Goal: Transaction & Acquisition: Book appointment/travel/reservation

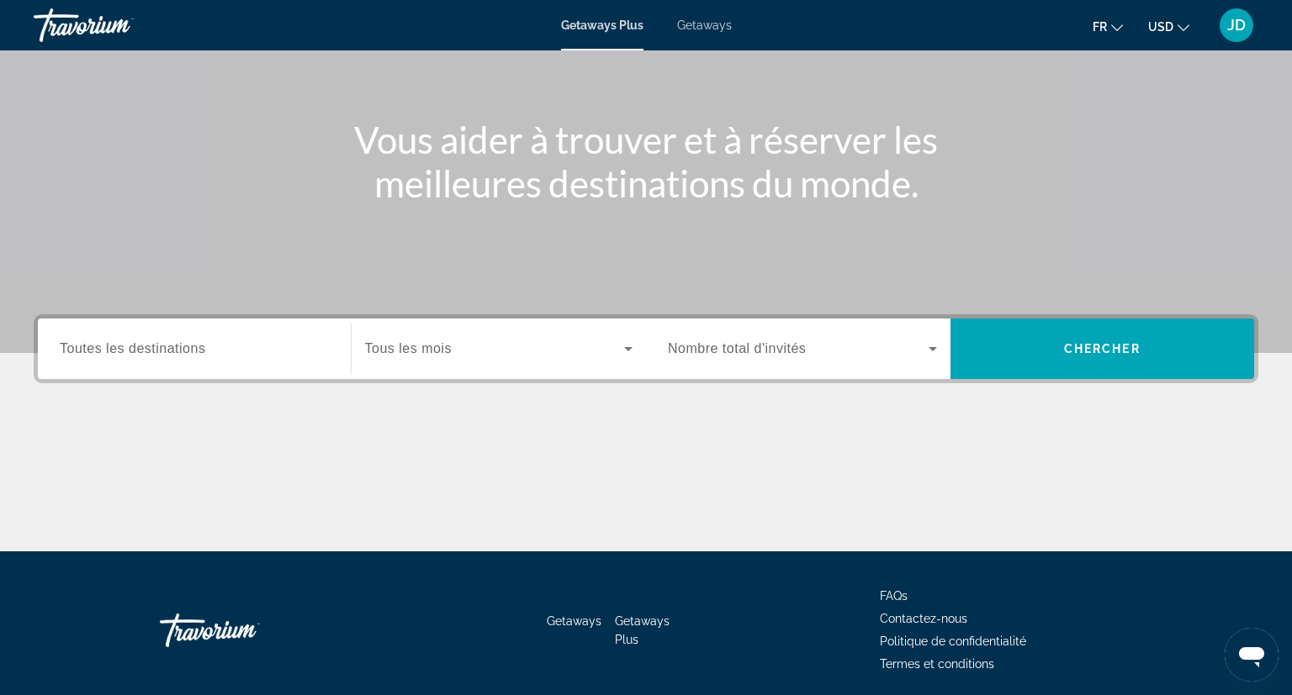
scroll to position [198, 0]
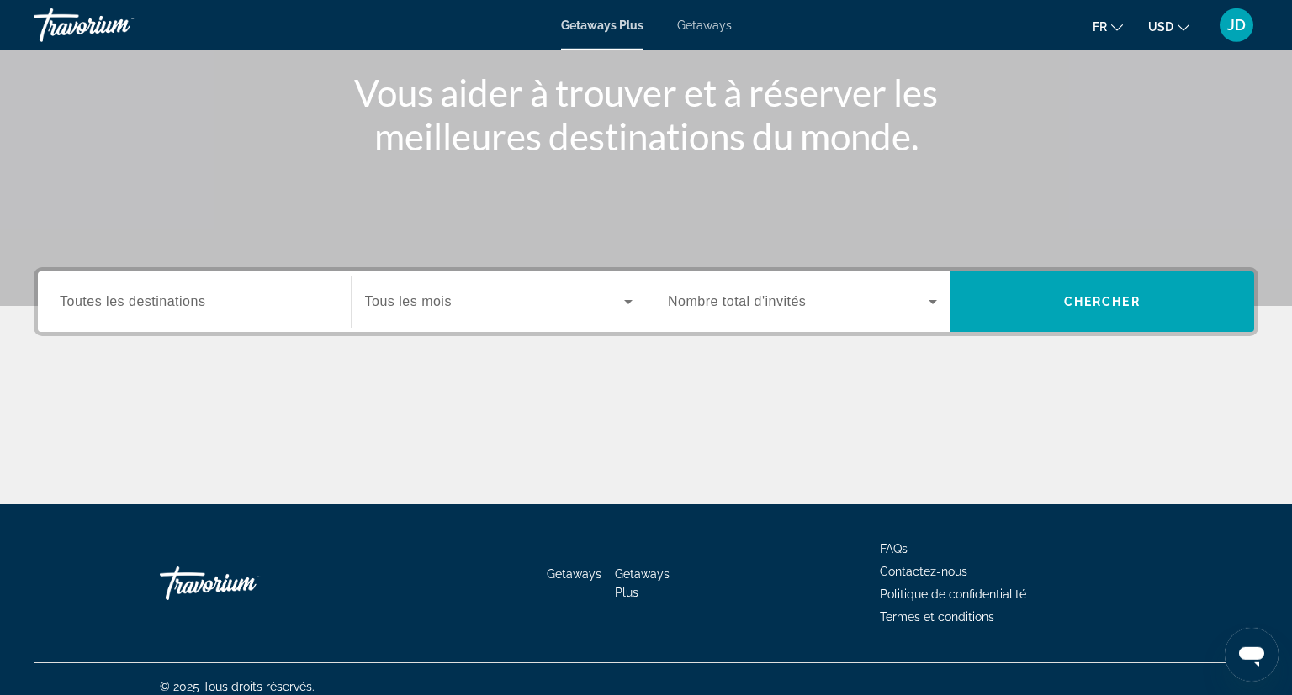
click at [710, 29] on span "Getaways" at bounding box center [704, 25] width 55 height 13
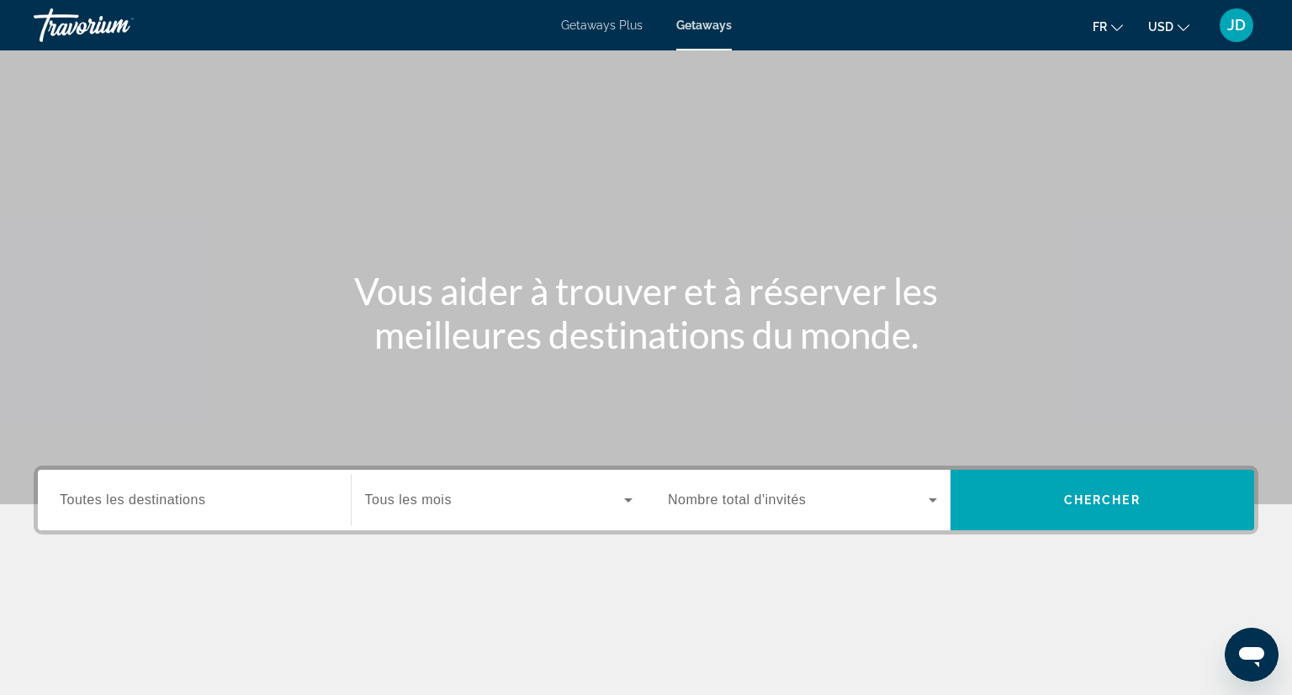
click at [182, 506] on span "Toutes les destinations" at bounding box center [132, 500] width 145 height 14
click at [182, 506] on input "Destination Toutes les destinations" at bounding box center [194, 501] width 269 height 20
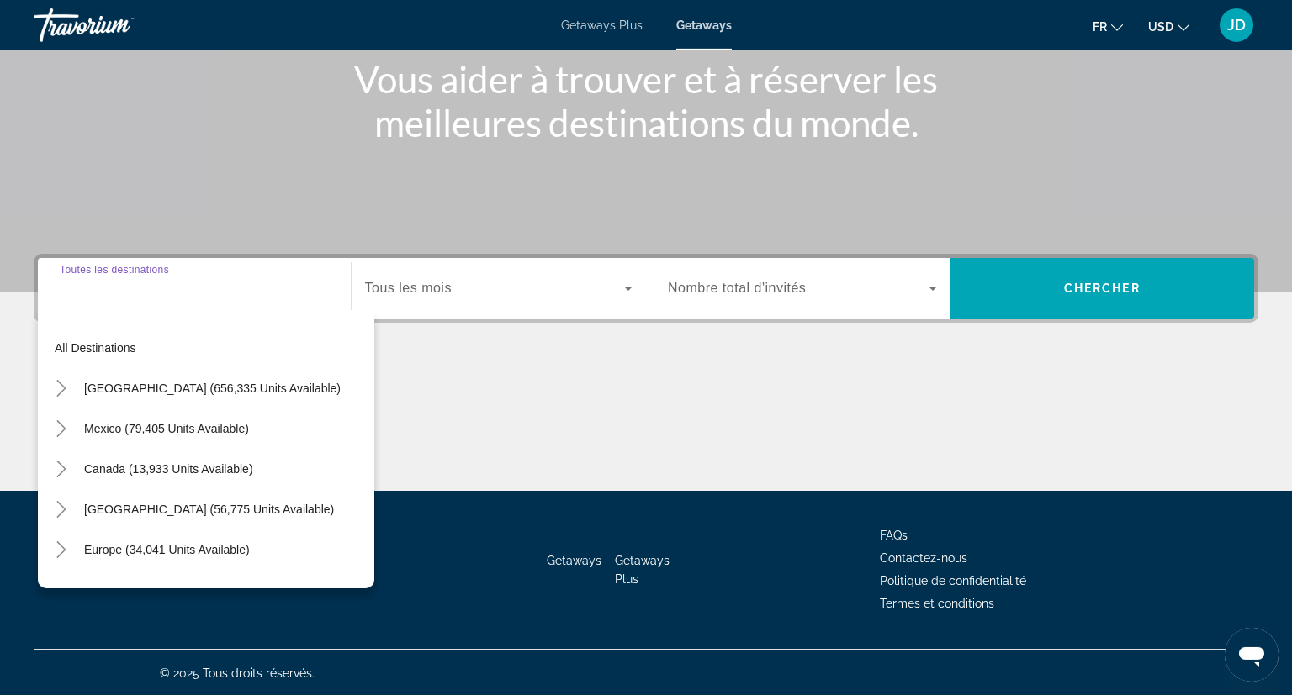
scroll to position [213, 0]
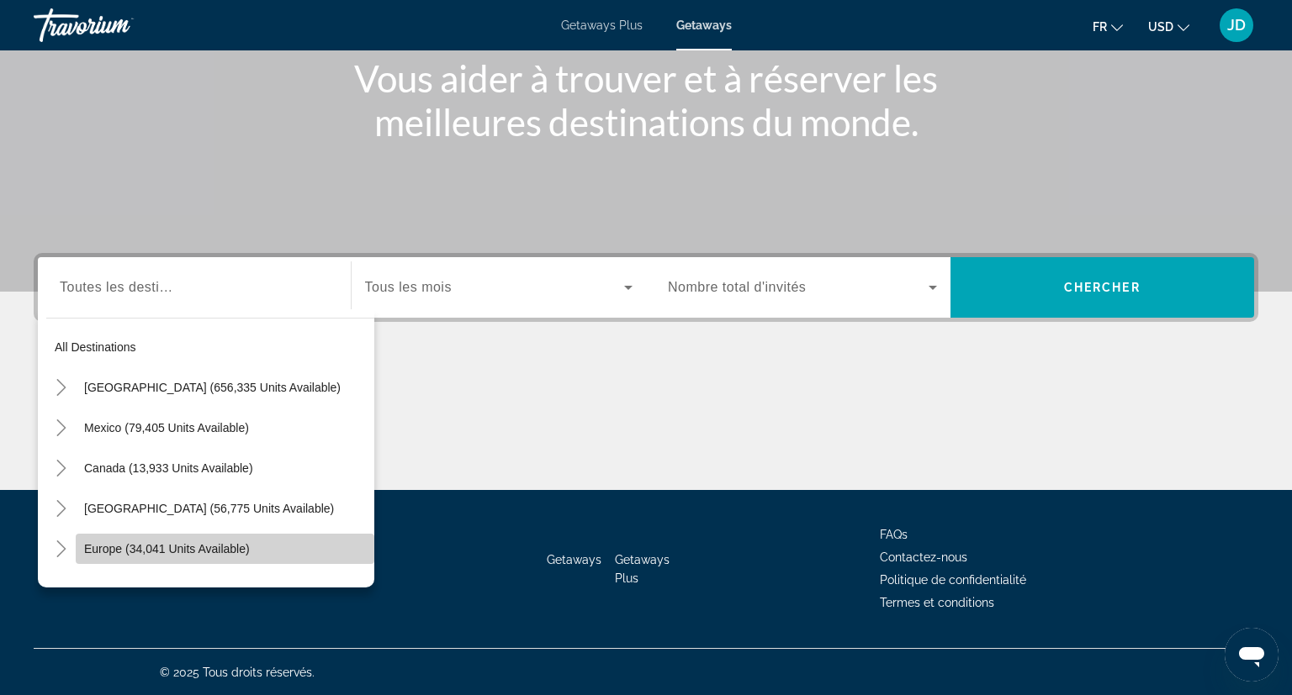
click at [139, 553] on span "Europe (34,041 units available)" at bounding box center [167, 548] width 166 height 13
type input "**********"
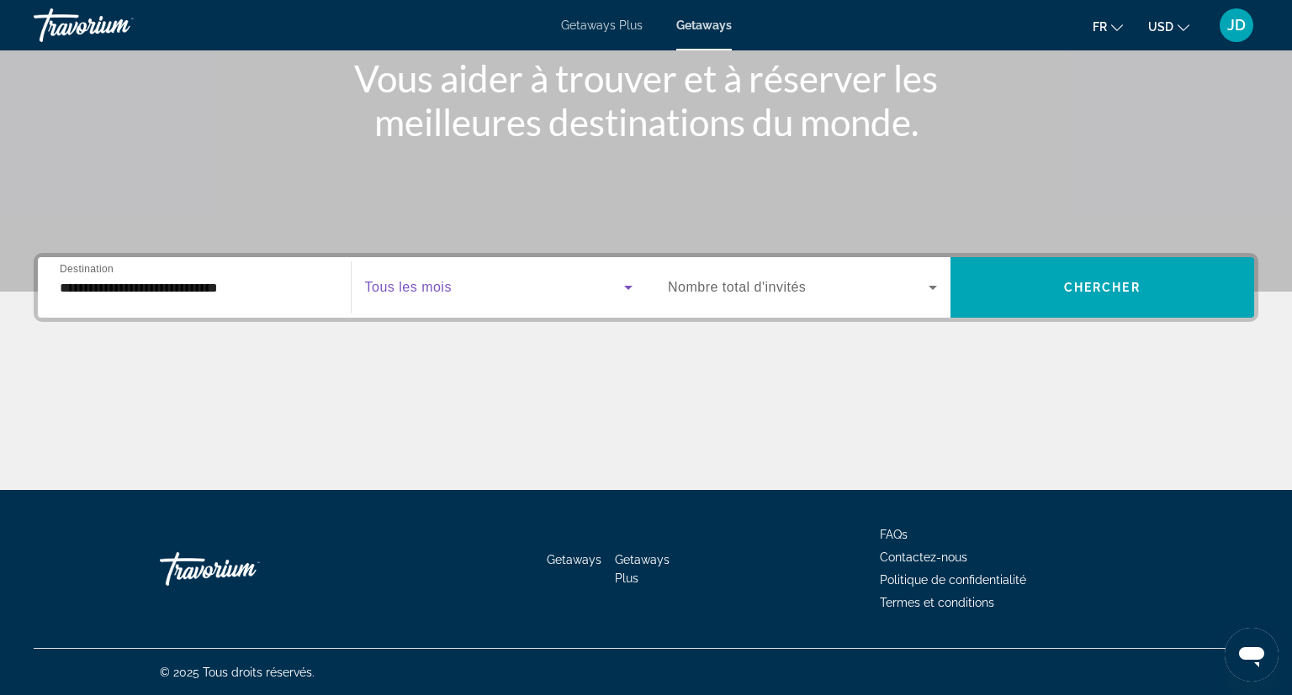
click at [469, 291] on span "Search widget" at bounding box center [495, 288] width 260 height 20
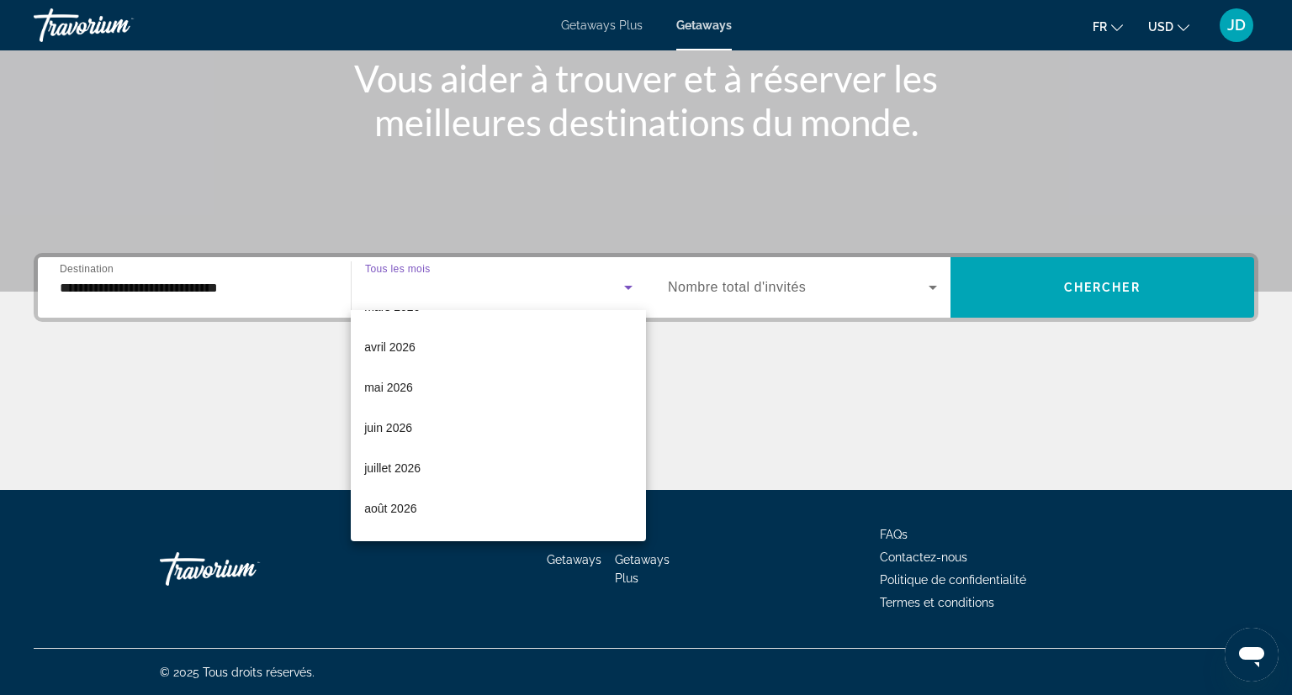
scroll to position [290, 0]
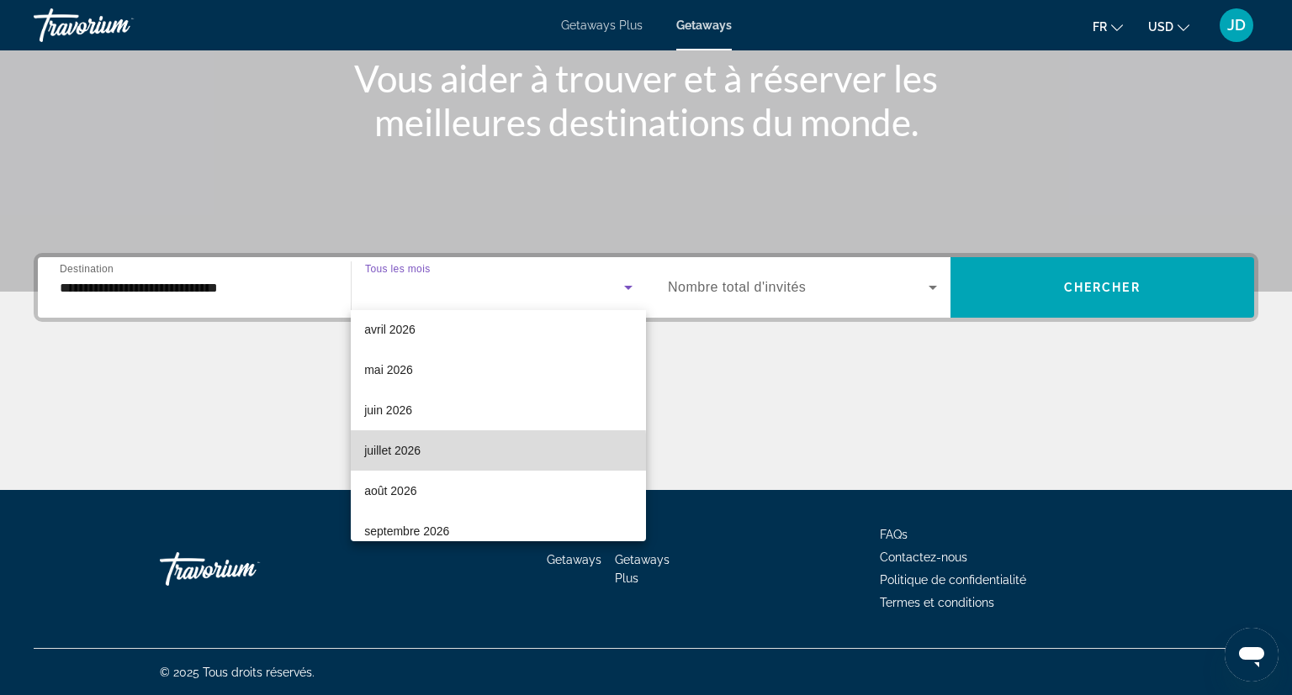
click at [379, 455] on span "juillet 2026" at bounding box center [392, 451] width 56 height 20
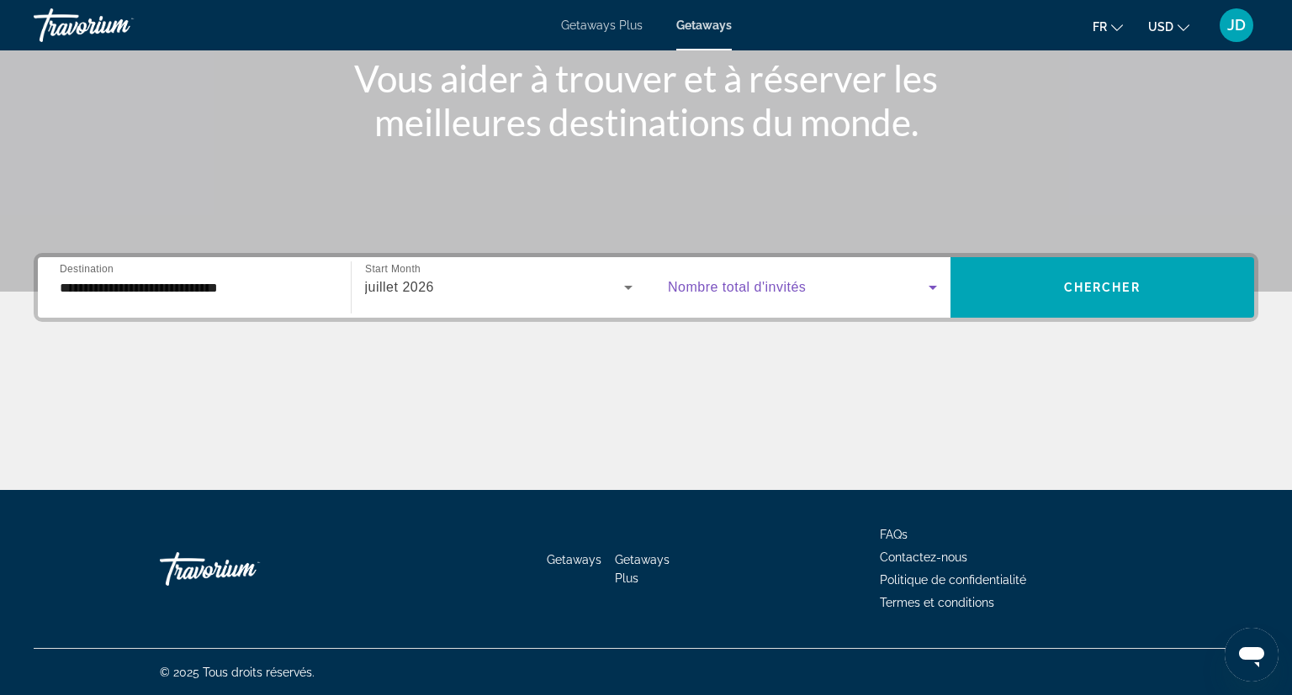
click at [738, 296] on span "Search widget" at bounding box center [798, 288] width 261 height 20
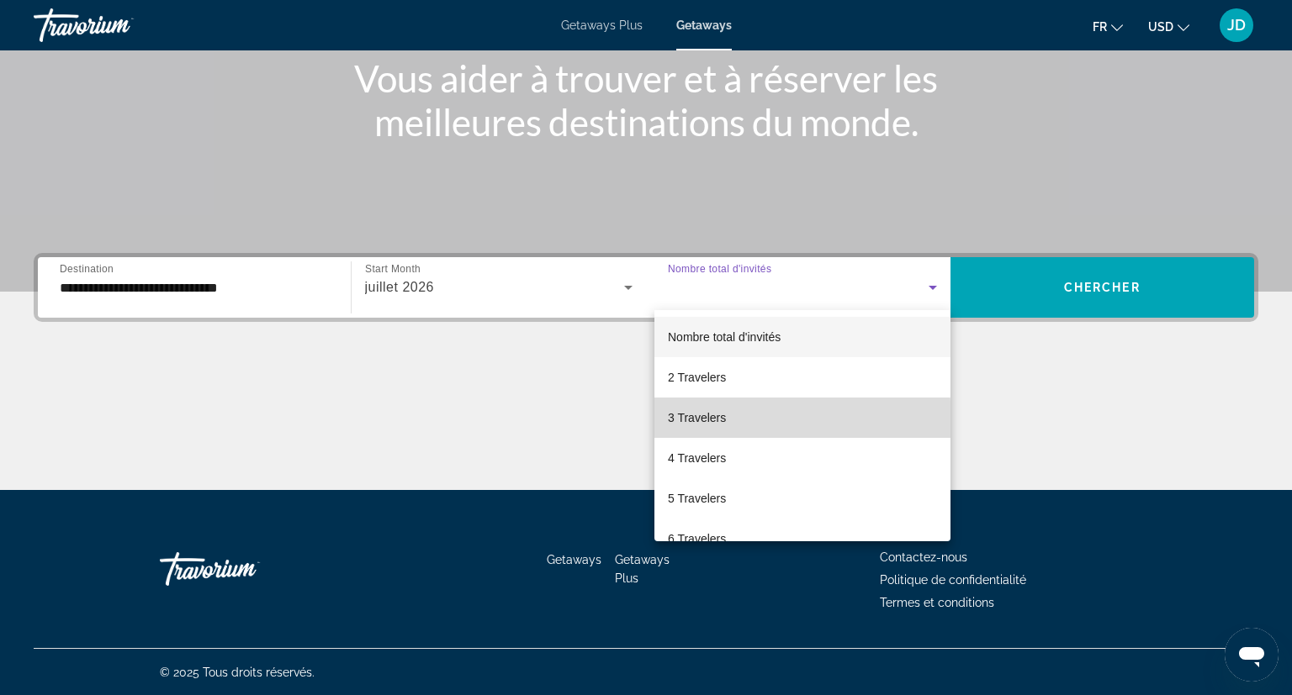
click at [671, 422] on span "3 Travelers" at bounding box center [697, 418] width 58 height 20
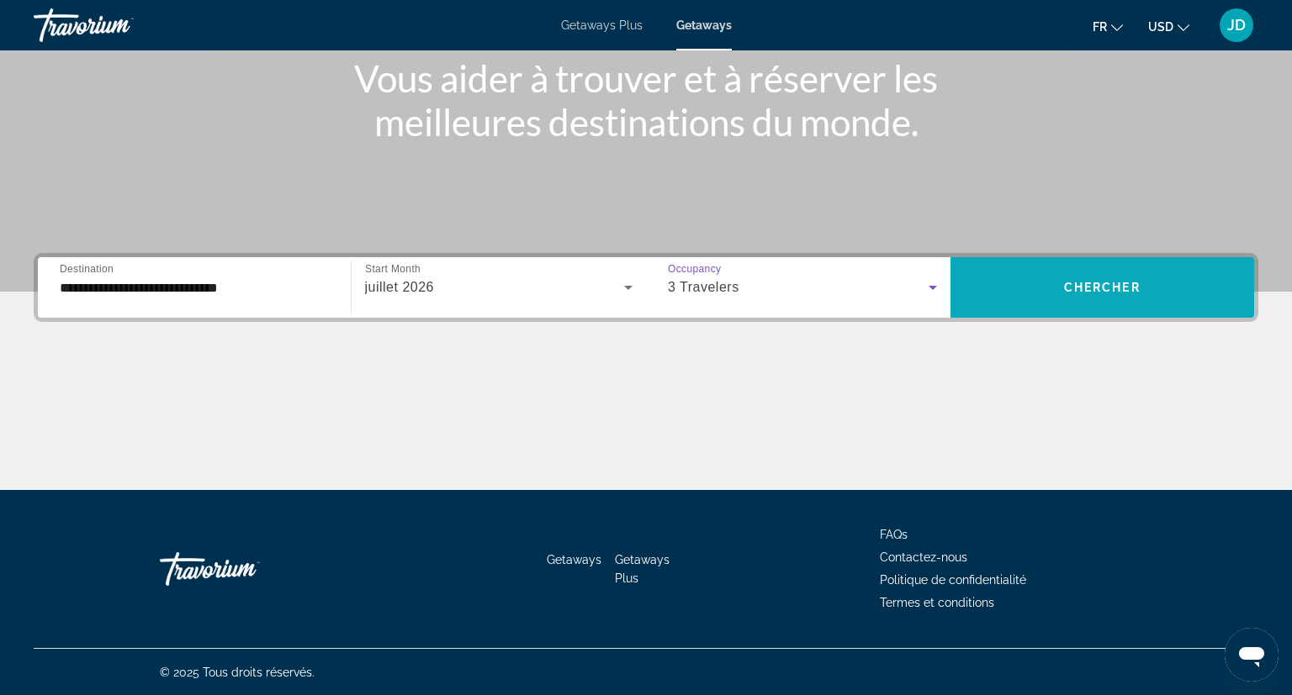
click at [1132, 291] on span "Chercher" at bounding box center [1102, 287] width 77 height 13
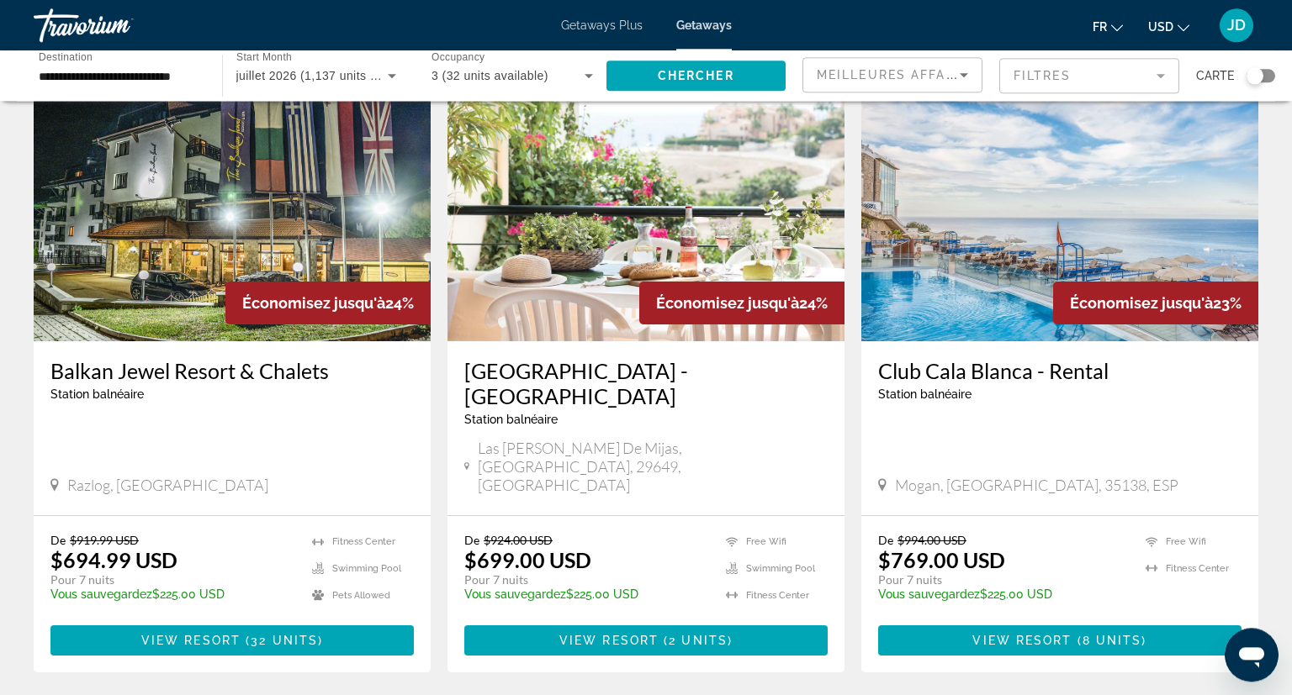
scroll to position [1924, 0]
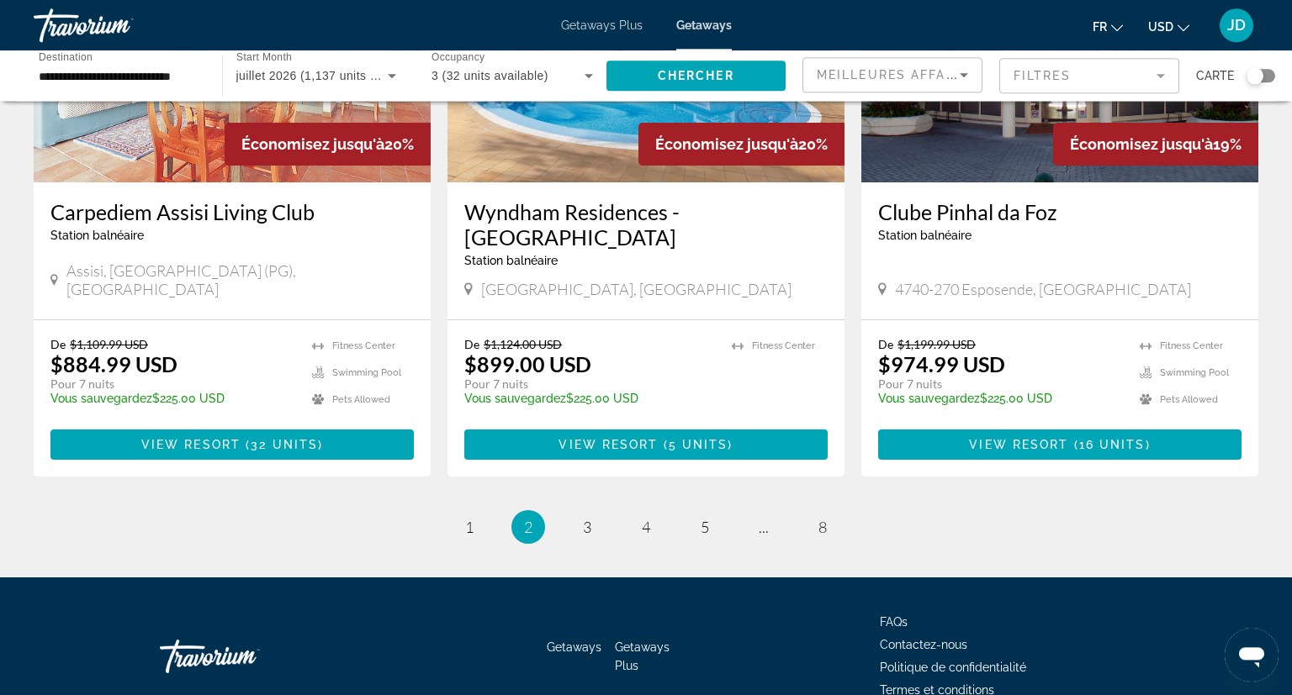
scroll to position [2099, 0]
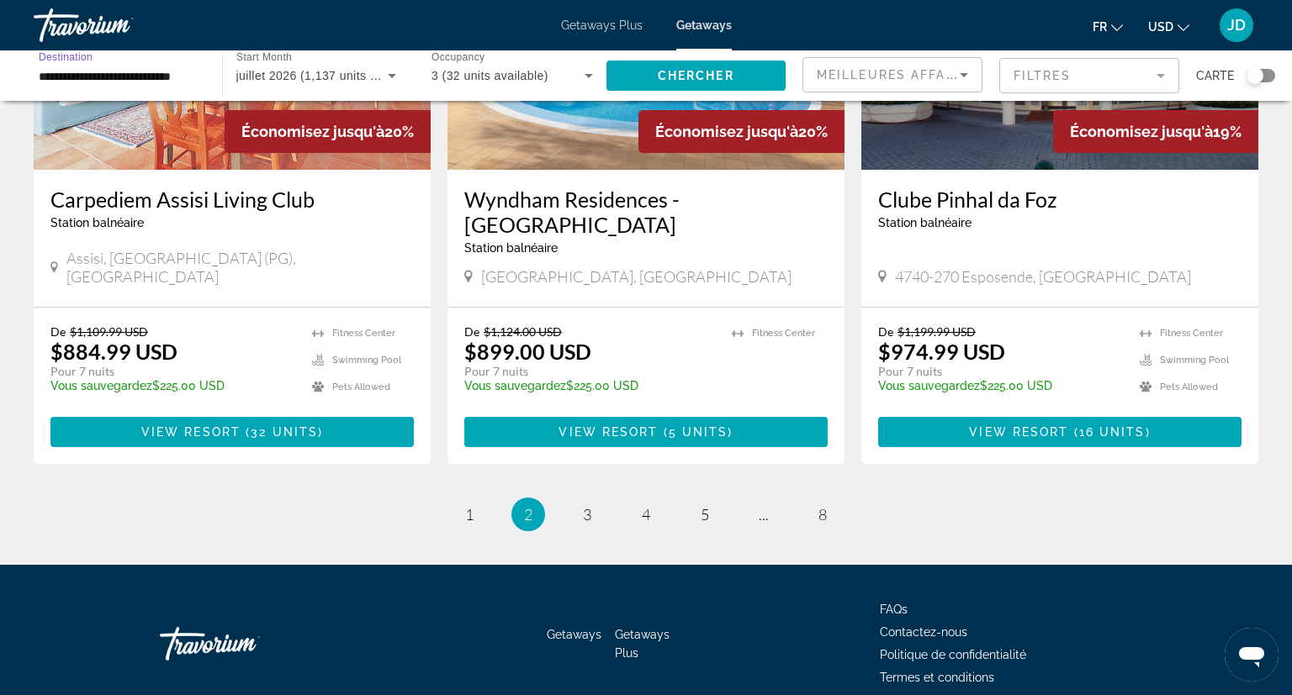
click at [122, 82] on input "**********" at bounding box center [119, 76] width 161 height 20
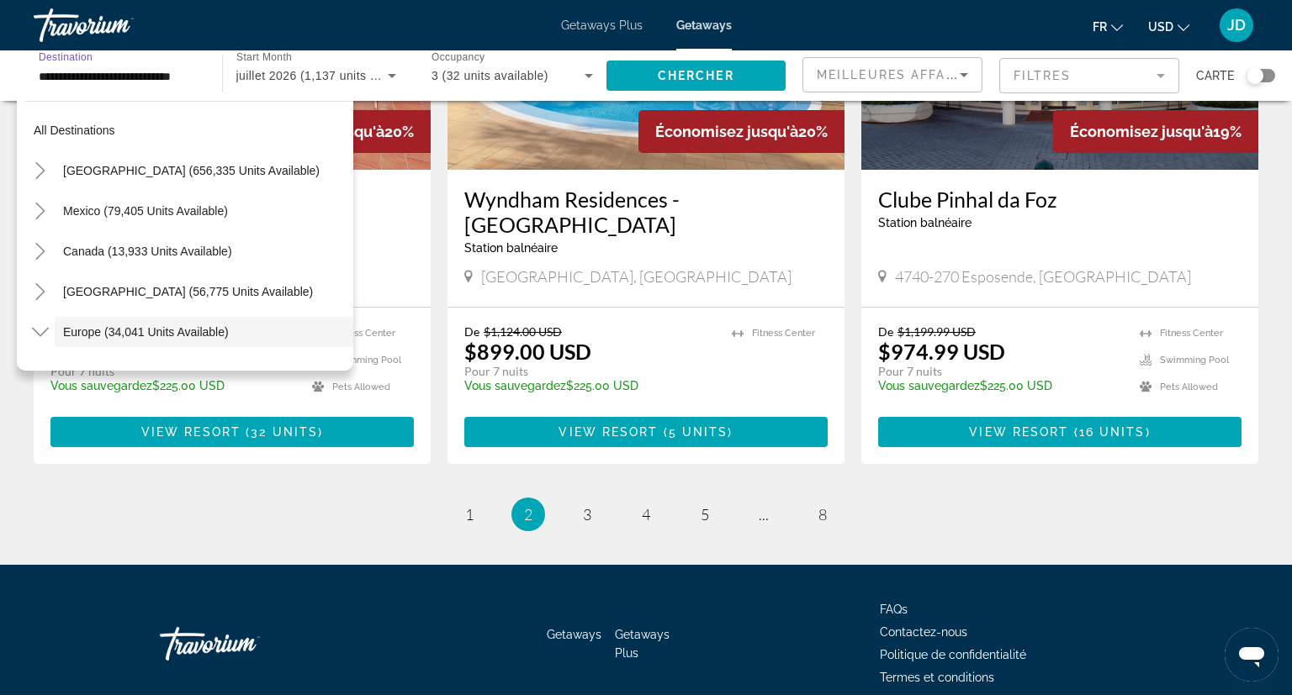
scroll to position [100, 0]
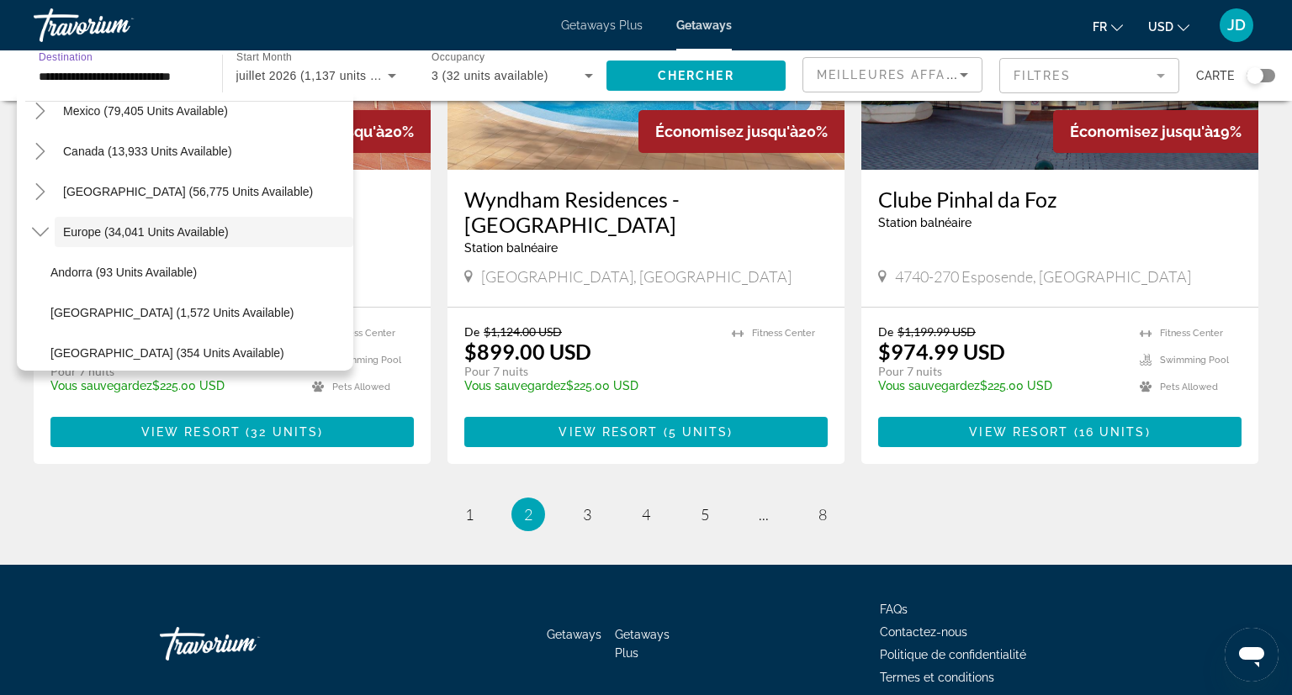
click at [122, 82] on input "**********" at bounding box center [119, 76] width 161 height 20
click at [345, 362] on div "All destinations United States (656,335 units available) Mexico (79,405 units a…" at bounding box center [185, 232] width 336 height 278
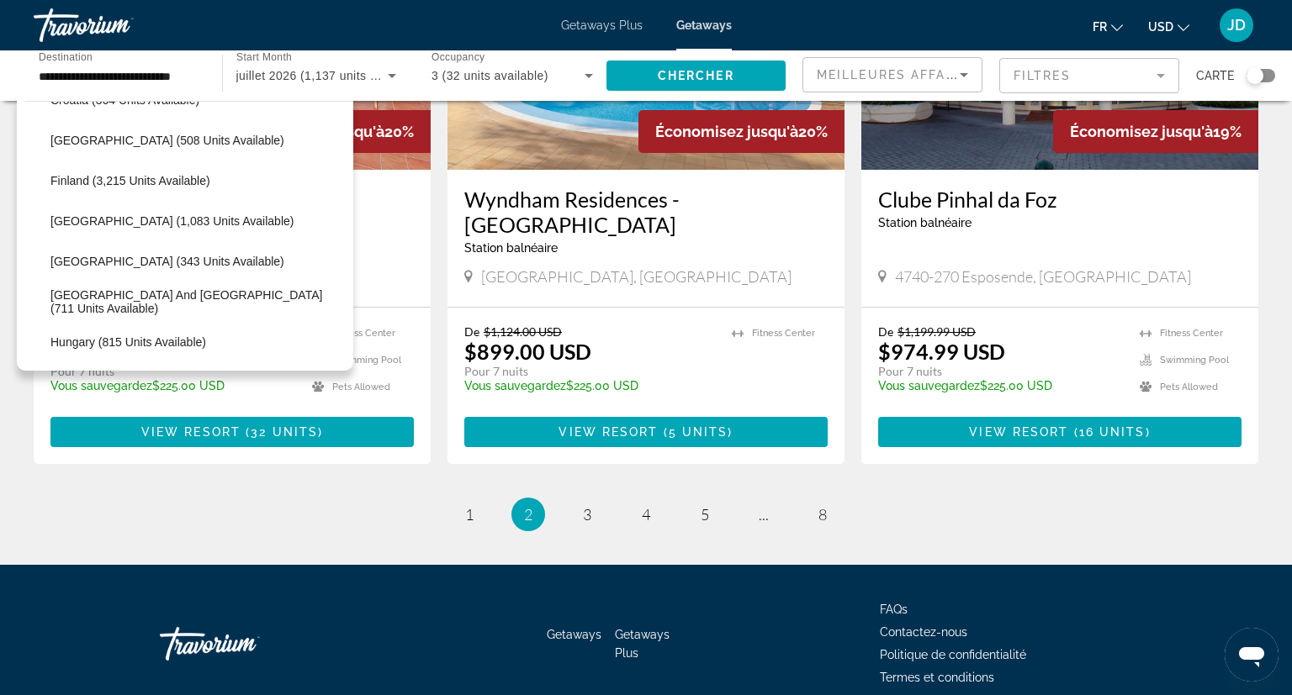
scroll to position [410, 0]
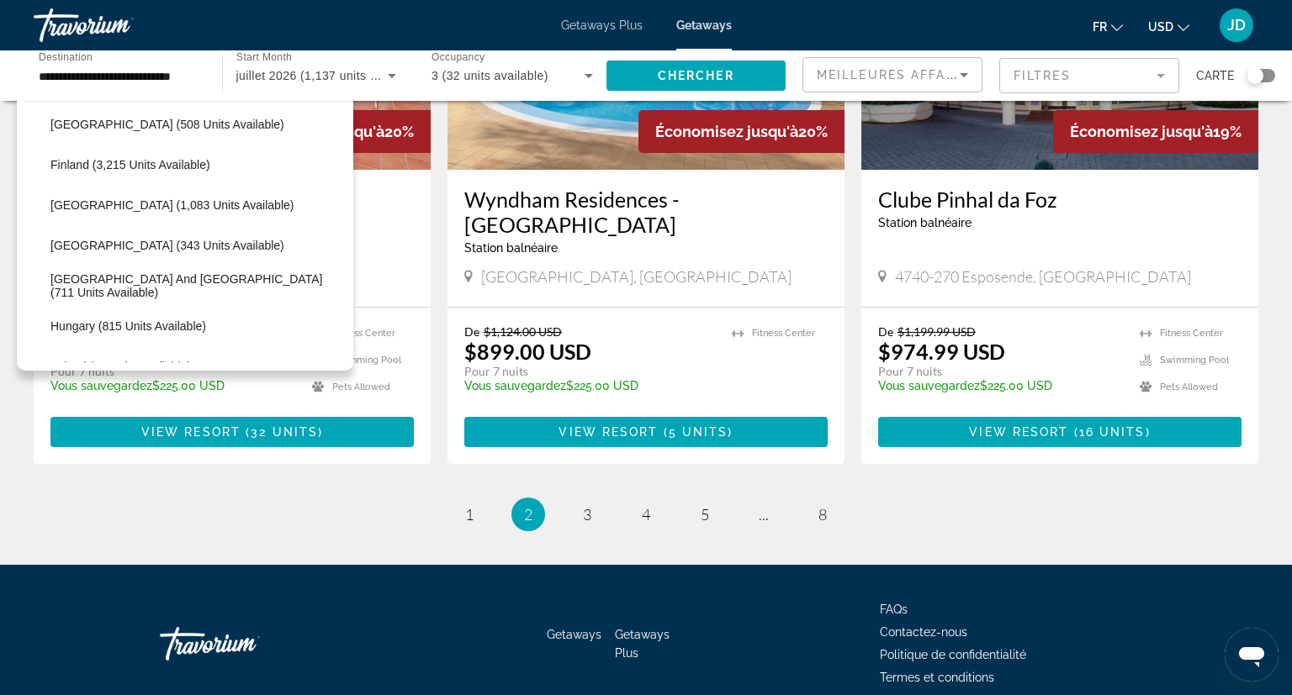
click at [345, 362] on div "All destinations United States (656,335 units available) Mexico (79,405 units a…" at bounding box center [185, 232] width 336 height 278
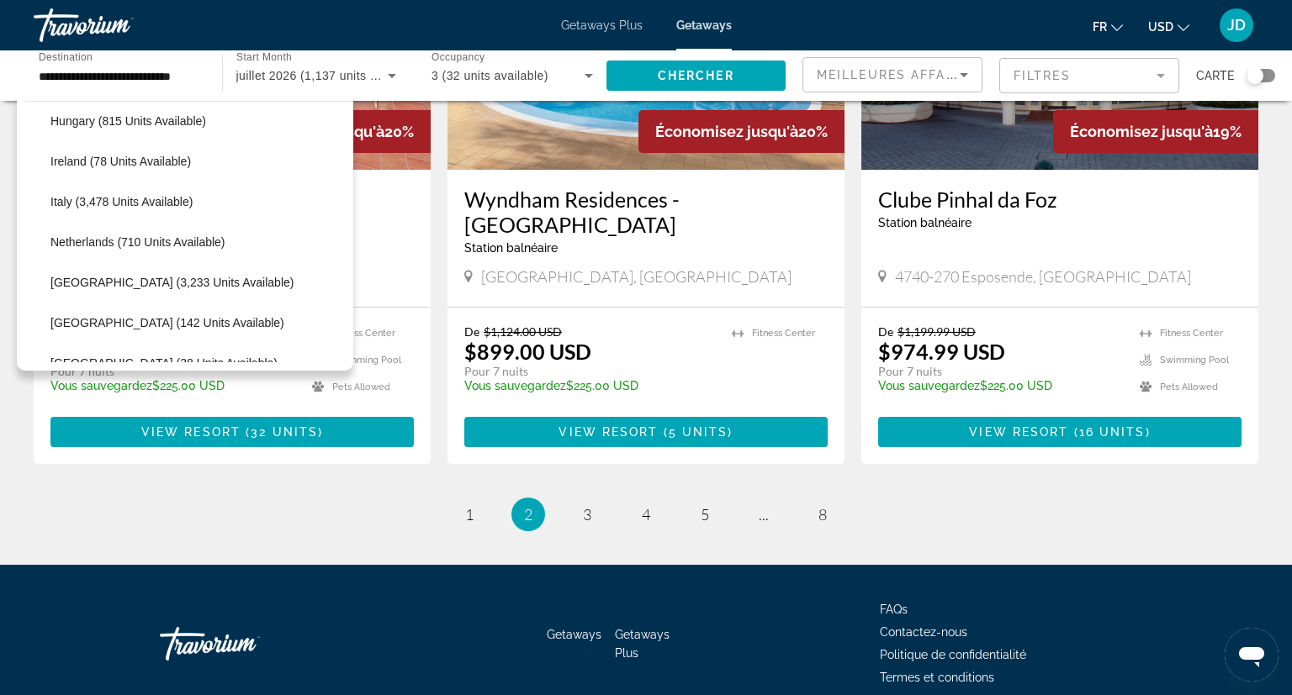
scroll to position [625, 0]
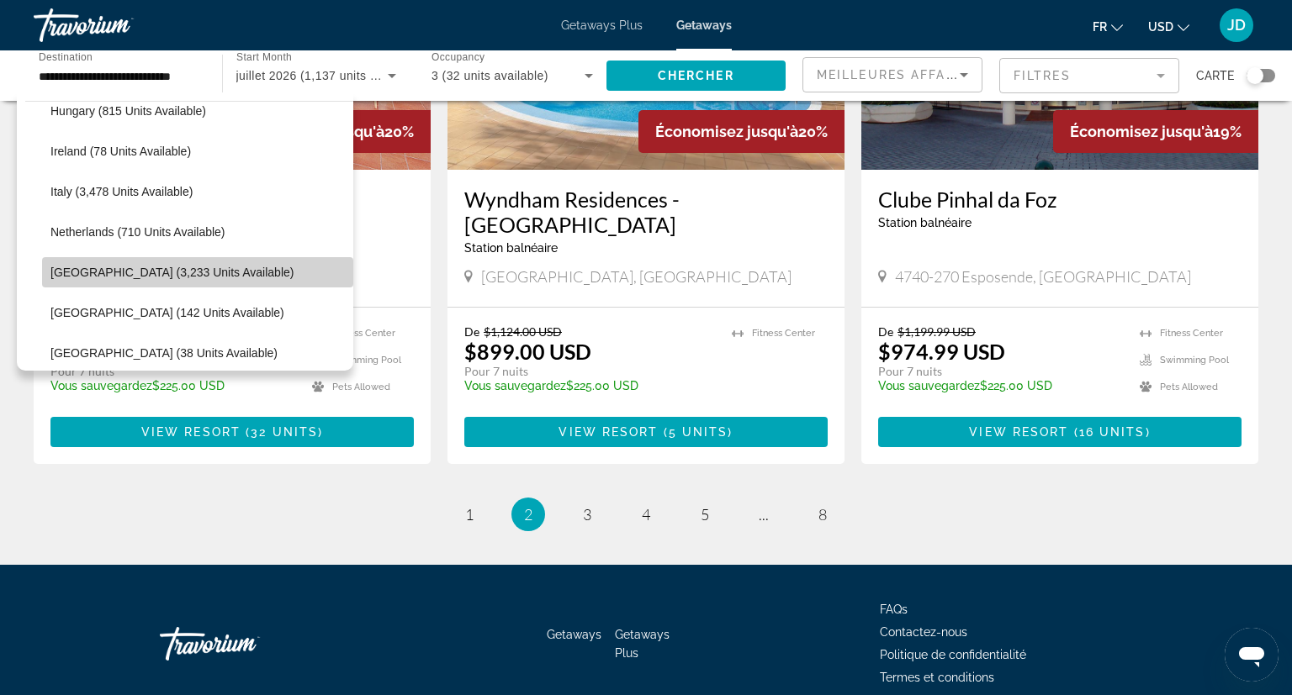
click at [124, 274] on span "Portugal (3,233 units available)" at bounding box center [171, 272] width 243 height 13
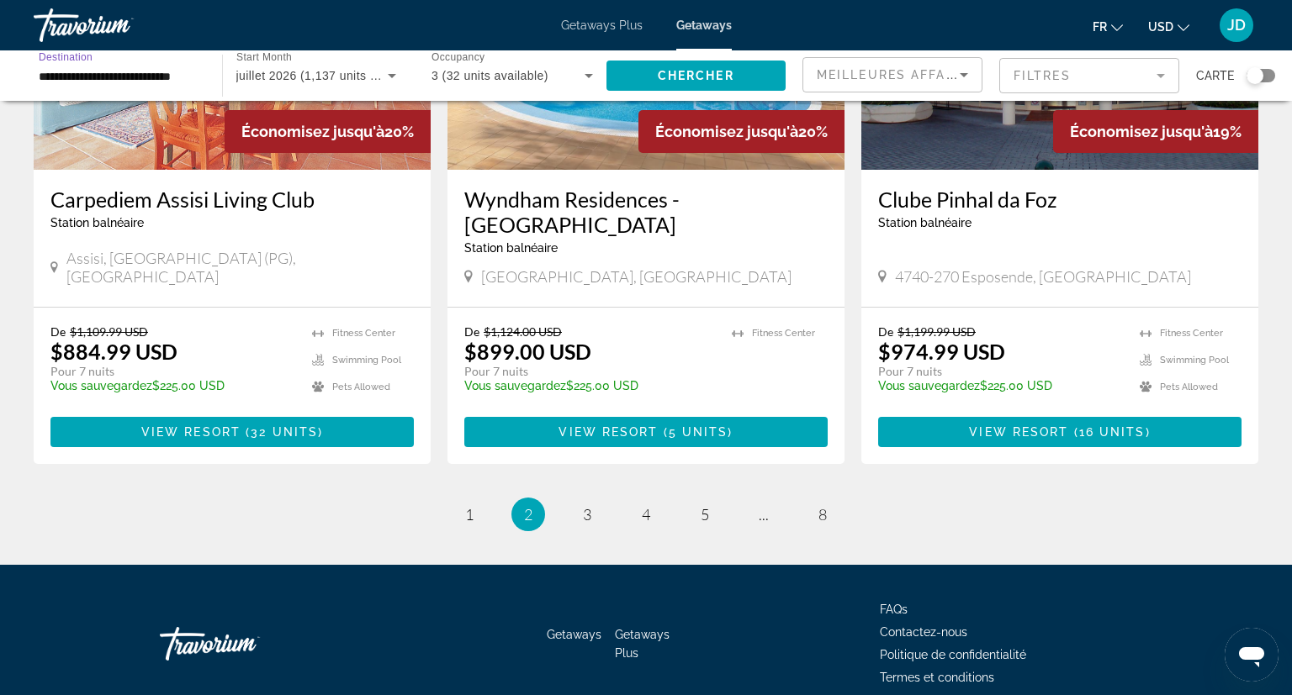
type input "**********"
click at [685, 81] on span "Chercher" at bounding box center [696, 75] width 77 height 13
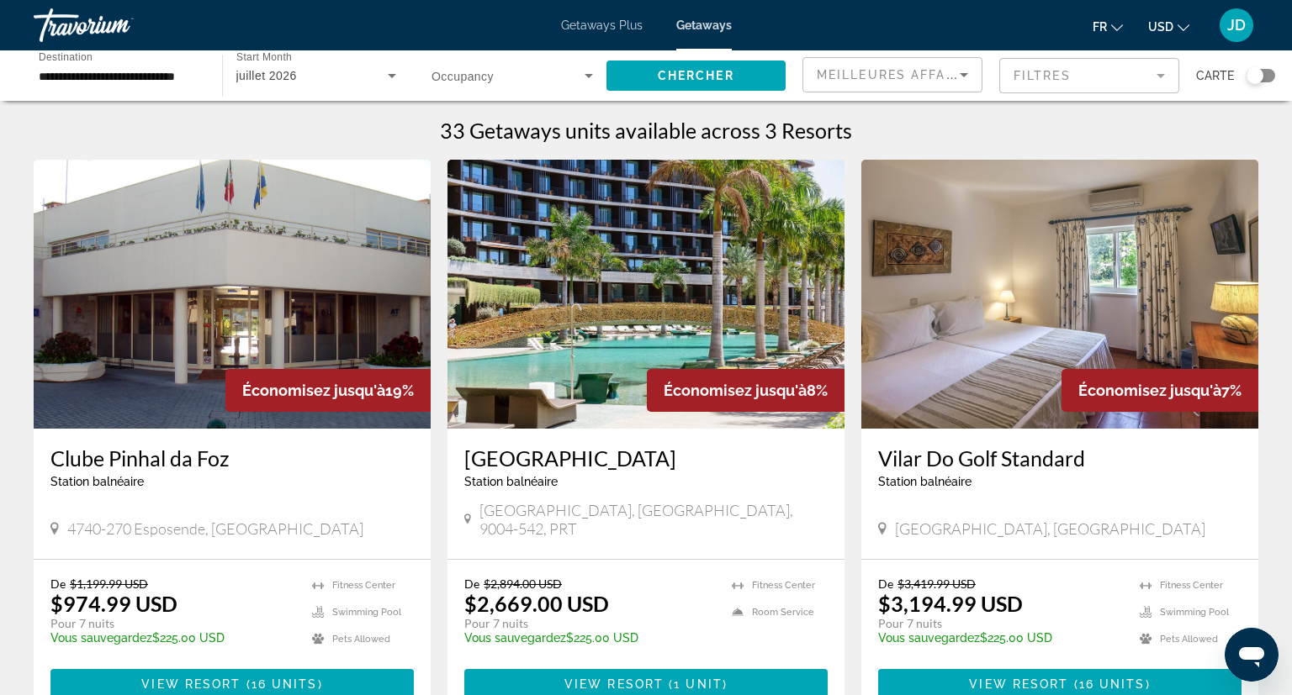
click at [1117, 63] on mat-form-field "Filtres" at bounding box center [1089, 75] width 180 height 35
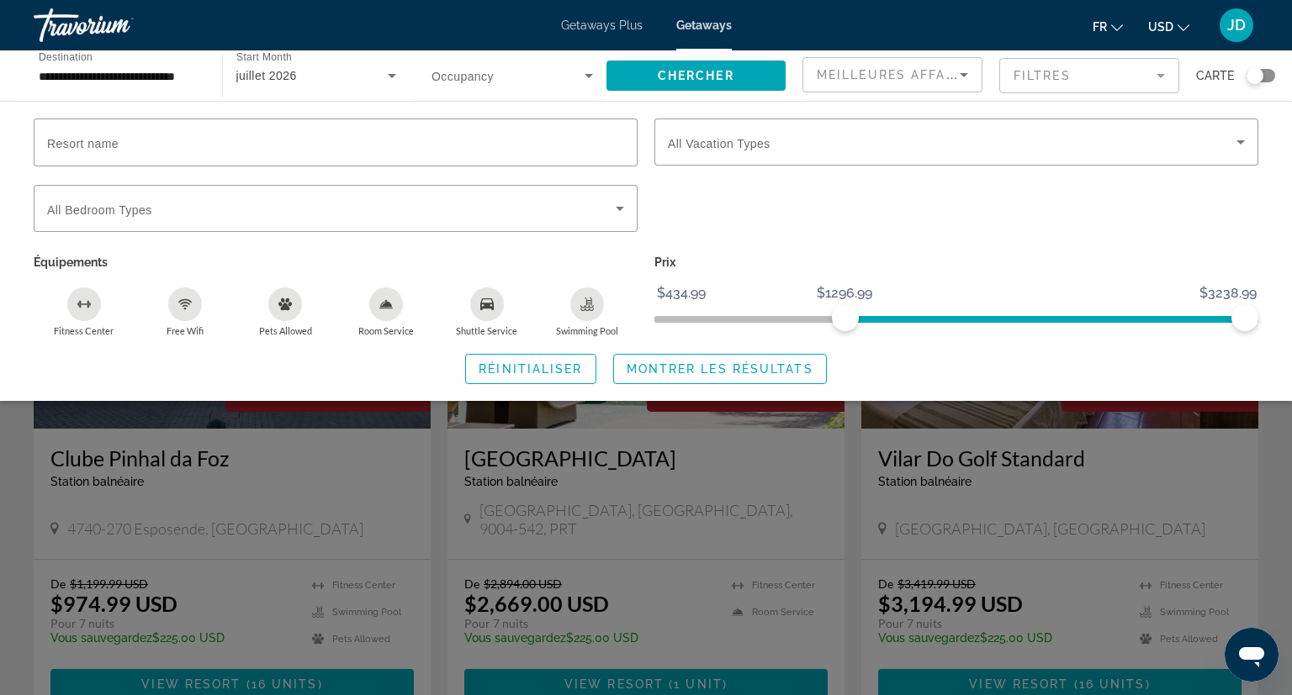
click at [845, 315] on span "ngx-slider" at bounding box center [1044, 316] width 399 height 27
drag, startPoint x: 845, startPoint y: 315, endPoint x: 372, endPoint y: 298, distance: 473.8
click at [372, 298] on div "Resort name Vacation Types All Vacation Types Bedroom Types All Bedroom Types É…" at bounding box center [645, 228] width 1241 height 219
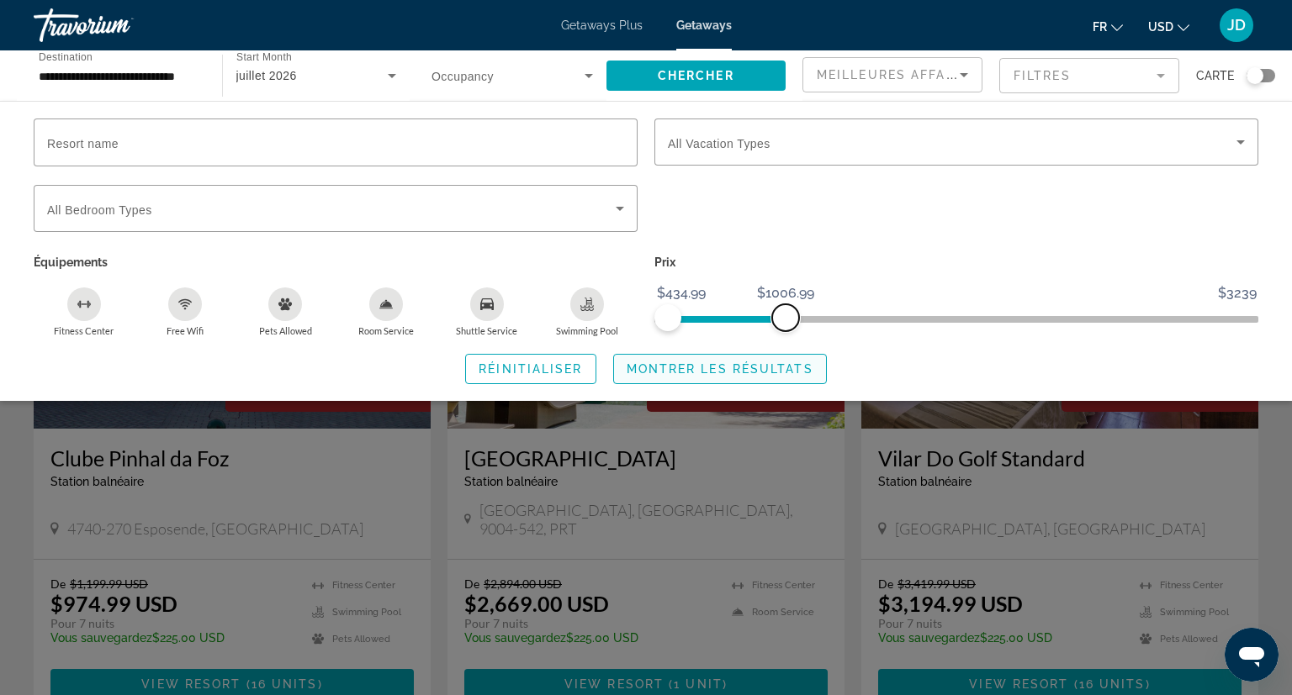
drag, startPoint x: 1250, startPoint y: 320, endPoint x: 785, endPoint y: 348, distance: 465.1
click at [785, 348] on div "Resort name Vacation Types All Vacation Types Bedroom Types All Bedroom Types É…" at bounding box center [646, 252] width 1292 height 266
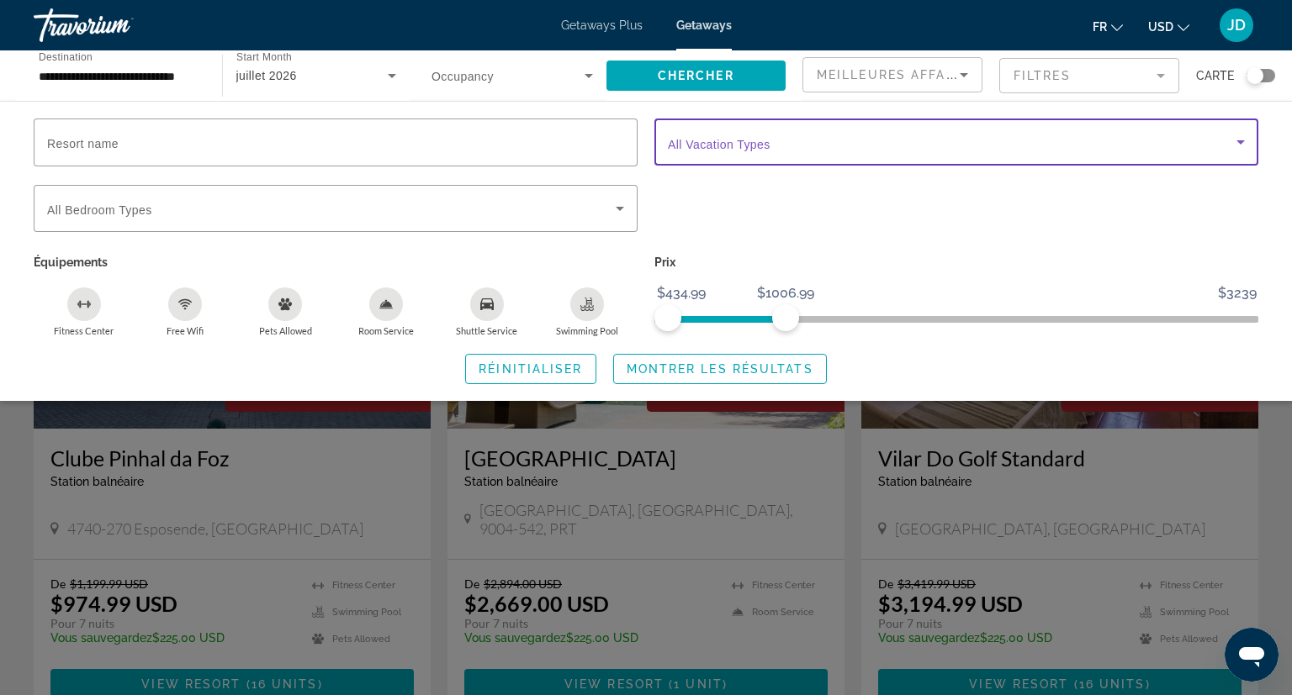
click at [720, 150] on span "Search widget" at bounding box center [952, 142] width 568 height 20
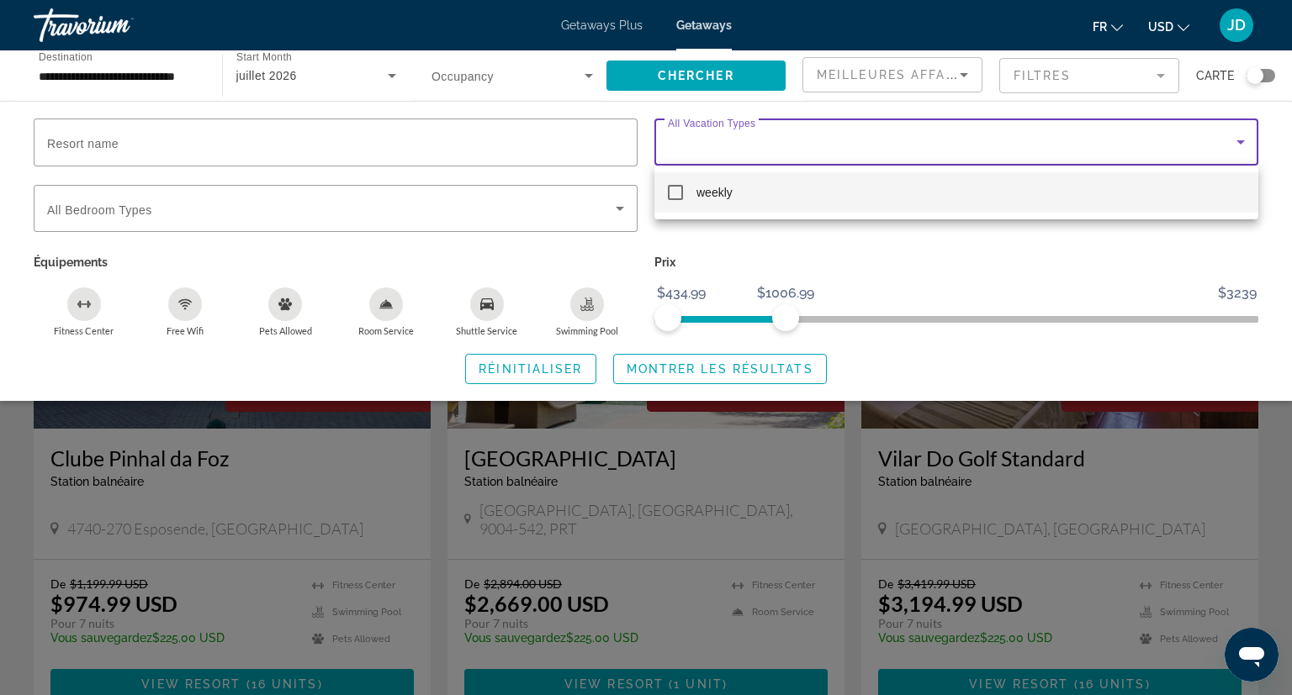
click at [720, 150] on div at bounding box center [646, 347] width 1292 height 695
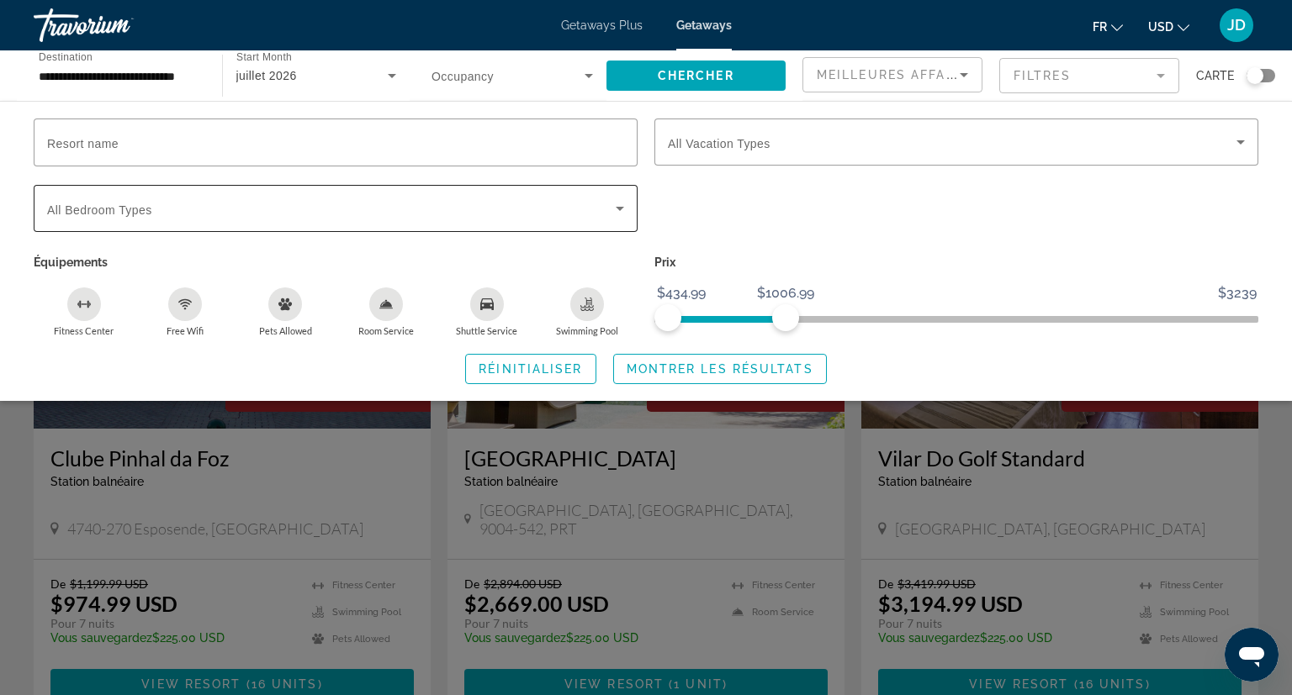
click at [545, 218] on div "Search widget" at bounding box center [335, 208] width 577 height 47
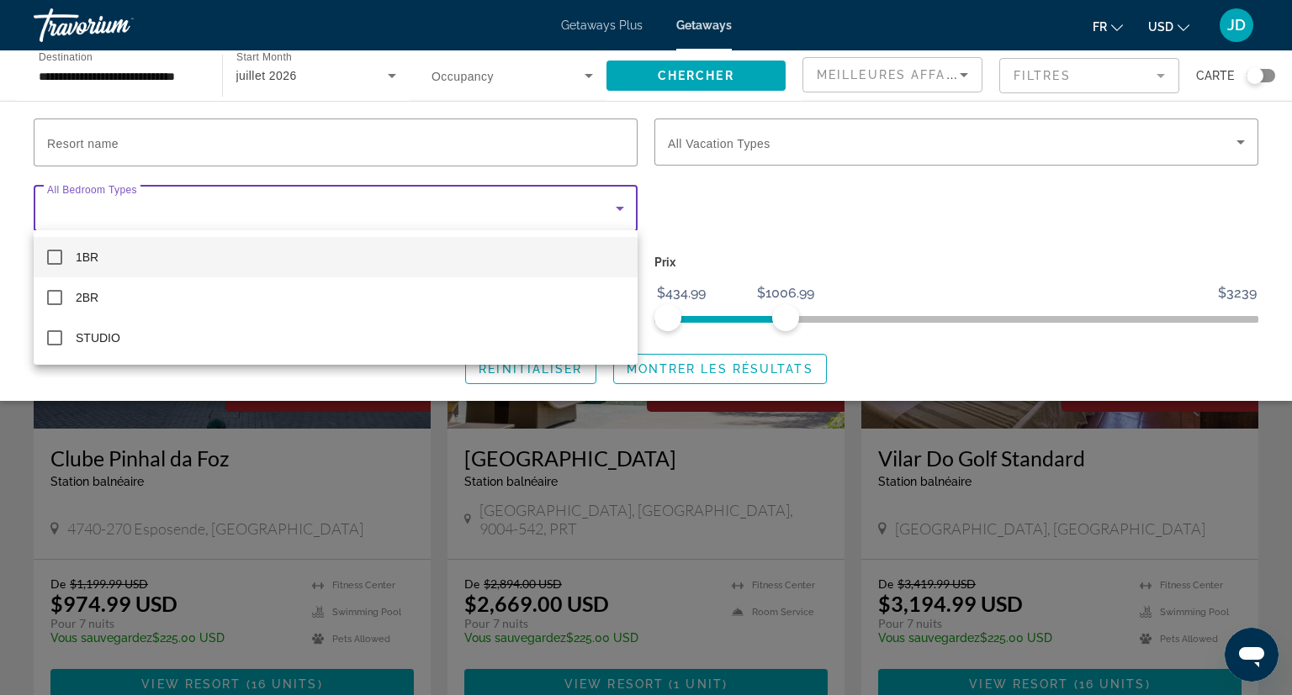
click at [541, 234] on div "1BR 2BR STUDIO" at bounding box center [336, 297] width 604 height 135
click at [960, 263] on div at bounding box center [646, 347] width 1292 height 695
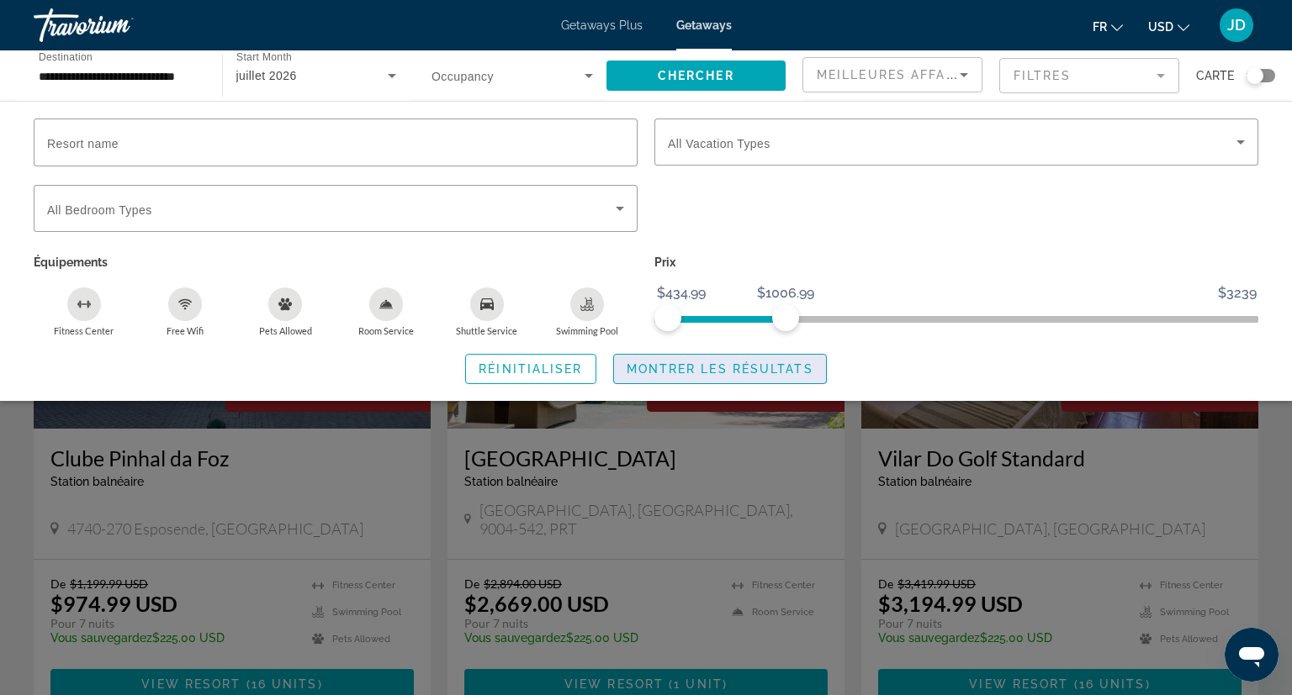
click at [712, 372] on span "Montrer les résultats" at bounding box center [720, 368] width 187 height 13
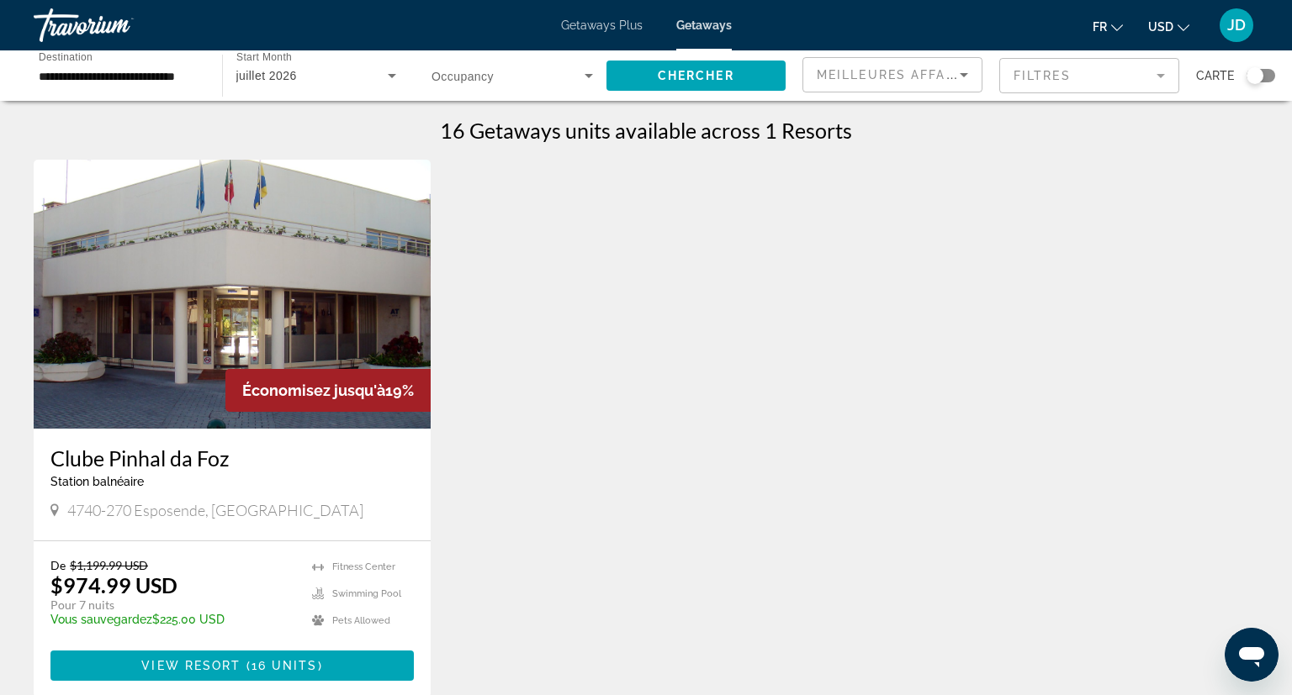
click at [599, 28] on span "Getaways Plus" at bounding box center [602, 25] width 82 height 13
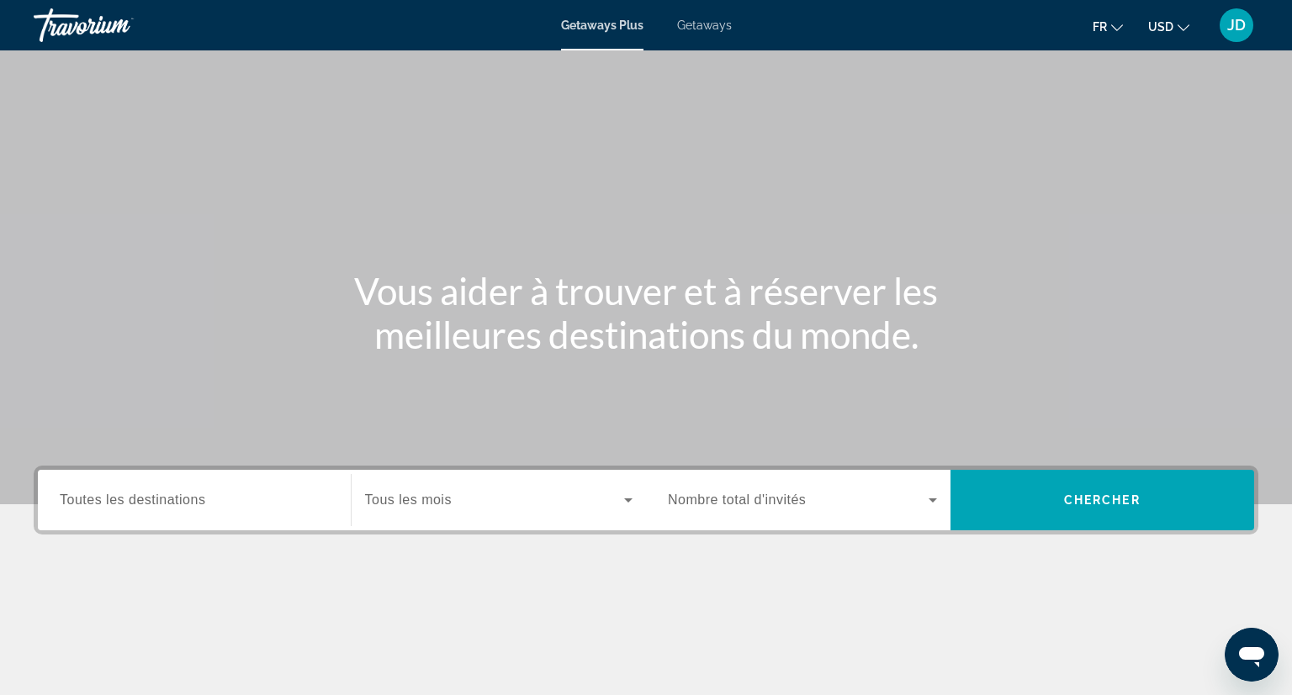
click at [139, 500] on span "Toutes les destinations" at bounding box center [132, 500] width 145 height 14
click at [139, 500] on input "Destination Toutes les destinations" at bounding box center [194, 501] width 269 height 20
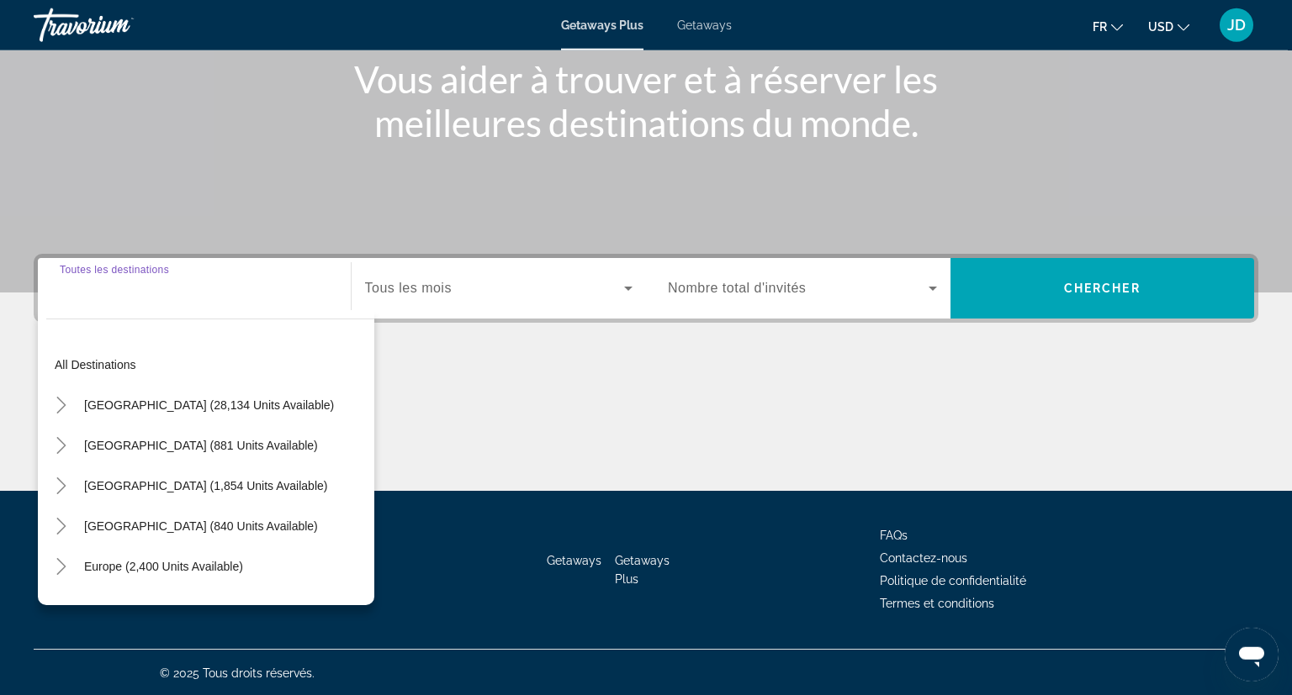
scroll to position [213, 0]
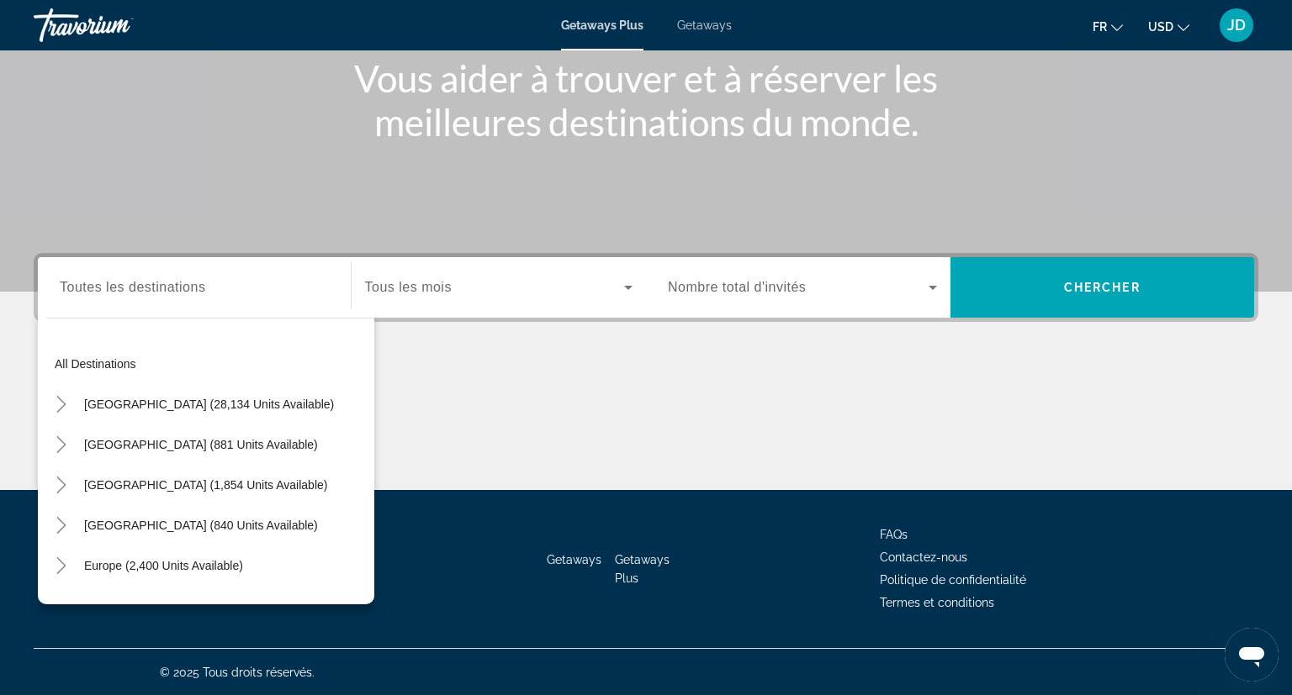
click at [706, 32] on div "Getaways Plus Getaways fr English Español Français Italiano Português русский U…" at bounding box center [646, 25] width 1292 height 44
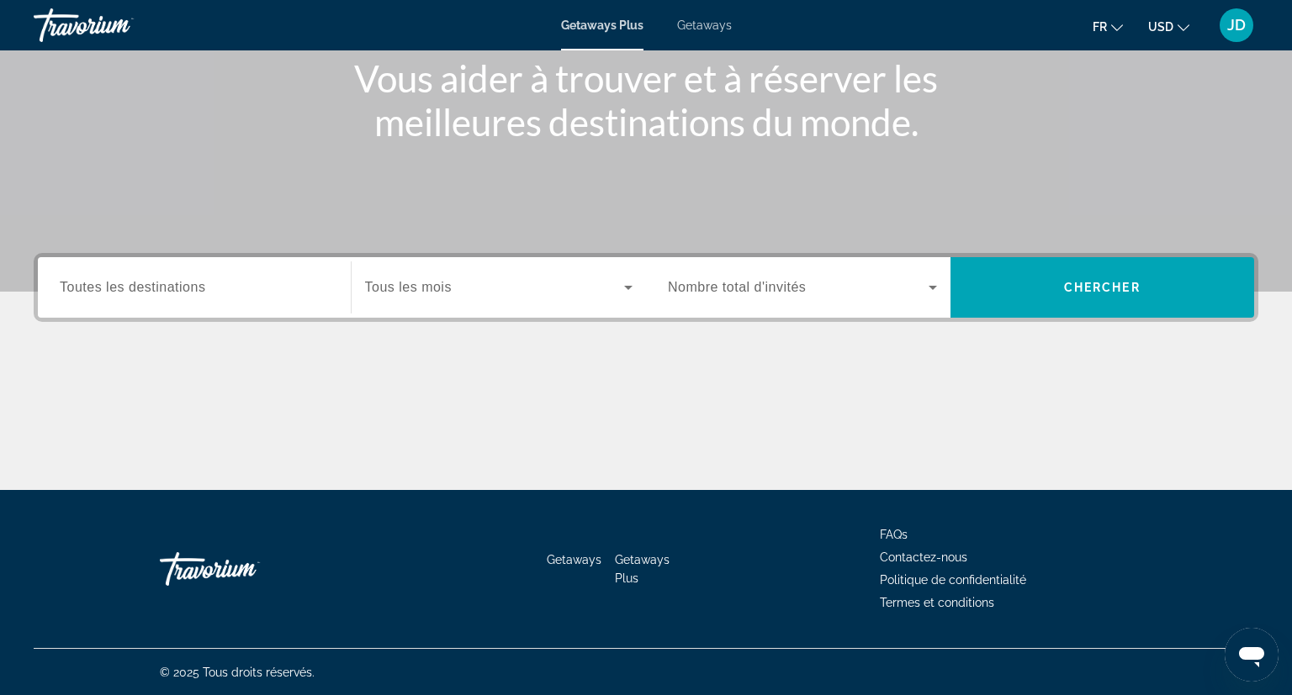
click at [707, 34] on div "Getaways Plus Getaways fr English Español Français Italiano Português русский U…" at bounding box center [646, 25] width 1292 height 44
click at [705, 18] on div "Getaways Plus Getaways fr English Español Français Italiano Português русский U…" at bounding box center [646, 25] width 1292 height 44
click at [722, 32] on div "Getaways Plus Getaways fr English Español Français Italiano Português русский U…" at bounding box center [646, 25] width 1292 height 44
click at [388, 298] on div "Search widget" at bounding box center [499, 287] width 268 height 47
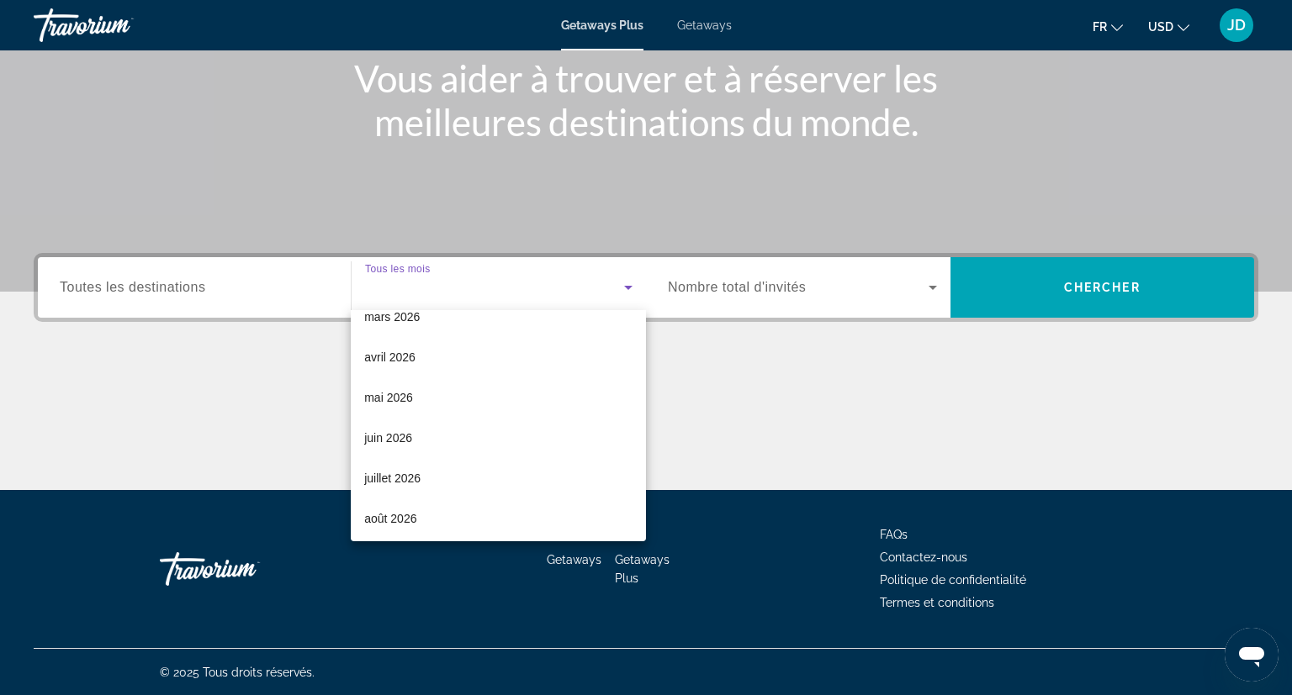
scroll to position [272, 0]
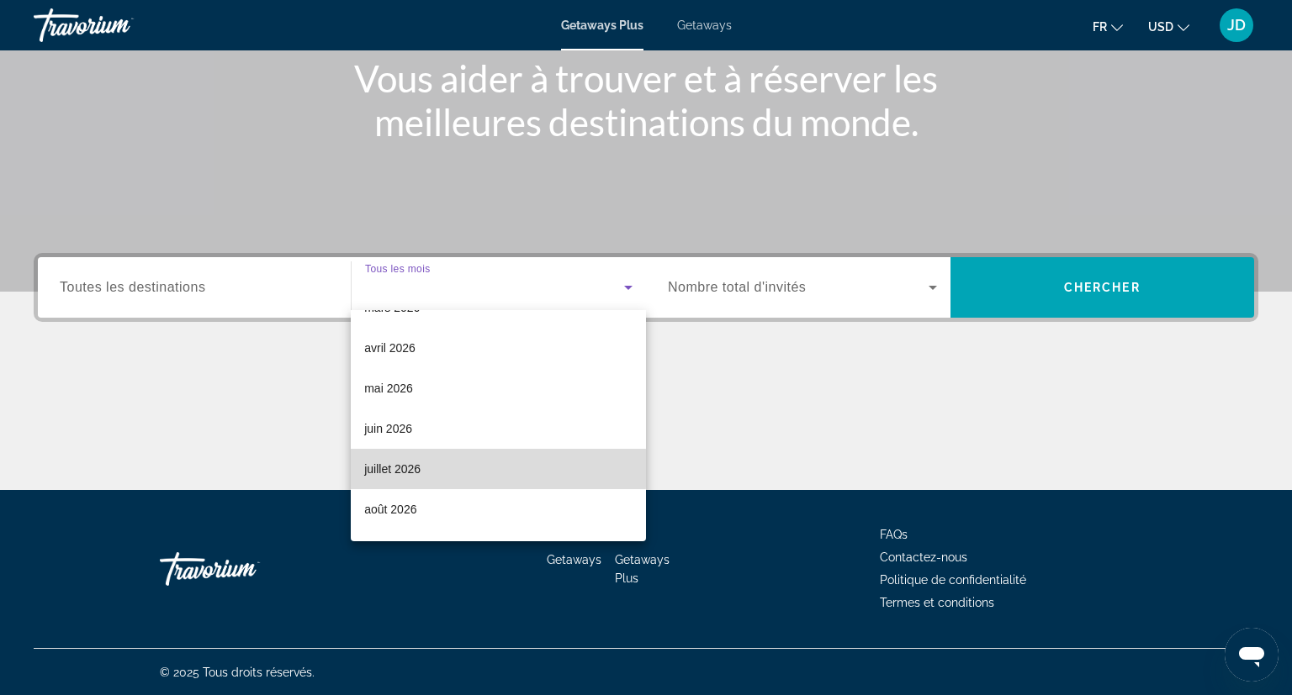
click at [452, 468] on mat-option "juillet 2026" at bounding box center [498, 469] width 295 height 40
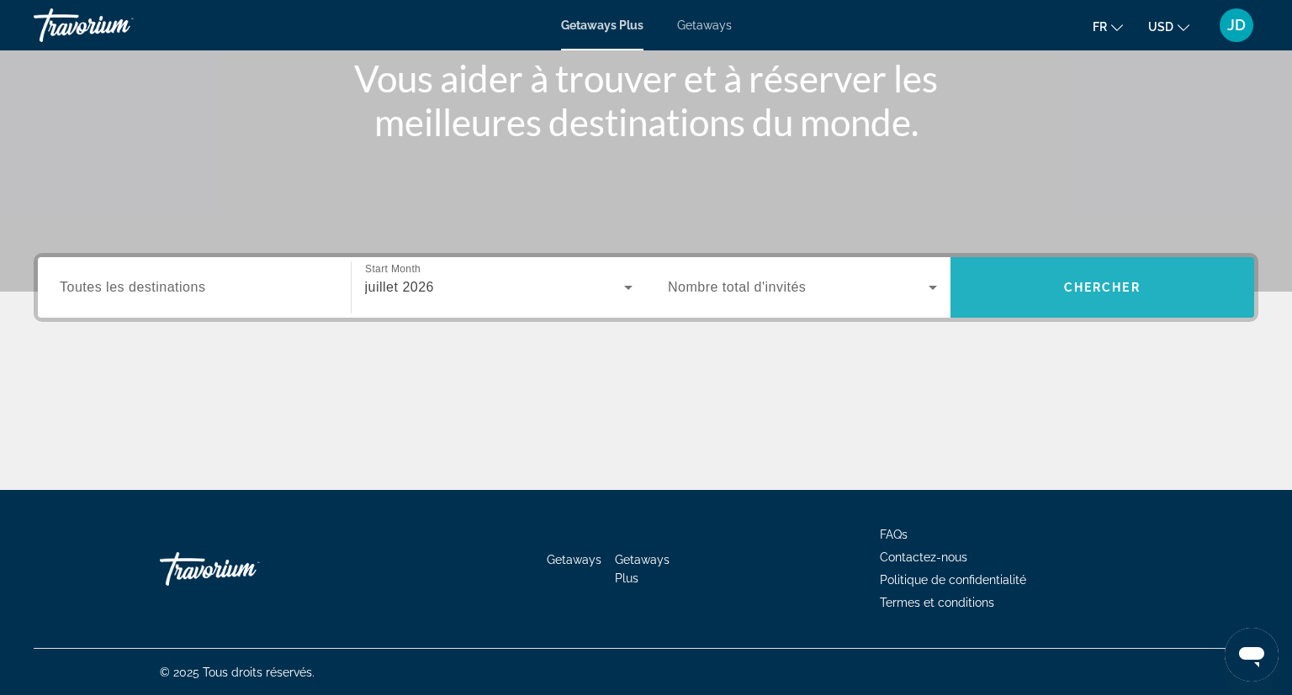
click at [1101, 303] on span "Search widget" at bounding box center [1102, 287] width 304 height 40
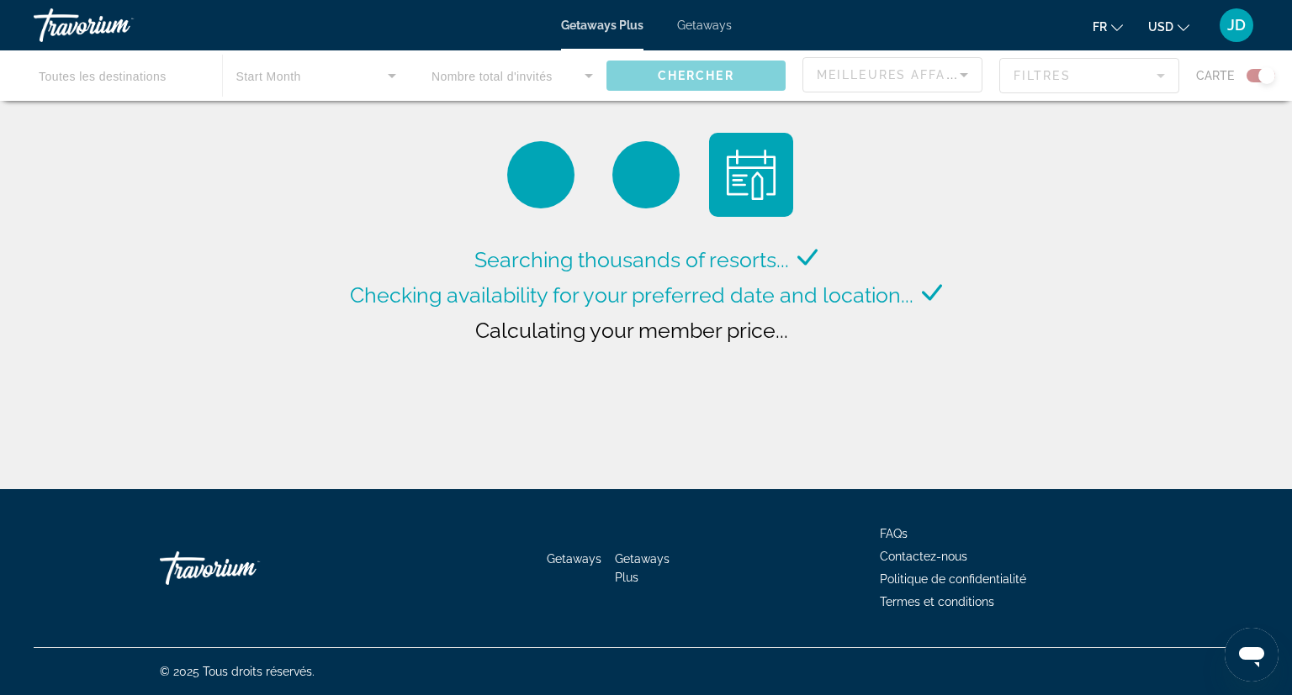
click at [452, 88] on div "Main content" at bounding box center [646, 75] width 1292 height 50
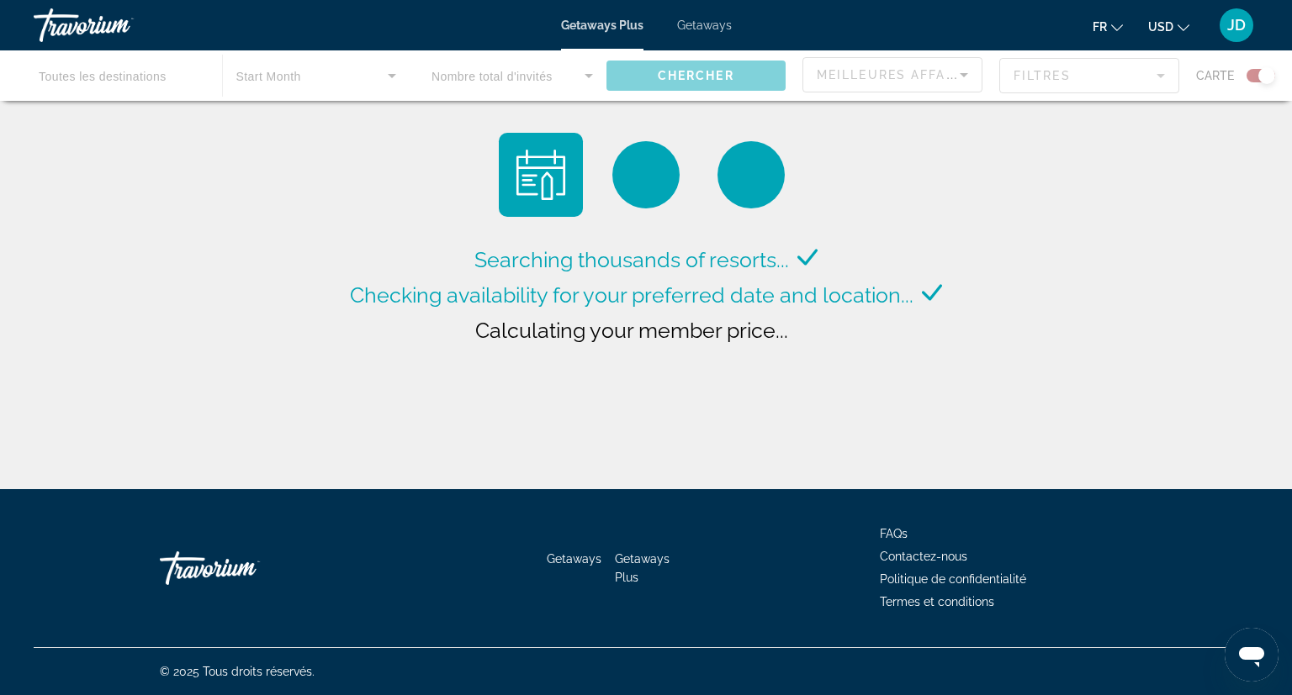
click at [577, 56] on div "Main content" at bounding box center [646, 75] width 1292 height 50
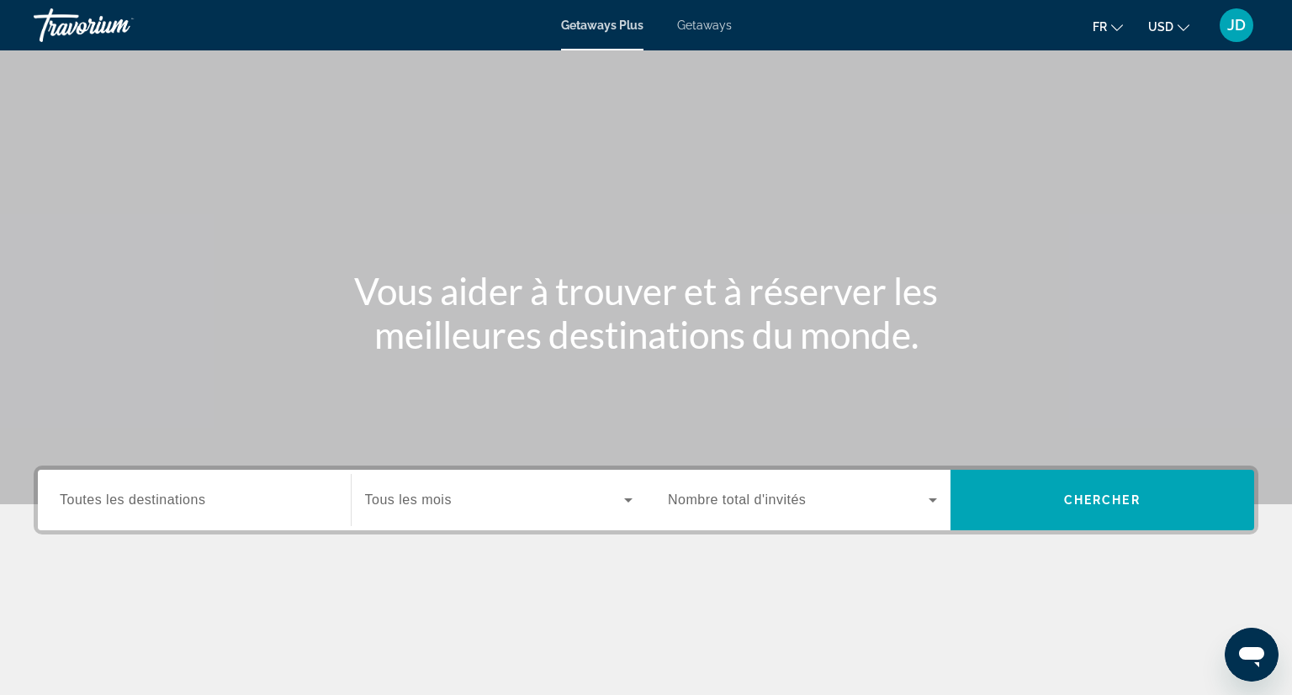
click at [173, 505] on span "Toutes les destinations" at bounding box center [132, 500] width 145 height 14
click at [173, 505] on input "Destination Toutes les destinations" at bounding box center [194, 501] width 269 height 20
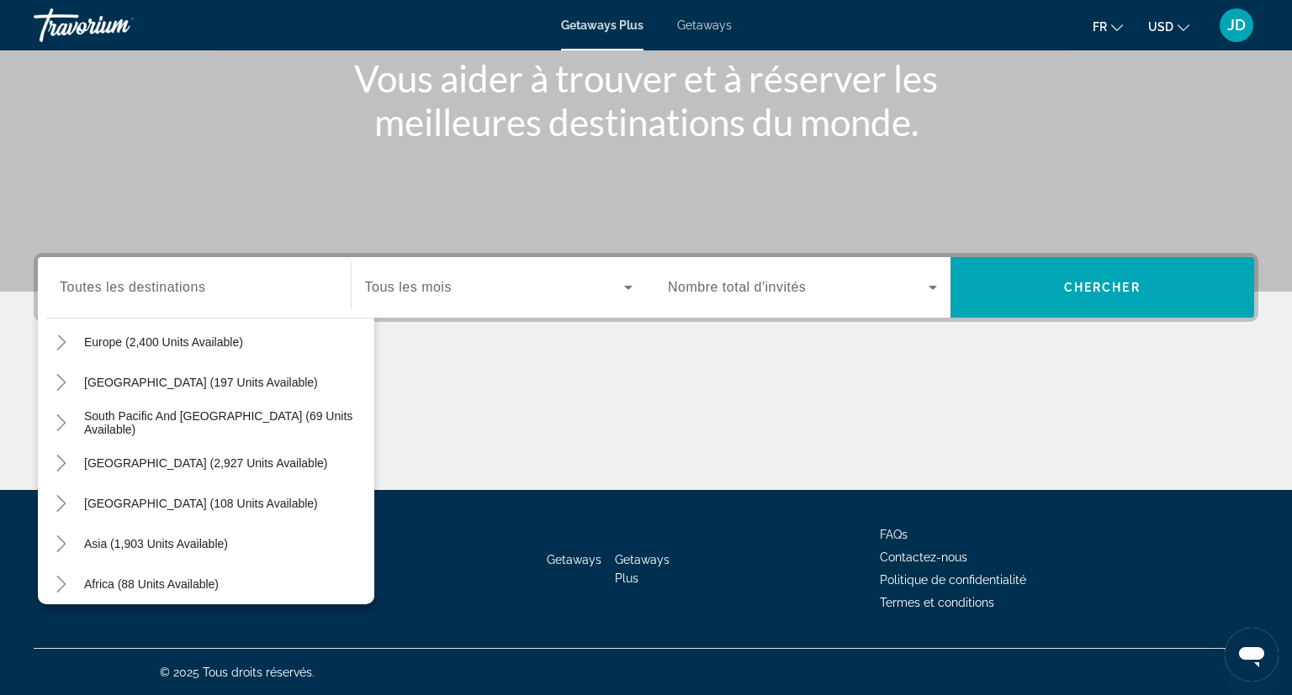
scroll to position [175, 0]
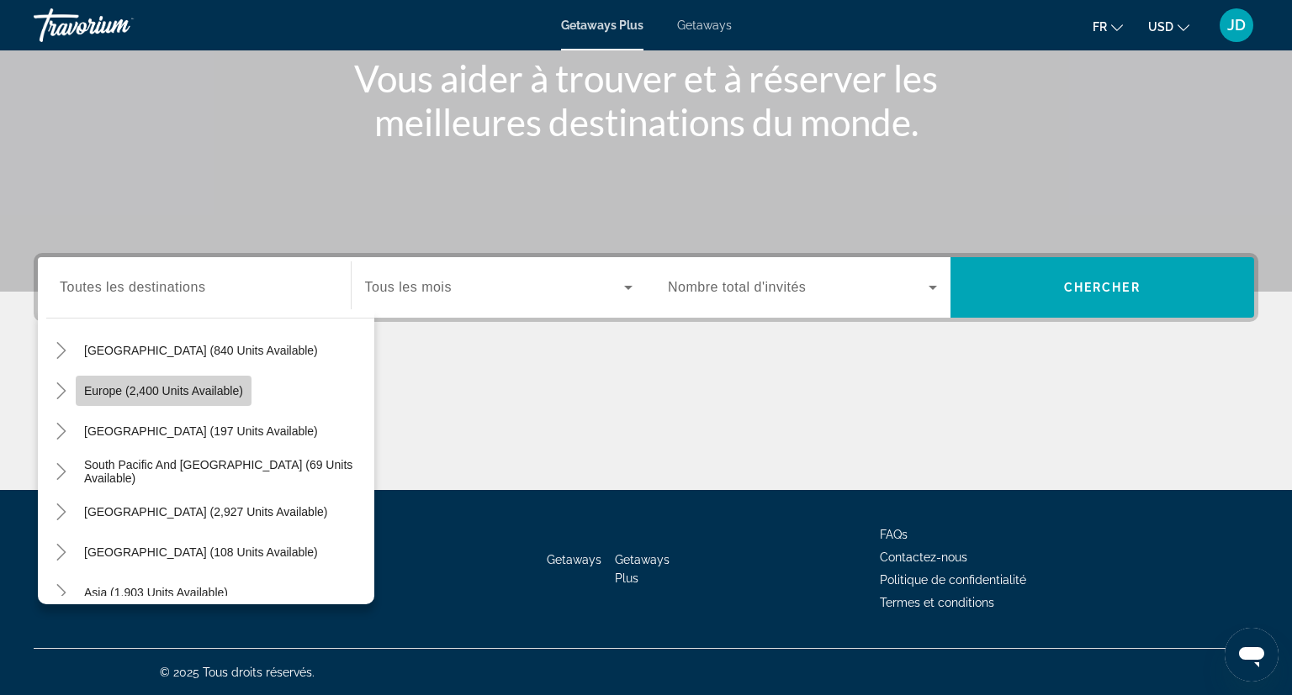
click at [228, 387] on span "Europe (2,400 units available)" at bounding box center [163, 390] width 159 height 13
type input "**********"
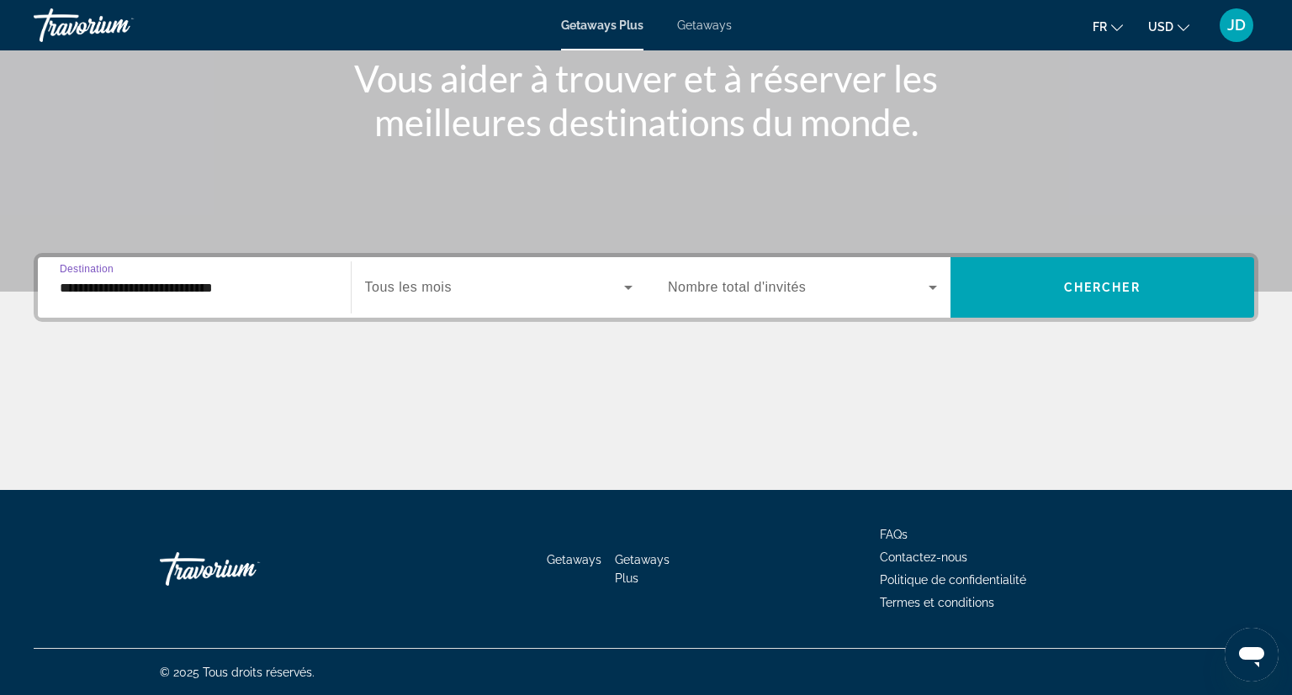
click at [630, 299] on div "Search widget" at bounding box center [499, 287] width 268 height 47
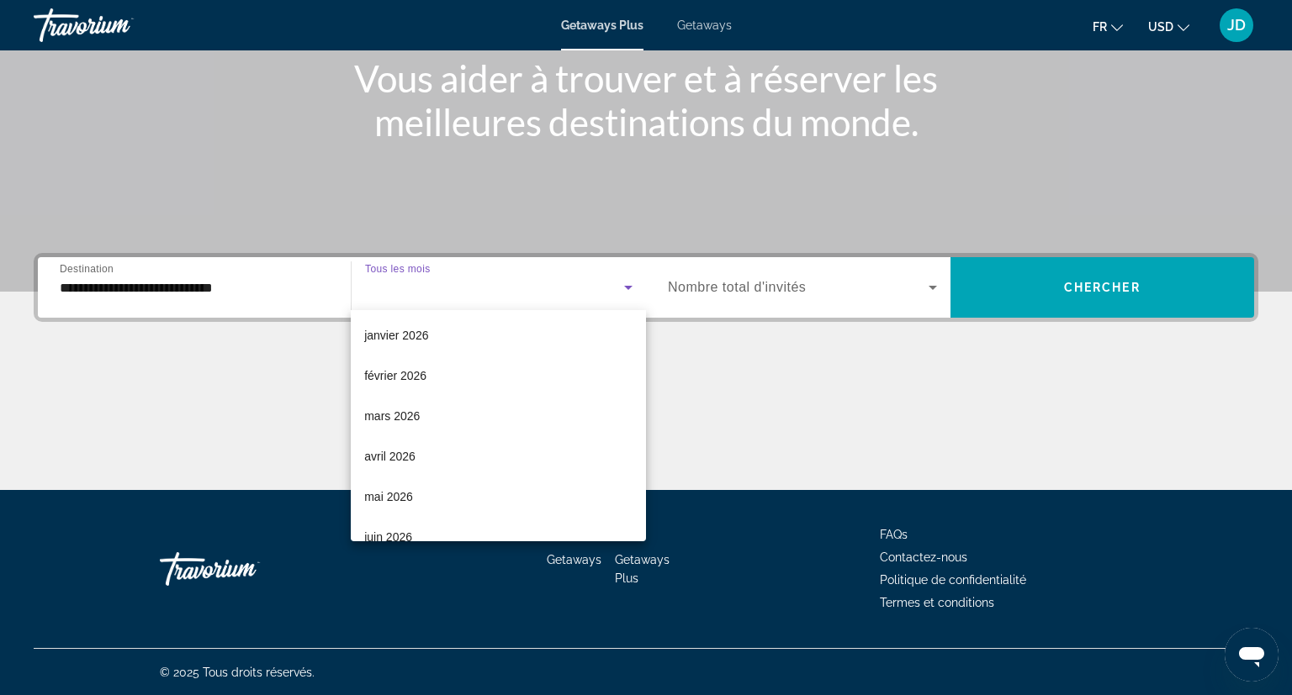
scroll to position [218, 0]
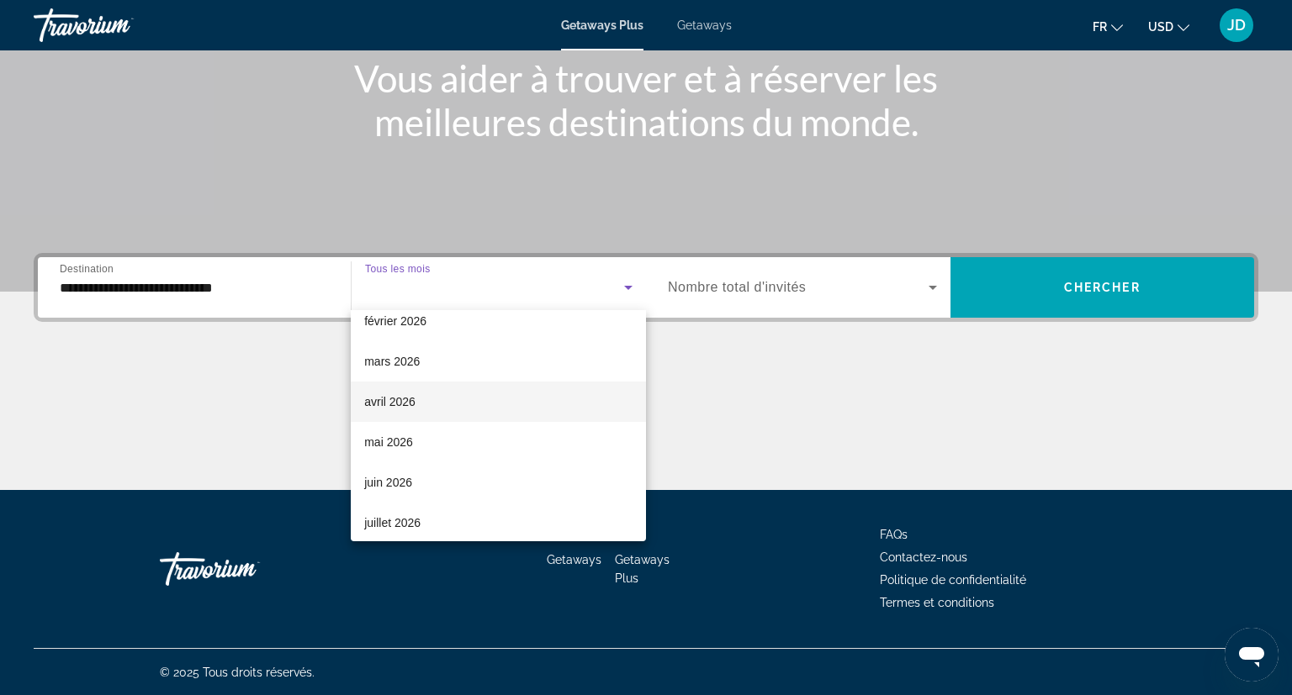
click at [403, 399] on span "avril 2026" at bounding box center [389, 402] width 51 height 20
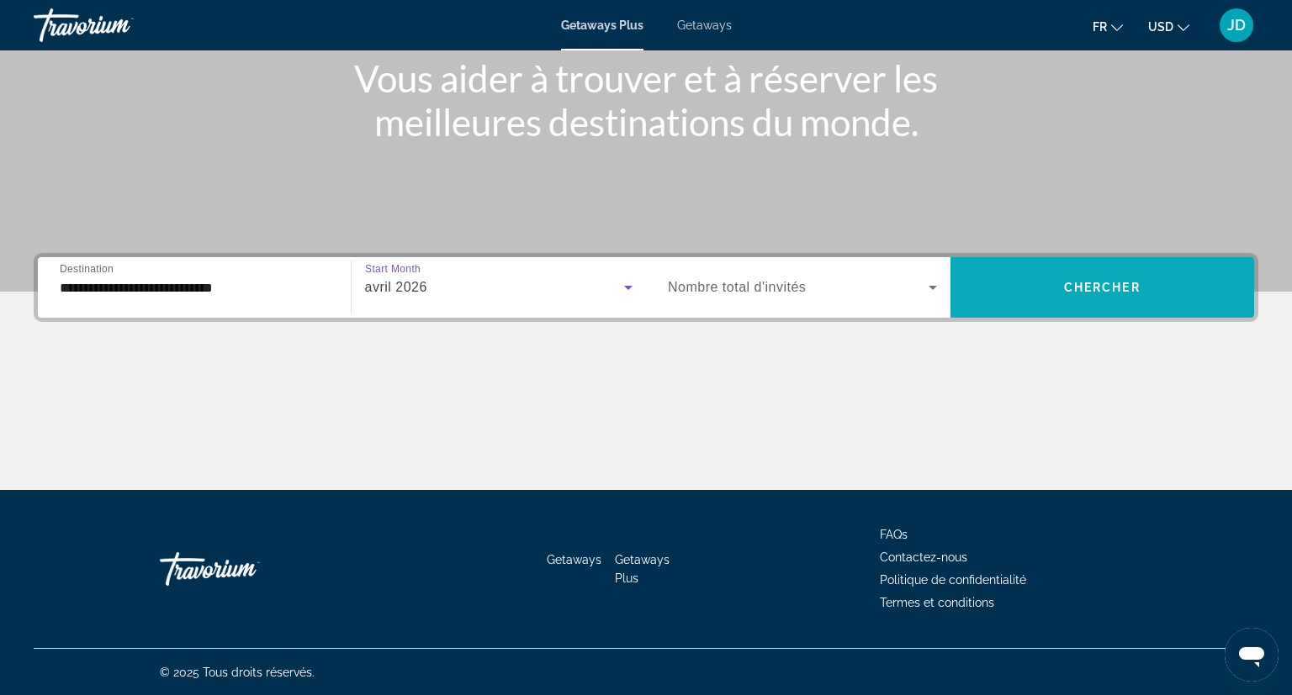
click at [1050, 292] on span "Search widget" at bounding box center [1102, 287] width 304 height 40
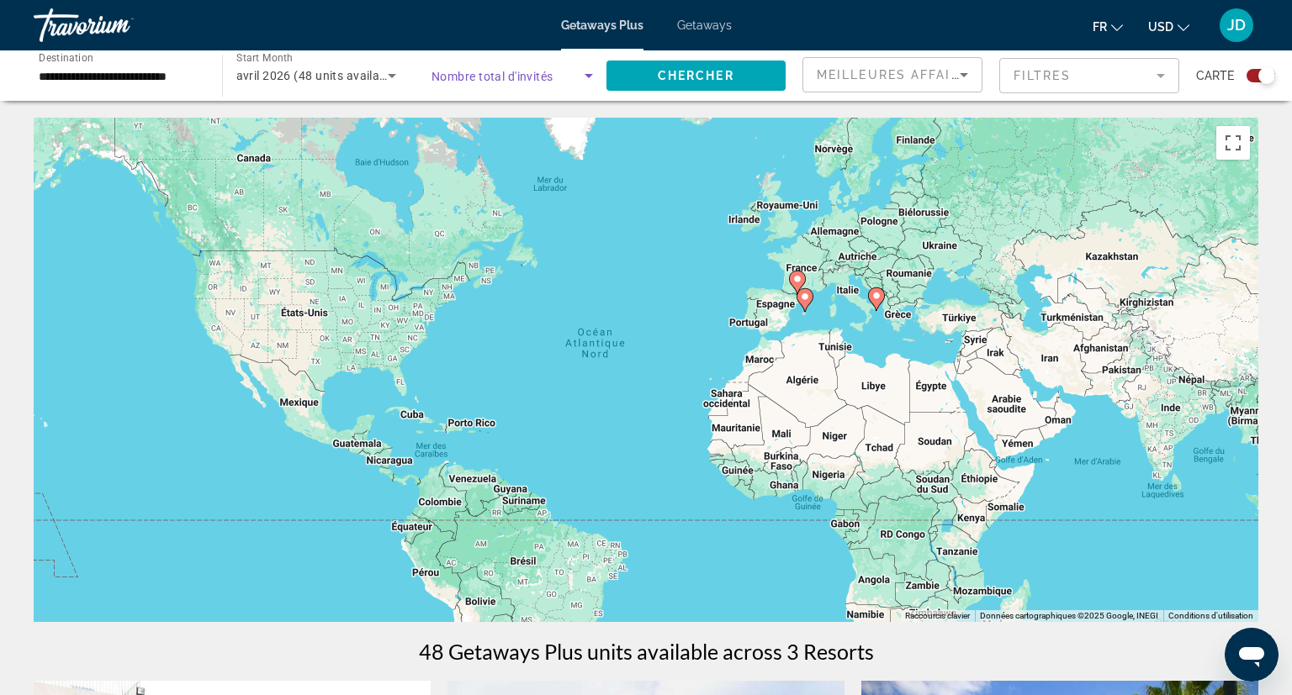
click at [580, 79] on icon "Search widget" at bounding box center [589, 76] width 20 height 20
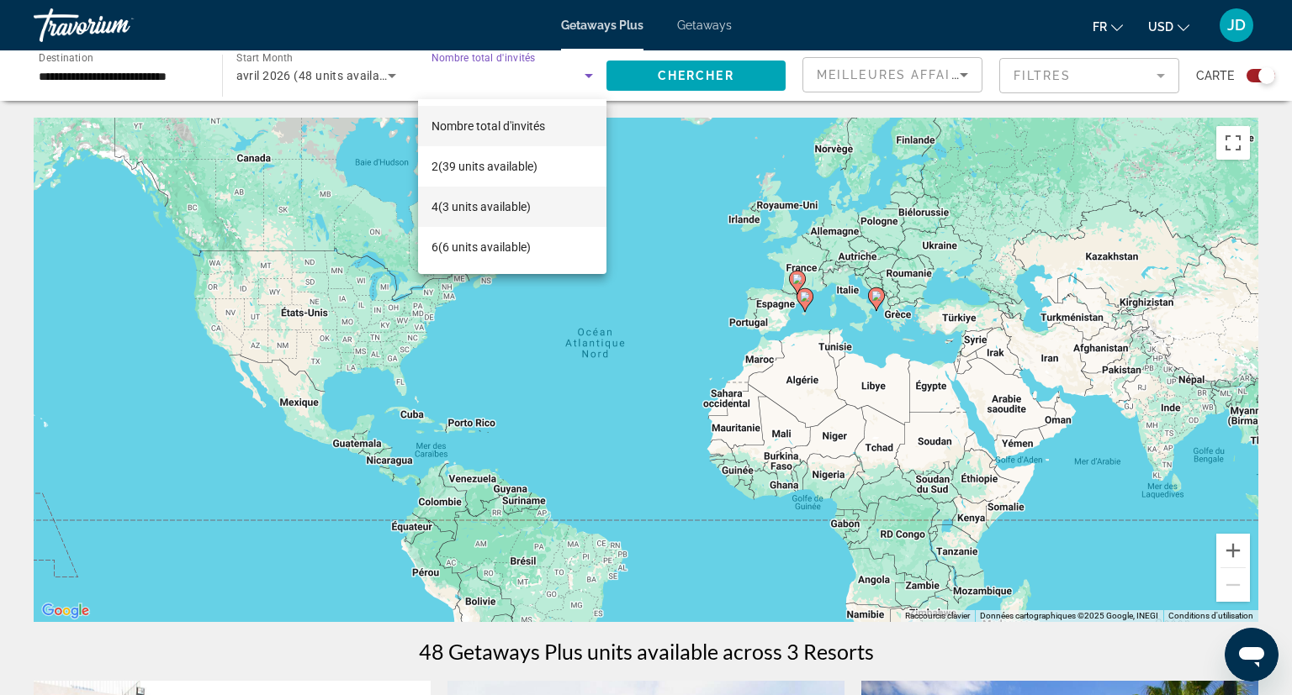
click at [518, 204] on span "4 (3 units available)" at bounding box center [480, 207] width 99 height 20
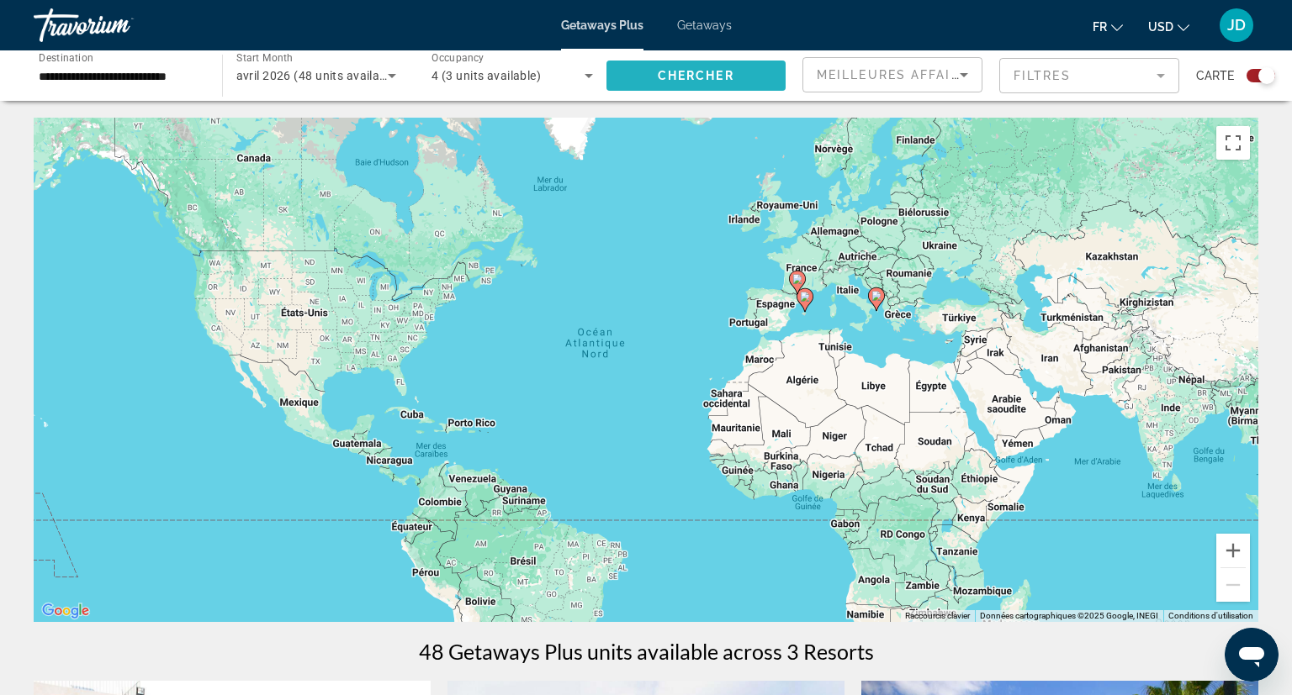
click at [632, 63] on span "Search widget" at bounding box center [696, 76] width 180 height 40
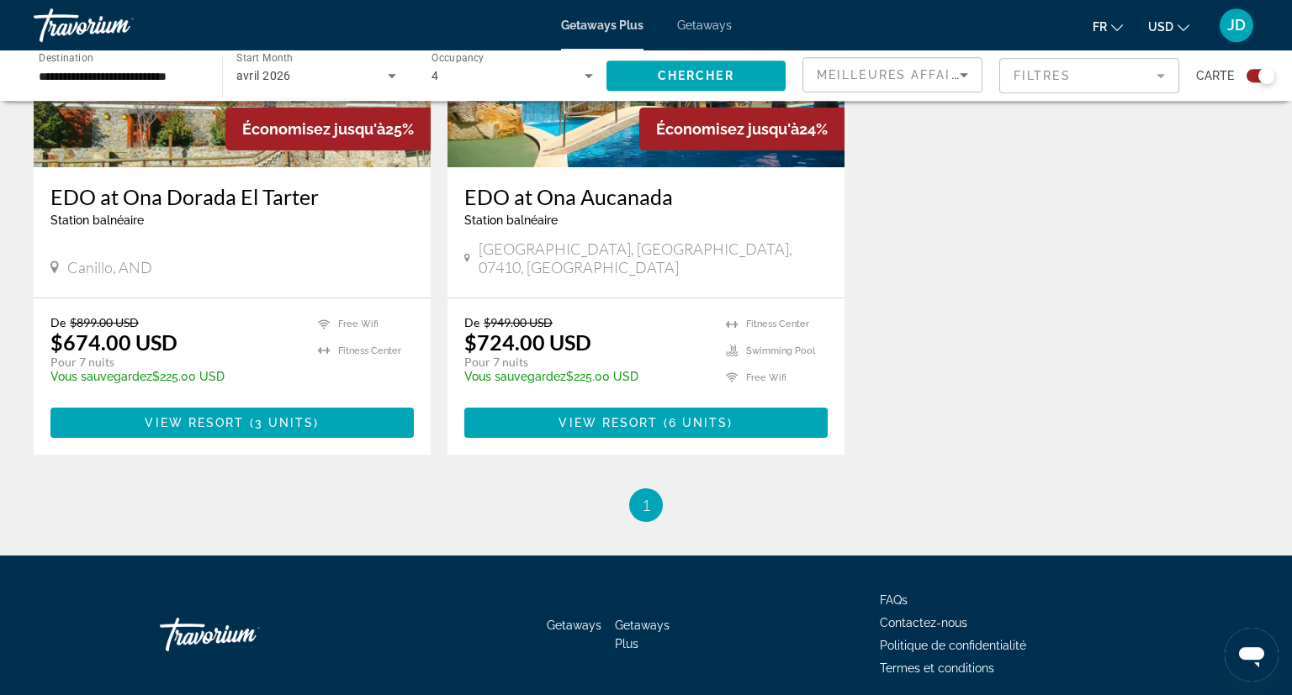
scroll to position [784, 0]
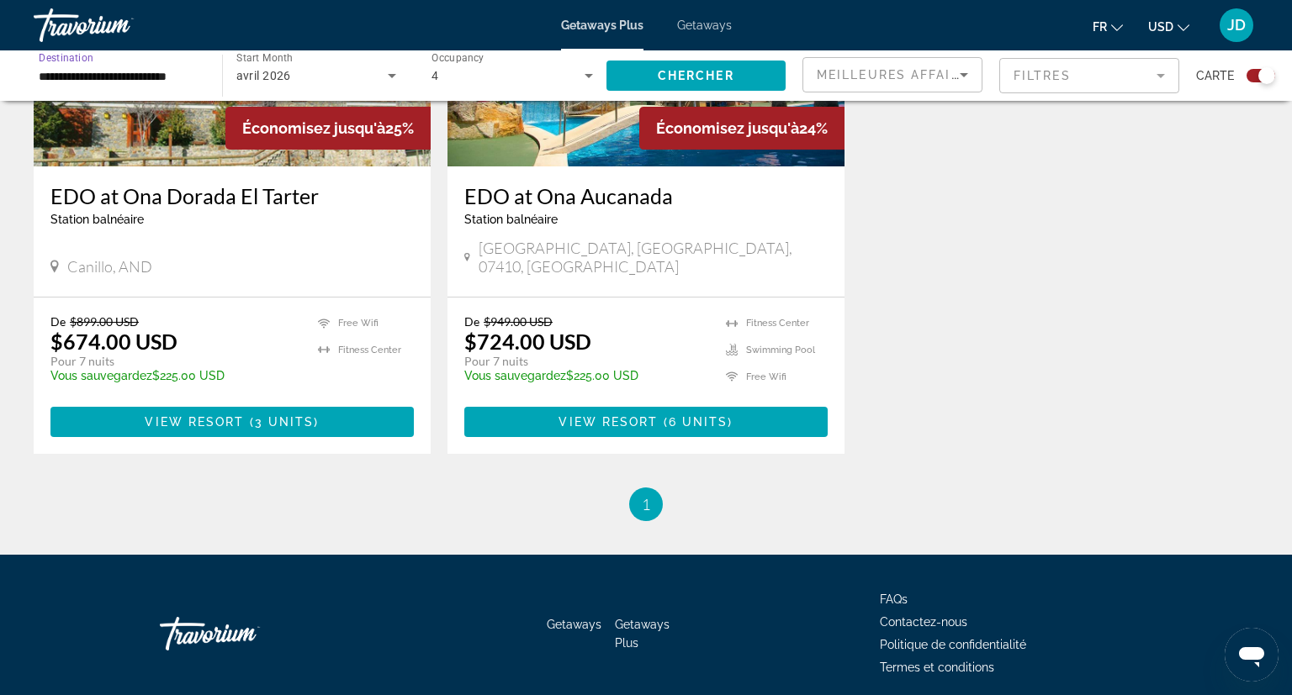
click at [154, 73] on input "**********" at bounding box center [119, 76] width 161 height 20
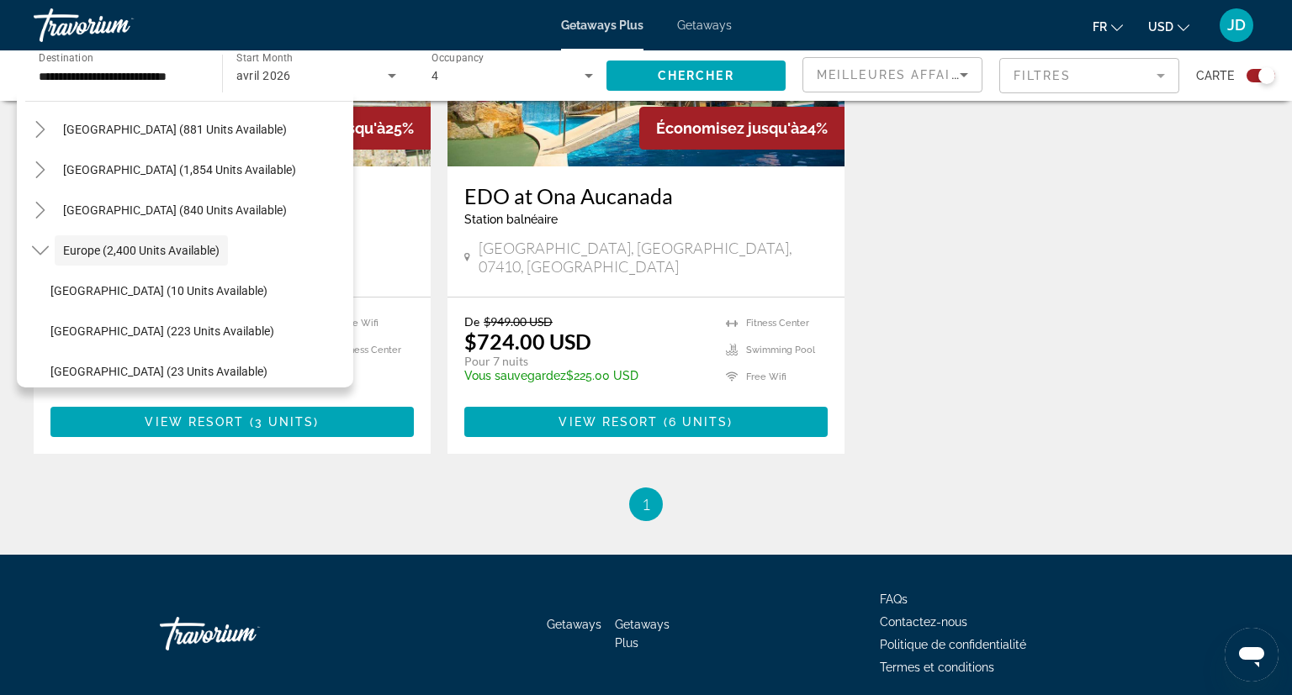
scroll to position [0, 0]
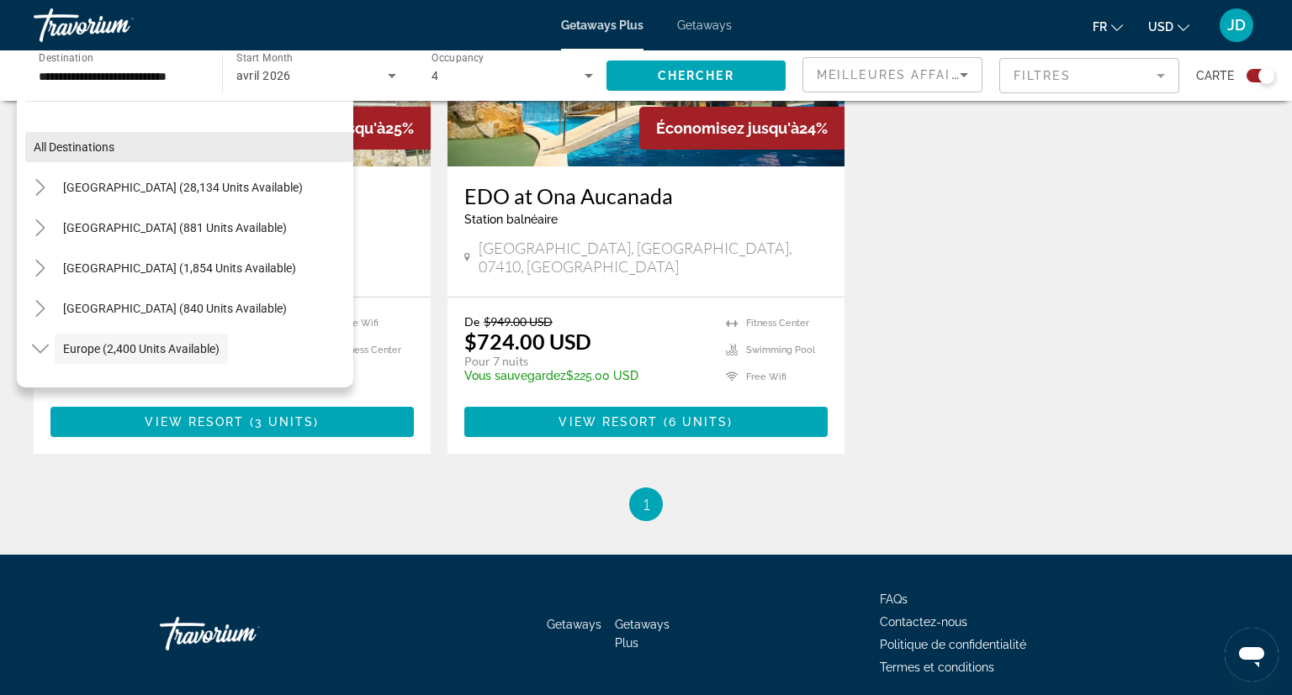
click at [71, 148] on span "All destinations" at bounding box center [74, 146] width 81 height 13
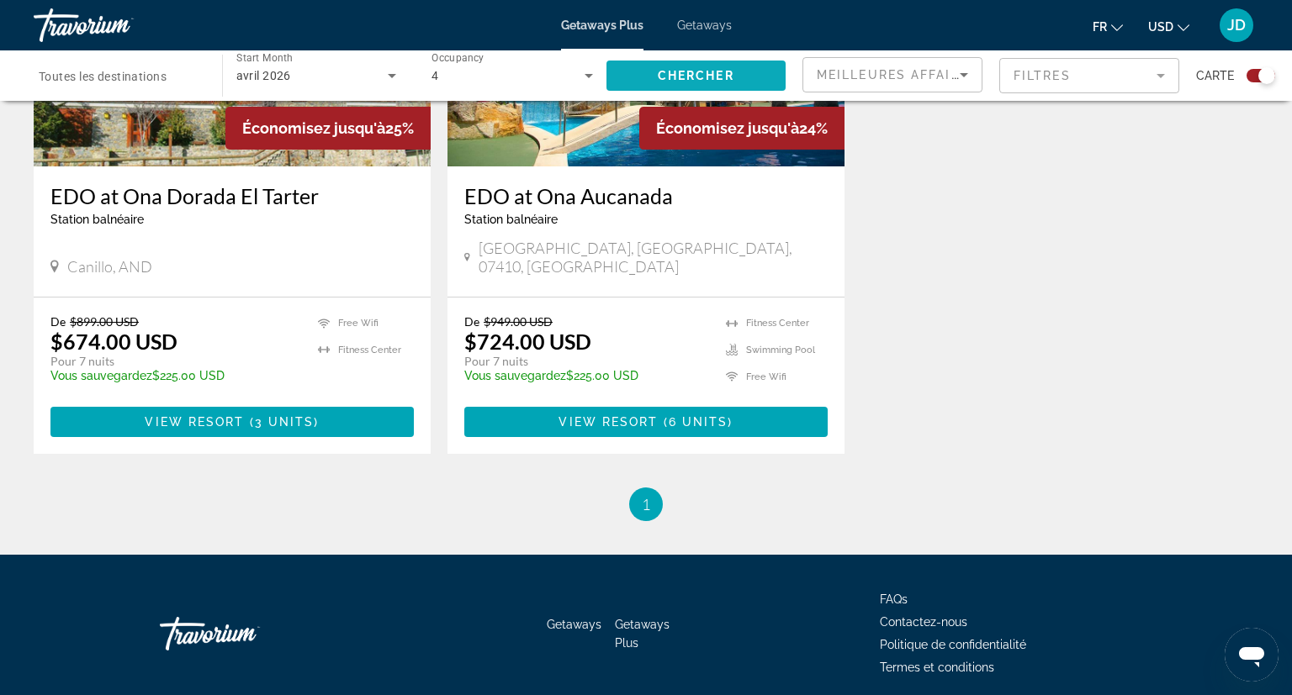
click at [664, 61] on span "Search widget" at bounding box center [696, 76] width 180 height 40
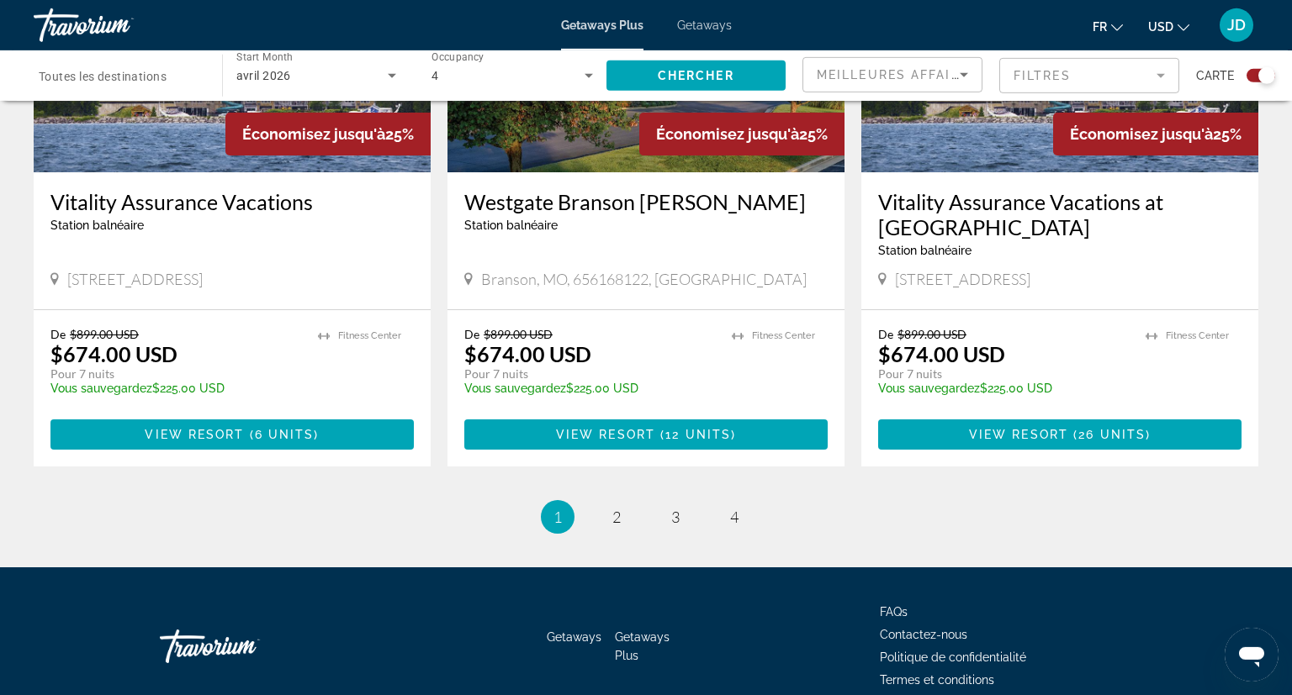
scroll to position [2609, 0]
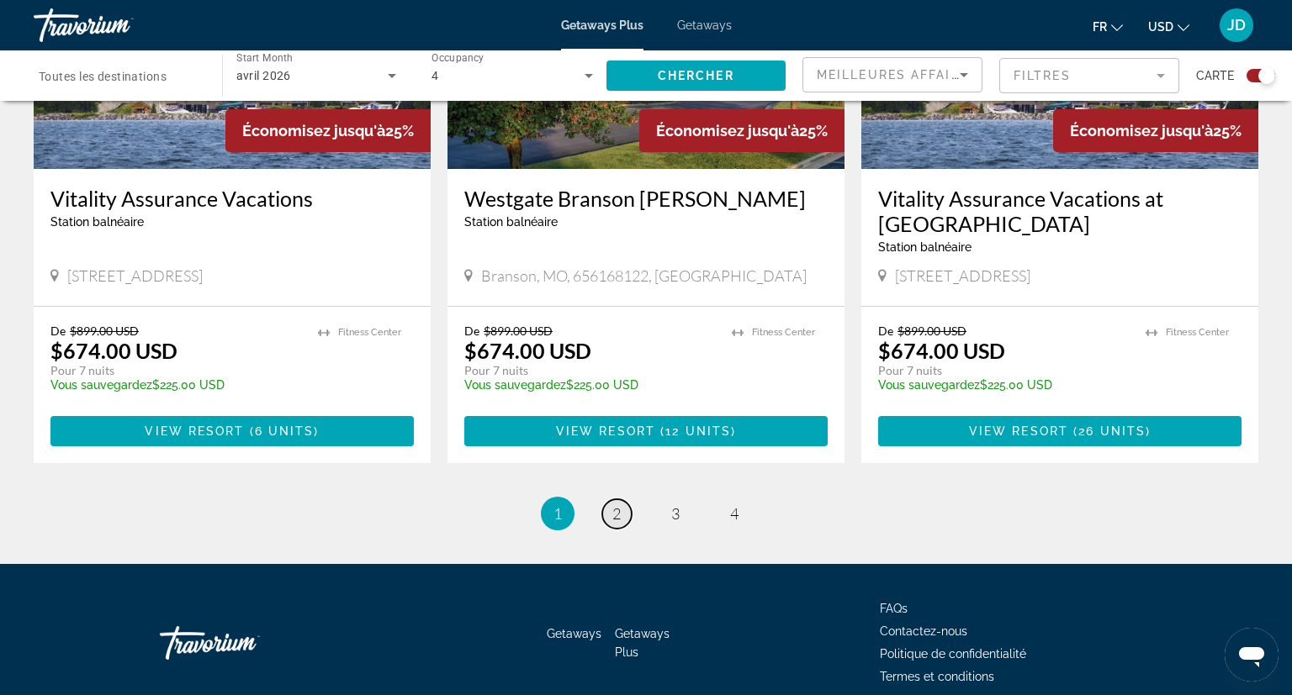
click at [614, 505] on span "2" at bounding box center [616, 514] width 8 height 19
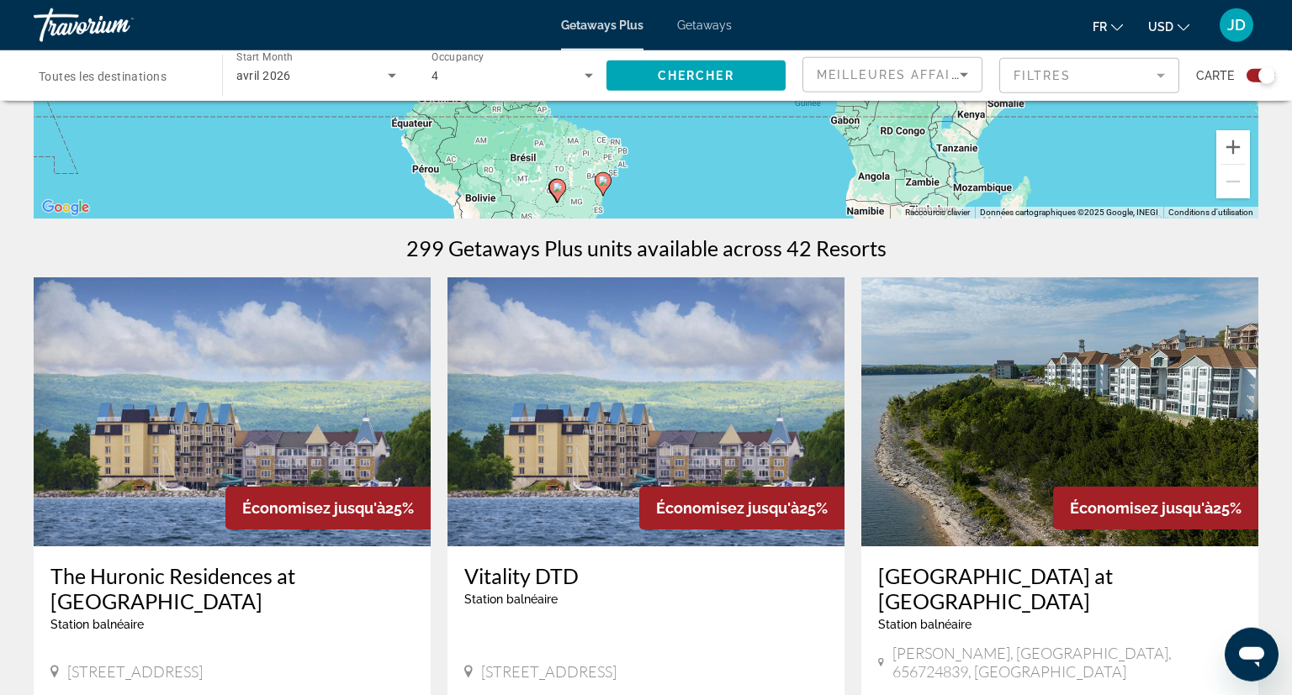
scroll to position [574, 0]
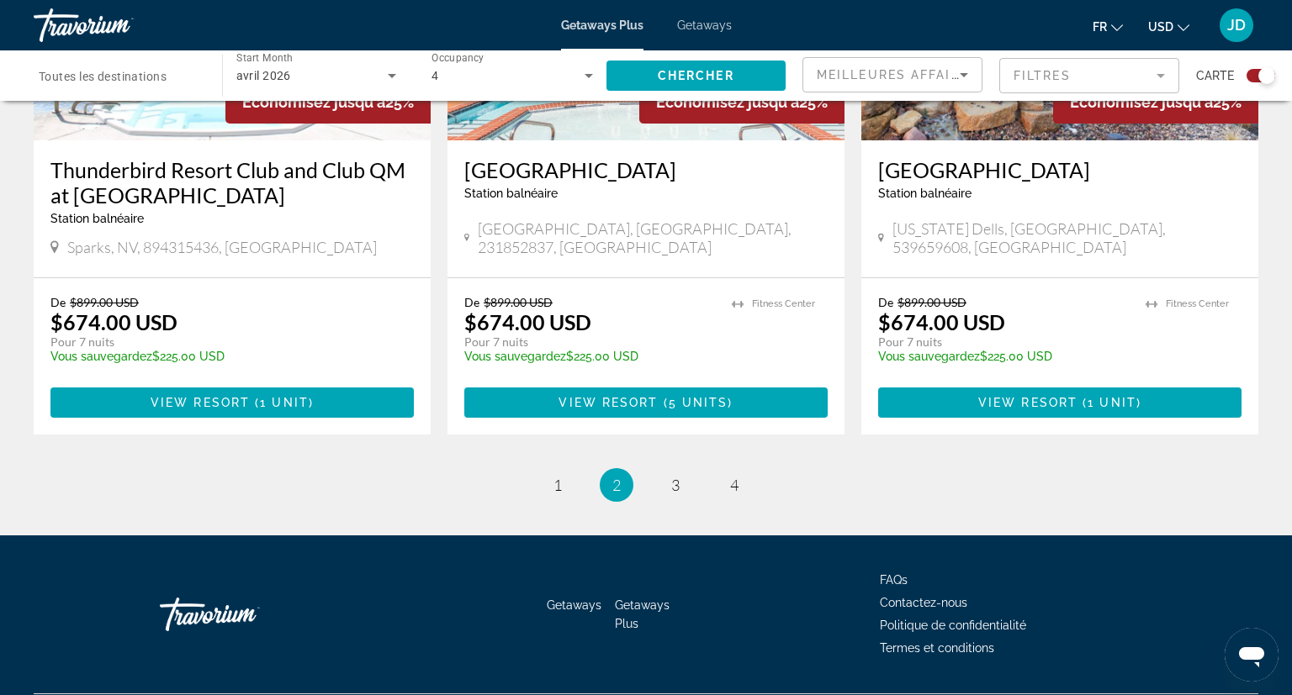
scroll to position [2636, 0]
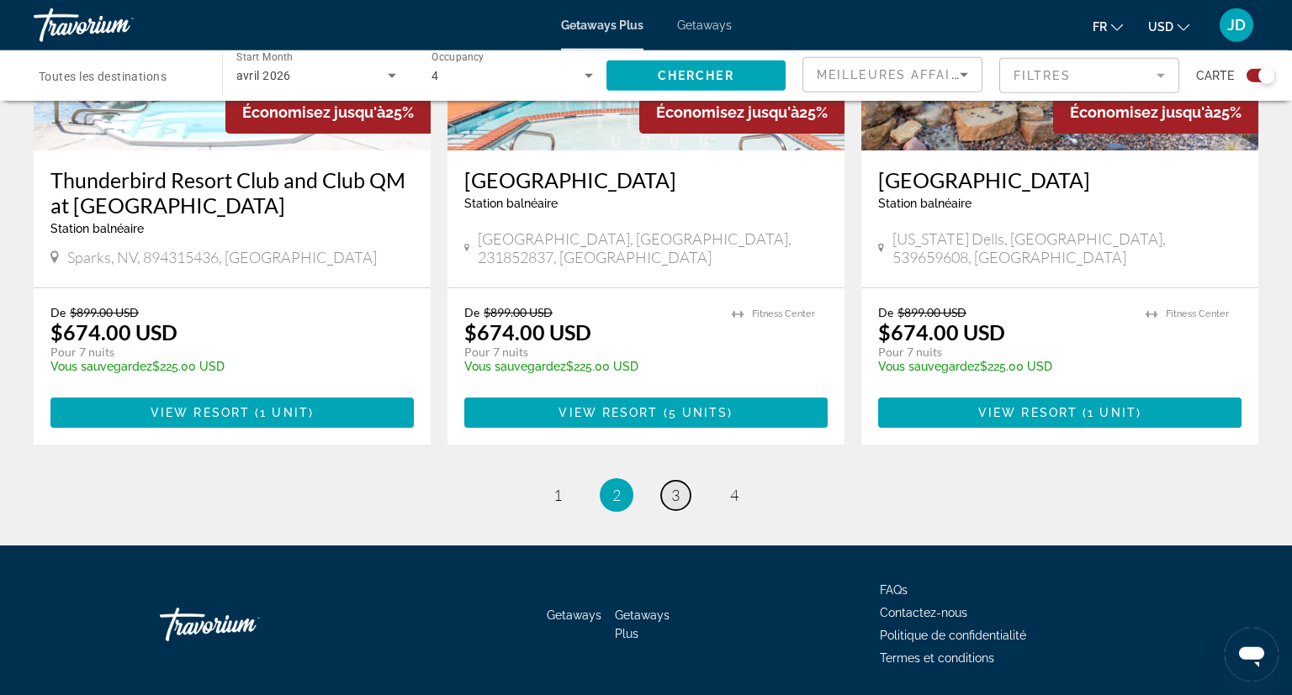
click at [669, 481] on link "page 3" at bounding box center [675, 495] width 29 height 29
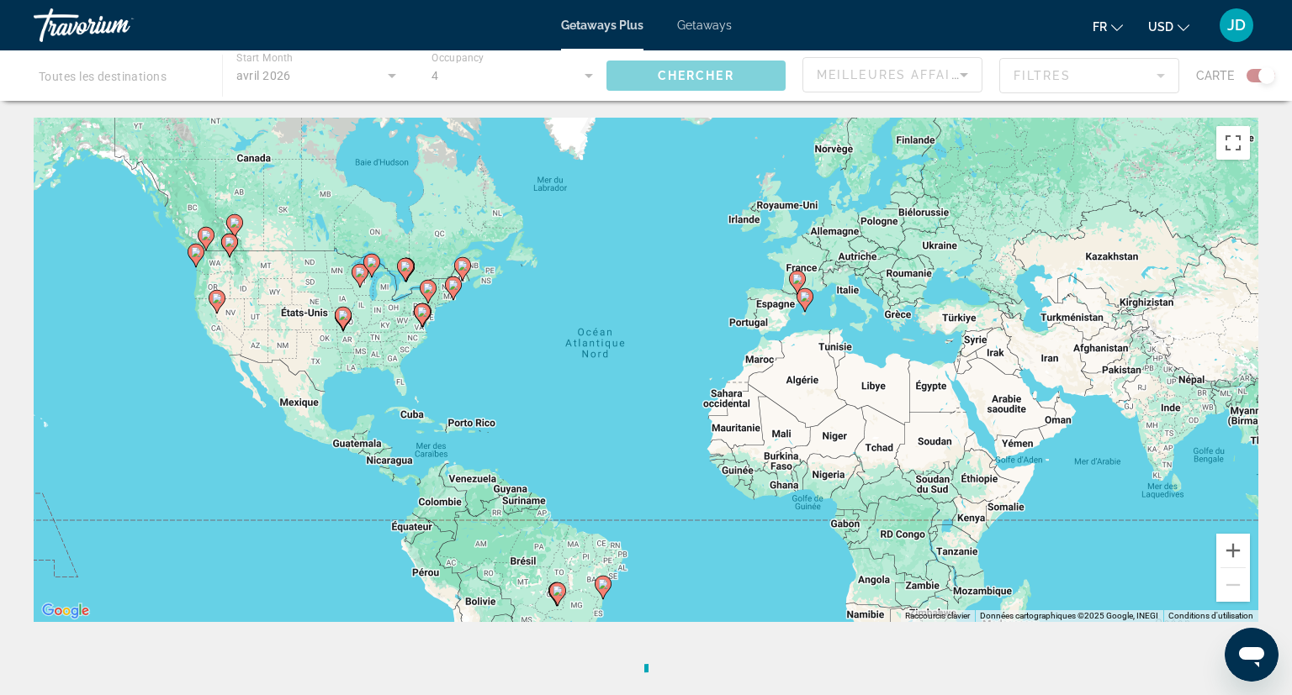
click at [162, 82] on div "Main content" at bounding box center [646, 75] width 1292 height 50
click at [163, 82] on div "Main content" at bounding box center [646, 75] width 1292 height 50
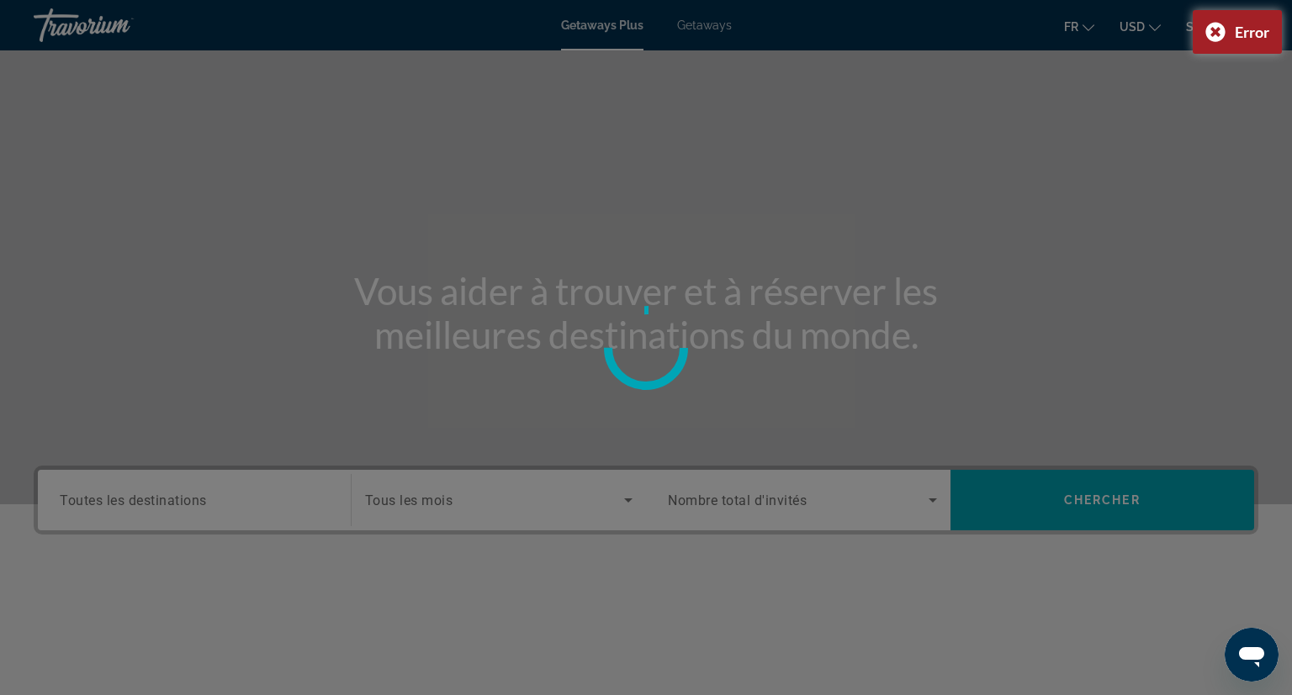
click at [211, 493] on div at bounding box center [646, 347] width 1292 height 695
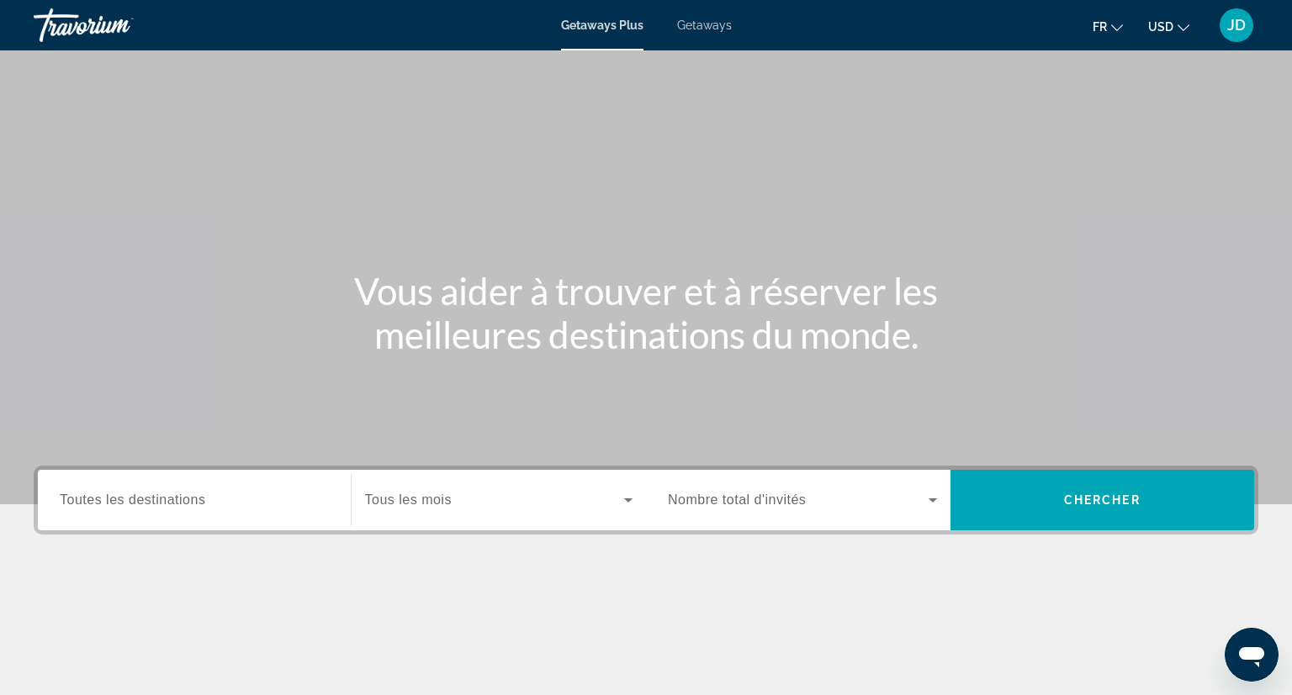
click at [804, 476] on div "Occupancy Nombre total d'invités" at bounding box center [802, 500] width 296 height 61
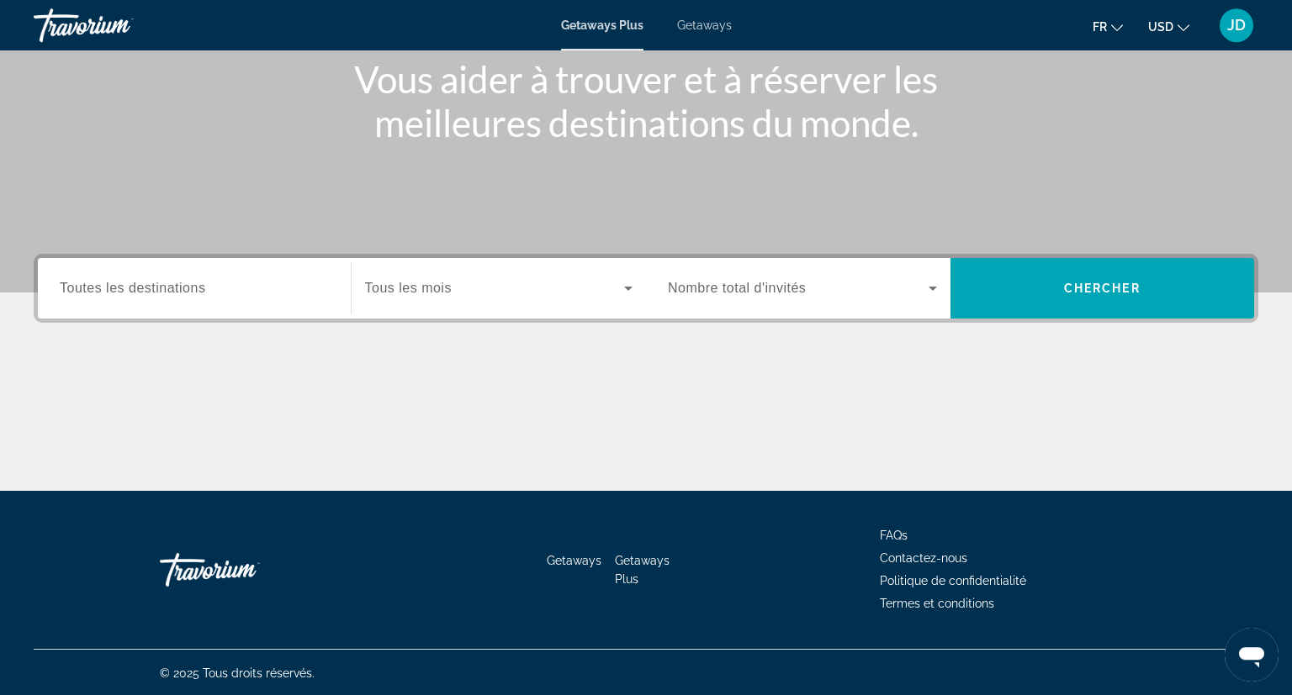
scroll to position [213, 0]
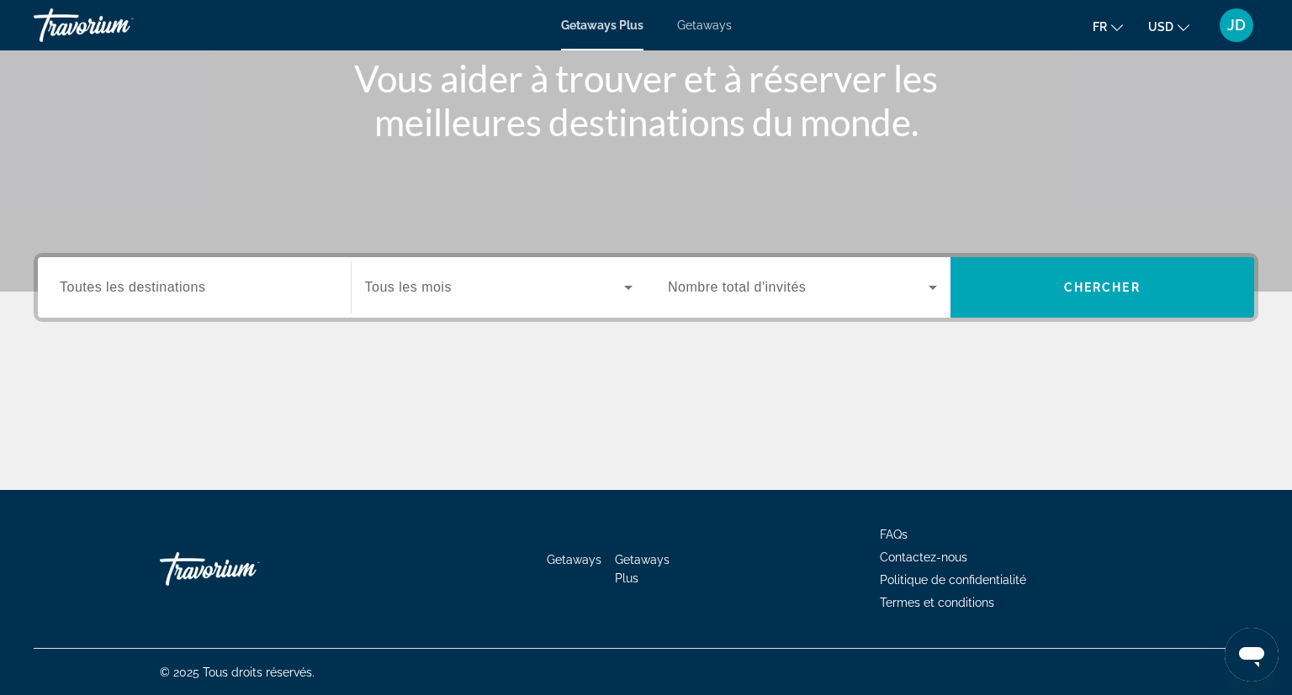
click at [938, 288] on icon "Search widget" at bounding box center [933, 288] width 20 height 20
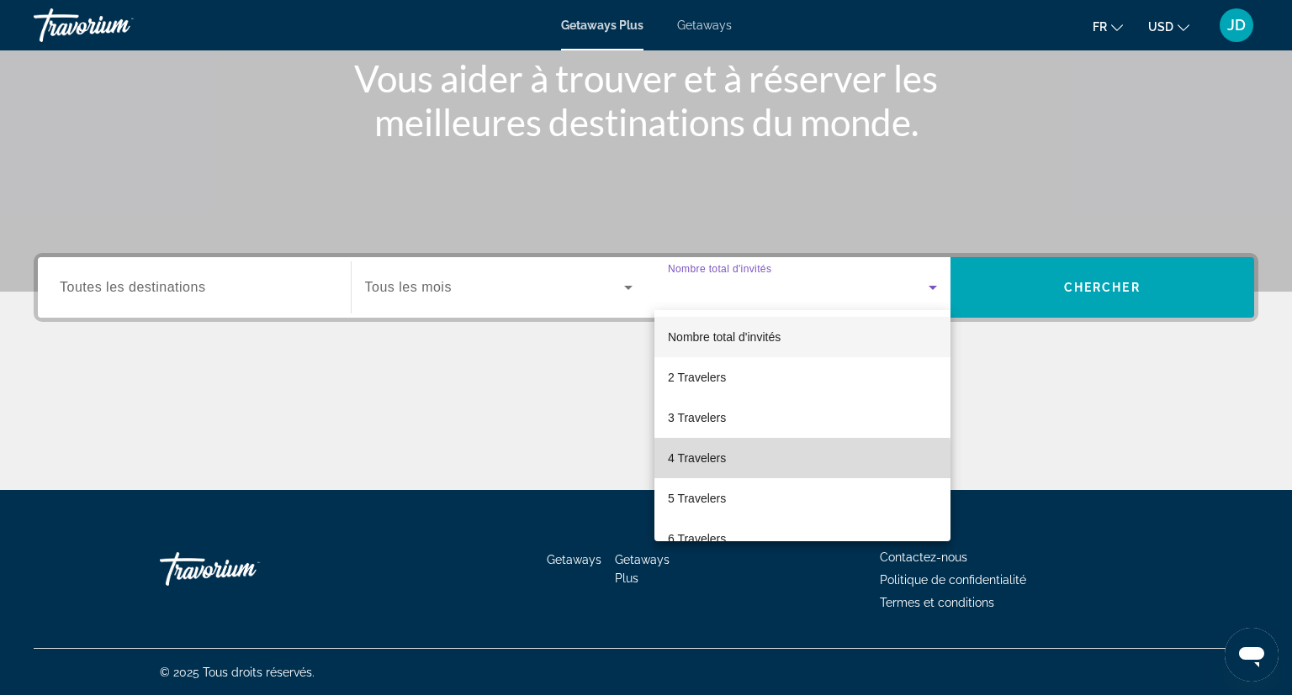
click at [728, 463] on mat-option "4 Travelers" at bounding box center [802, 458] width 296 height 40
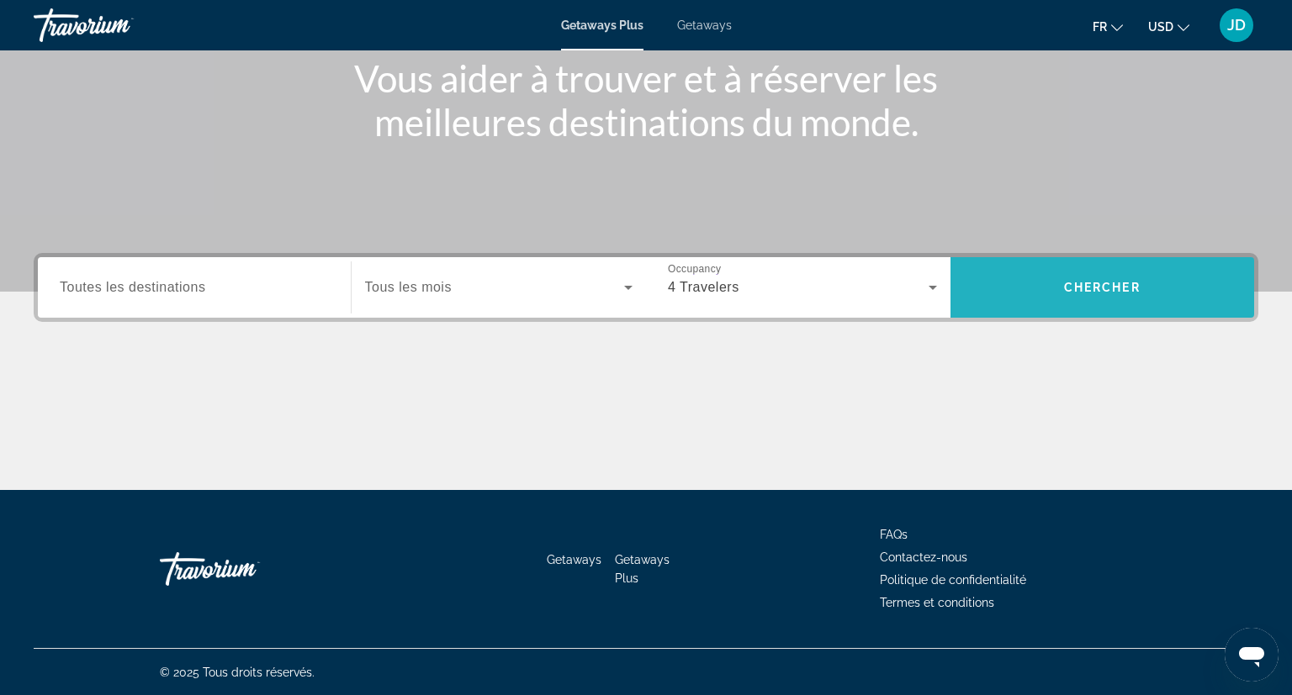
click at [1018, 289] on span "Search widget" at bounding box center [1102, 287] width 304 height 40
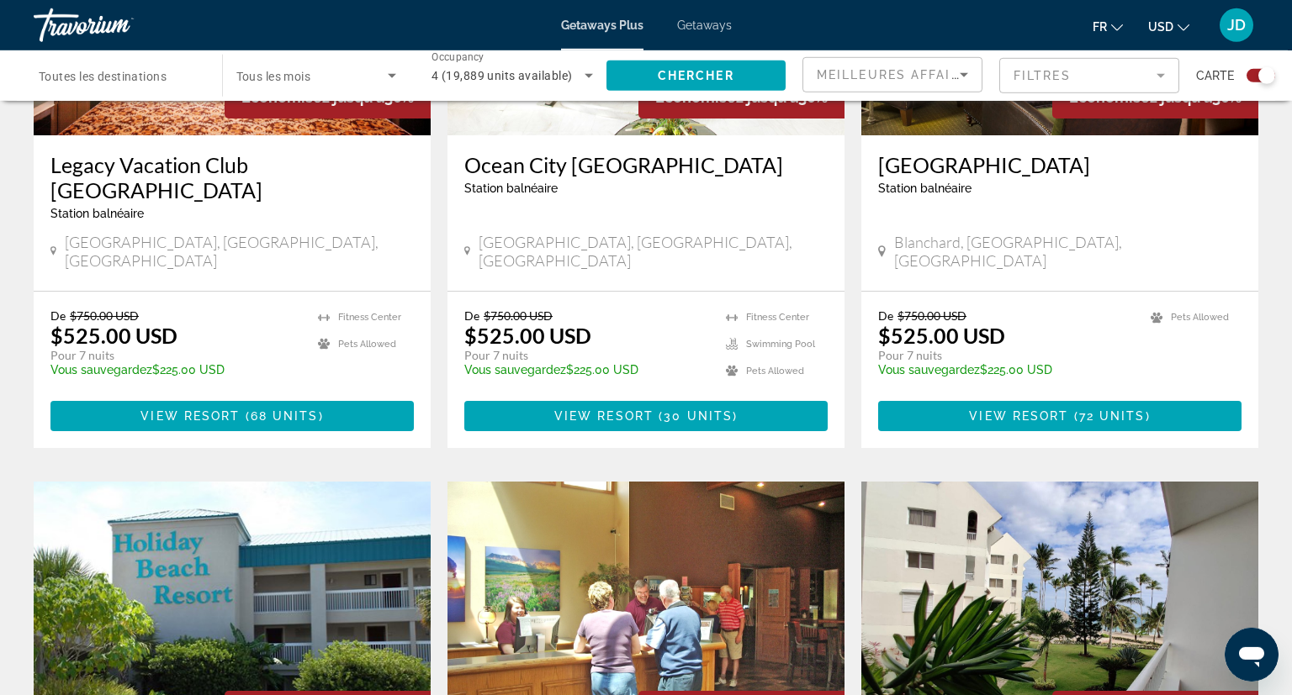
scroll to position [1435, 0]
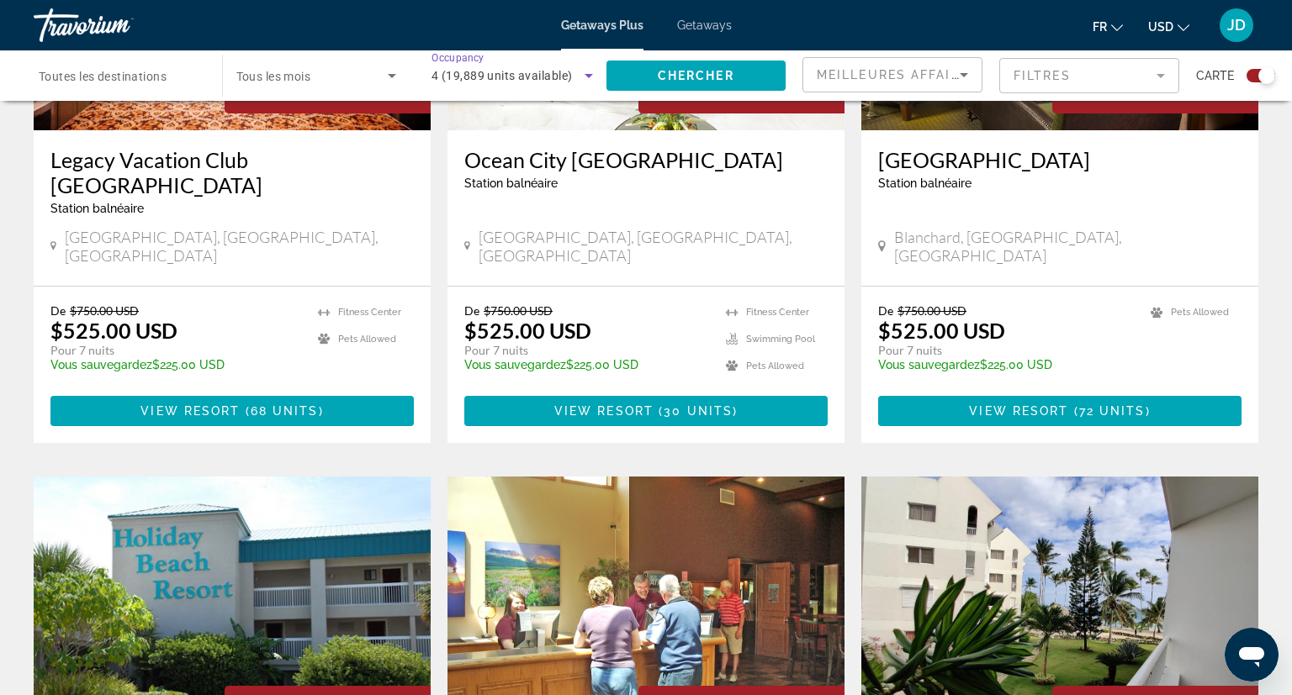
click at [584, 66] on icon "Search widget" at bounding box center [589, 76] width 20 height 20
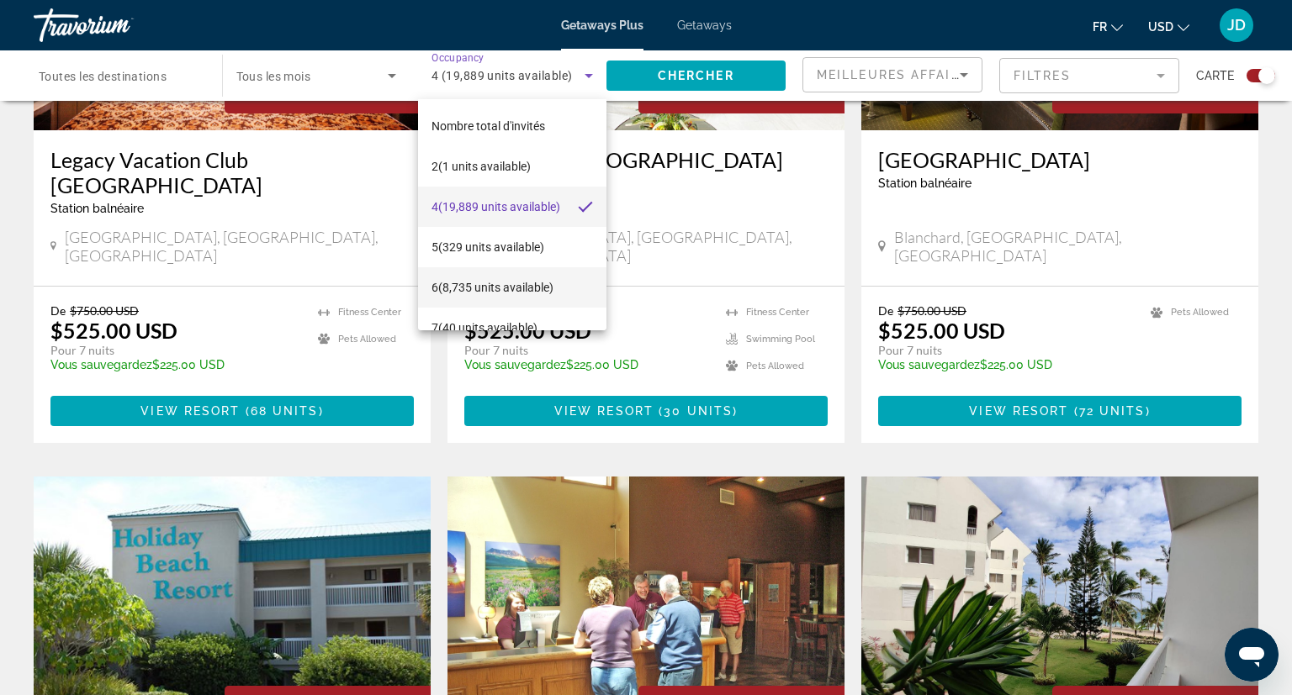
click at [538, 284] on span "6 (8,735 units available)" at bounding box center [492, 288] width 122 height 20
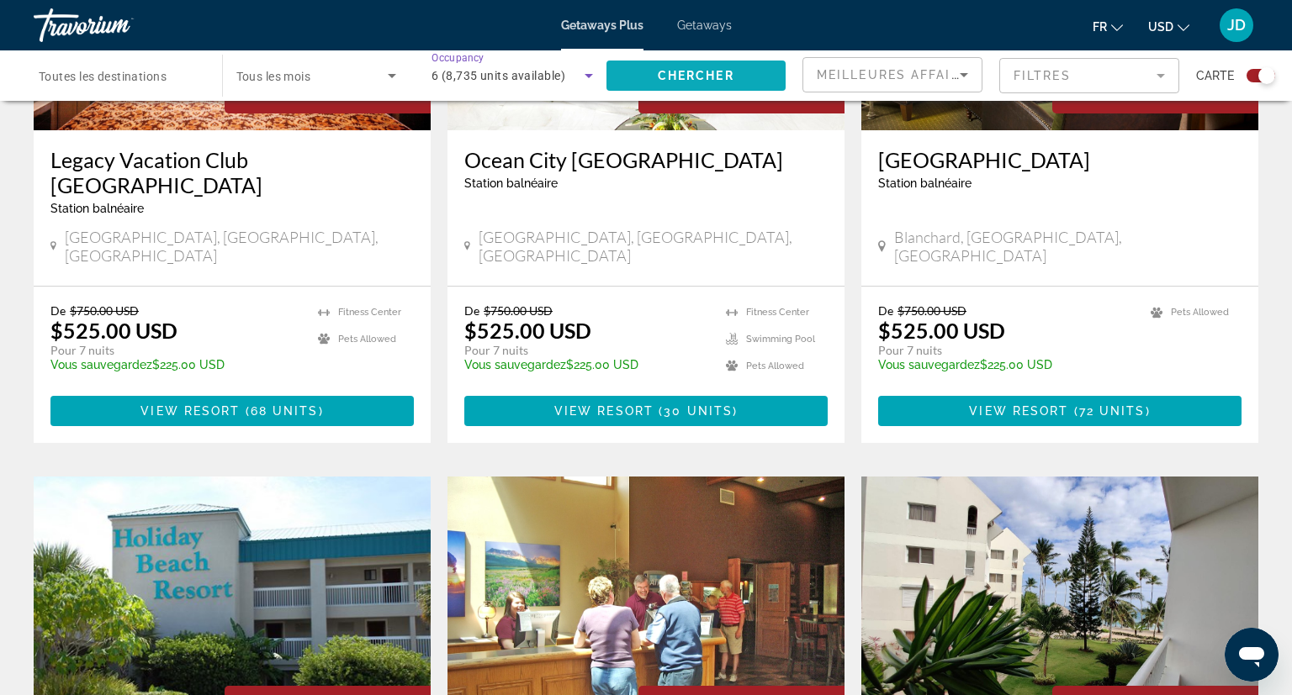
click at [654, 71] on span "Search widget" at bounding box center [696, 76] width 180 height 40
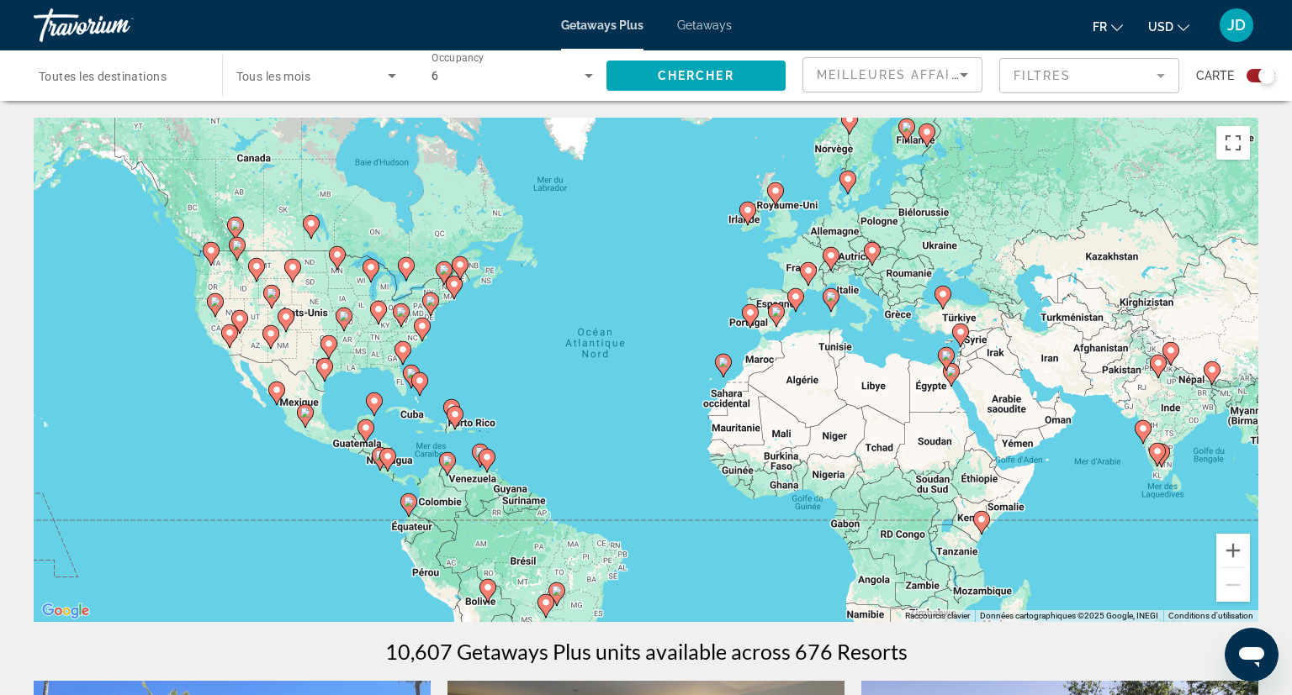
click at [757, 310] on icon "Main content" at bounding box center [750, 316] width 15 height 22
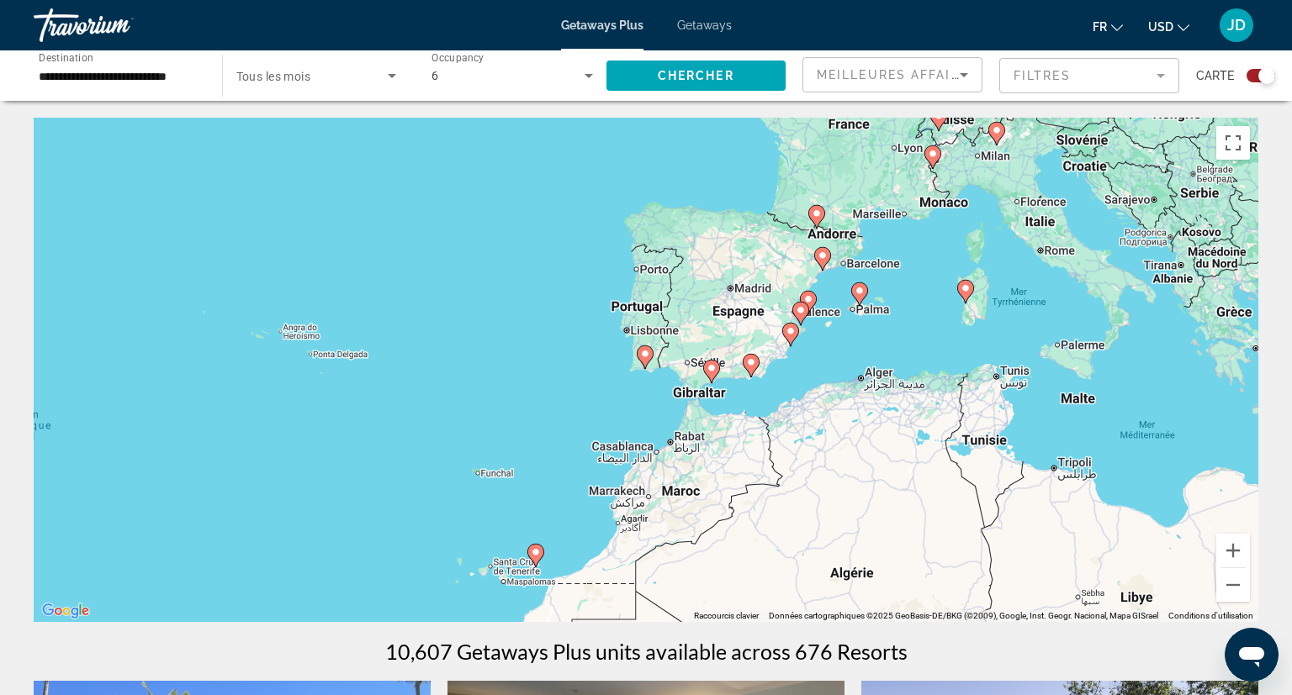
click at [652, 355] on icon "Main content" at bounding box center [644, 357] width 15 height 22
type input "**********"
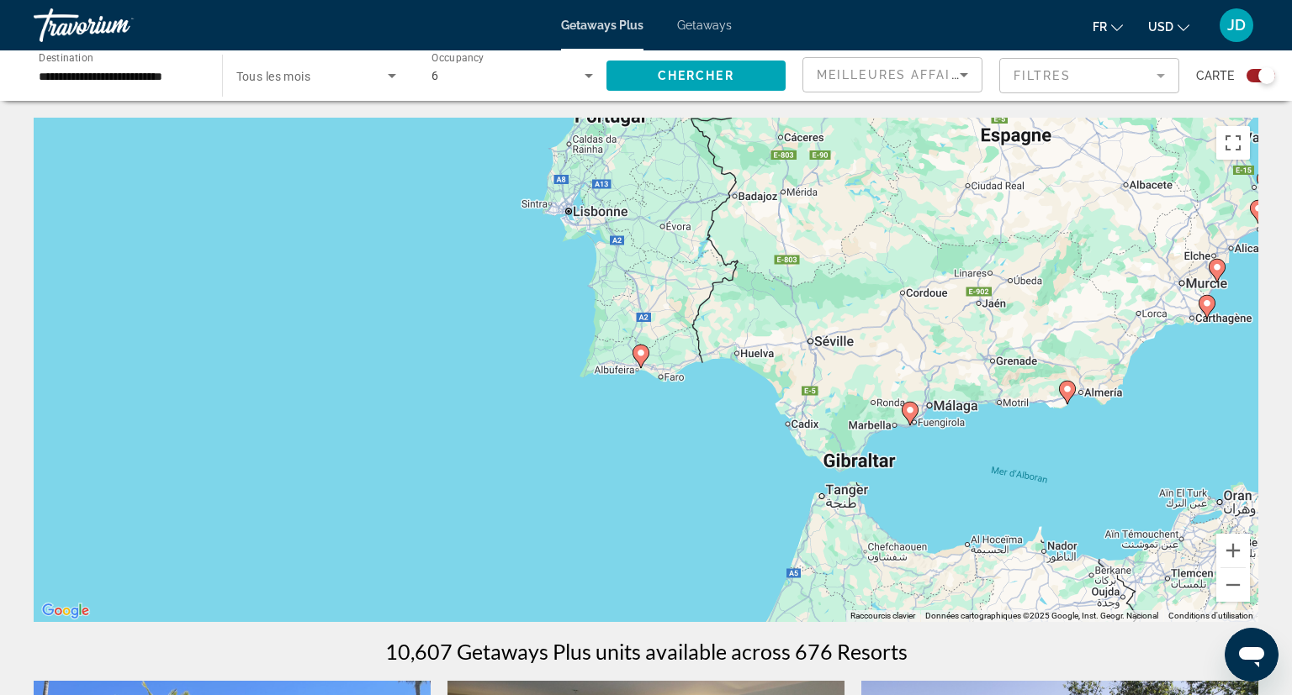
click at [637, 359] on icon "Main content" at bounding box center [640, 357] width 15 height 22
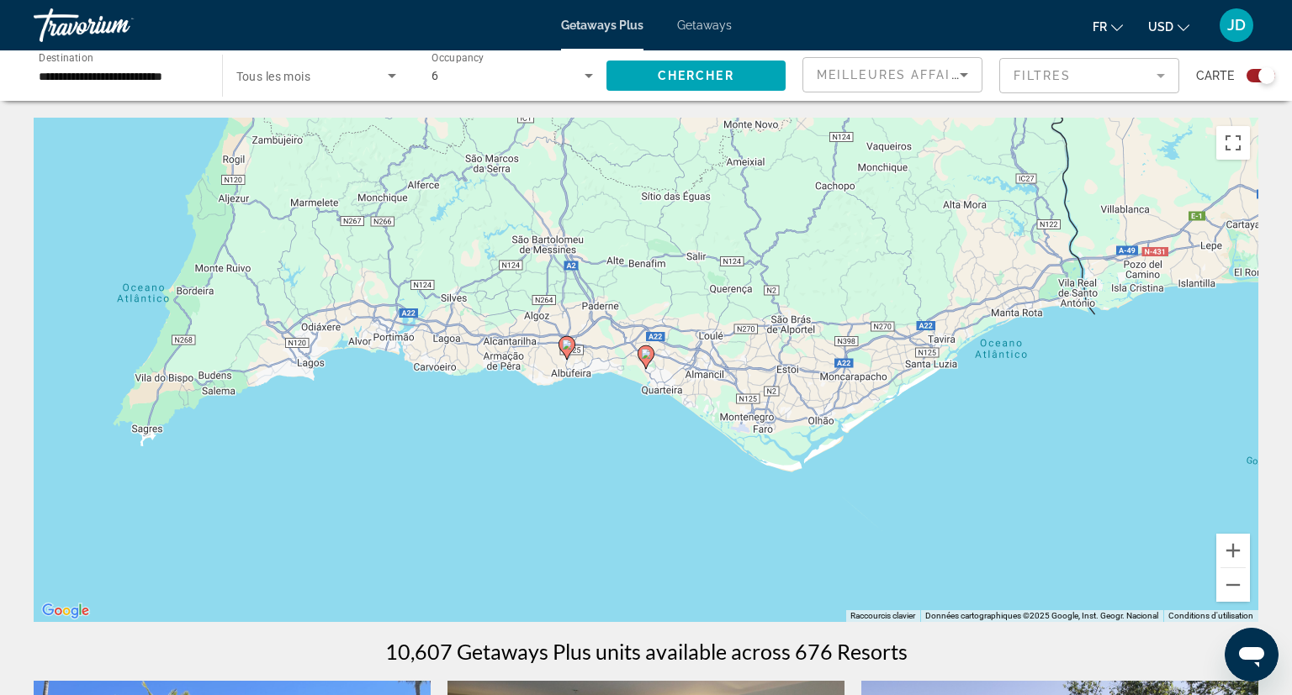
click at [570, 355] on gmp-advanced-marker "Main content" at bounding box center [566, 348] width 17 height 25
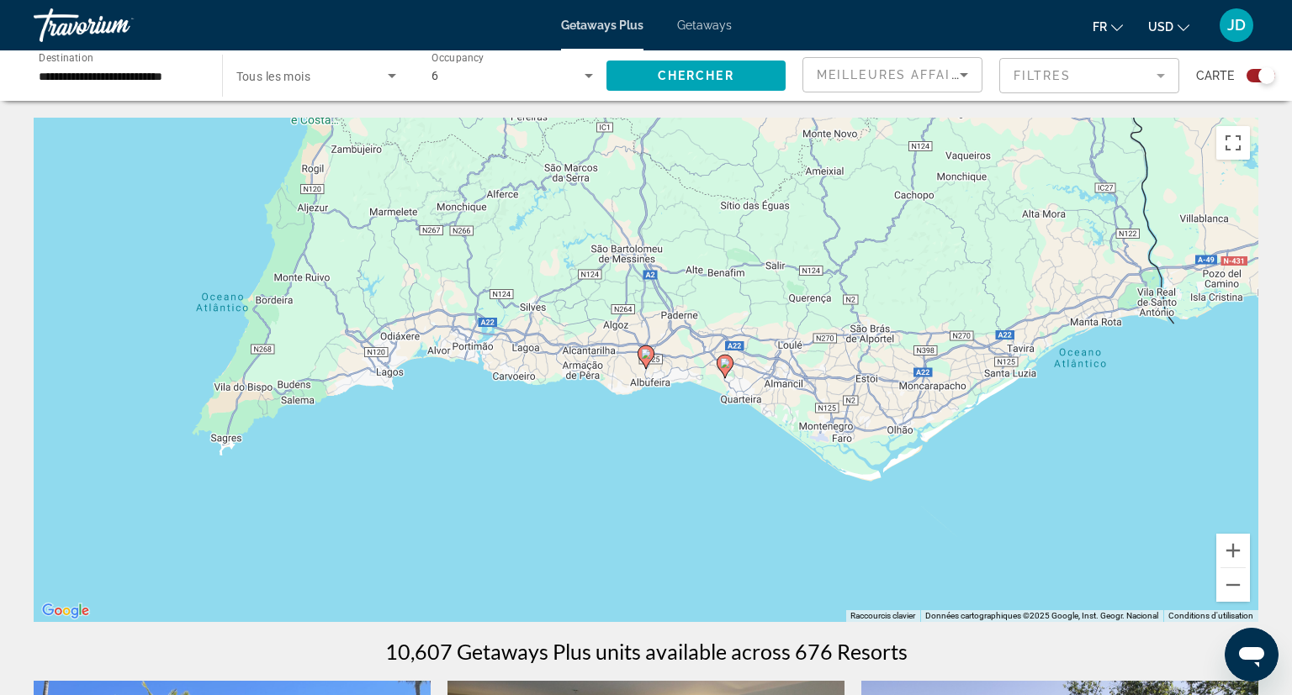
click at [650, 355] on image "Main content" at bounding box center [646, 354] width 10 height 10
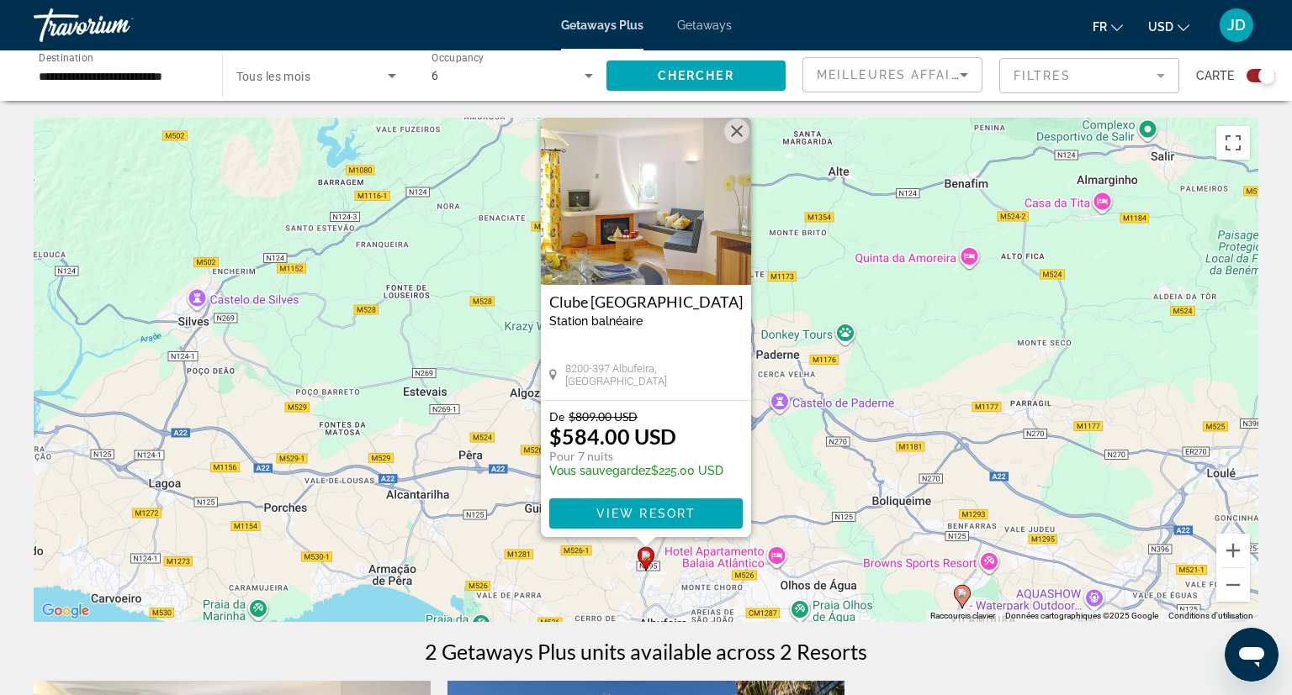
click at [743, 123] on button "Fermer" at bounding box center [736, 131] width 25 height 25
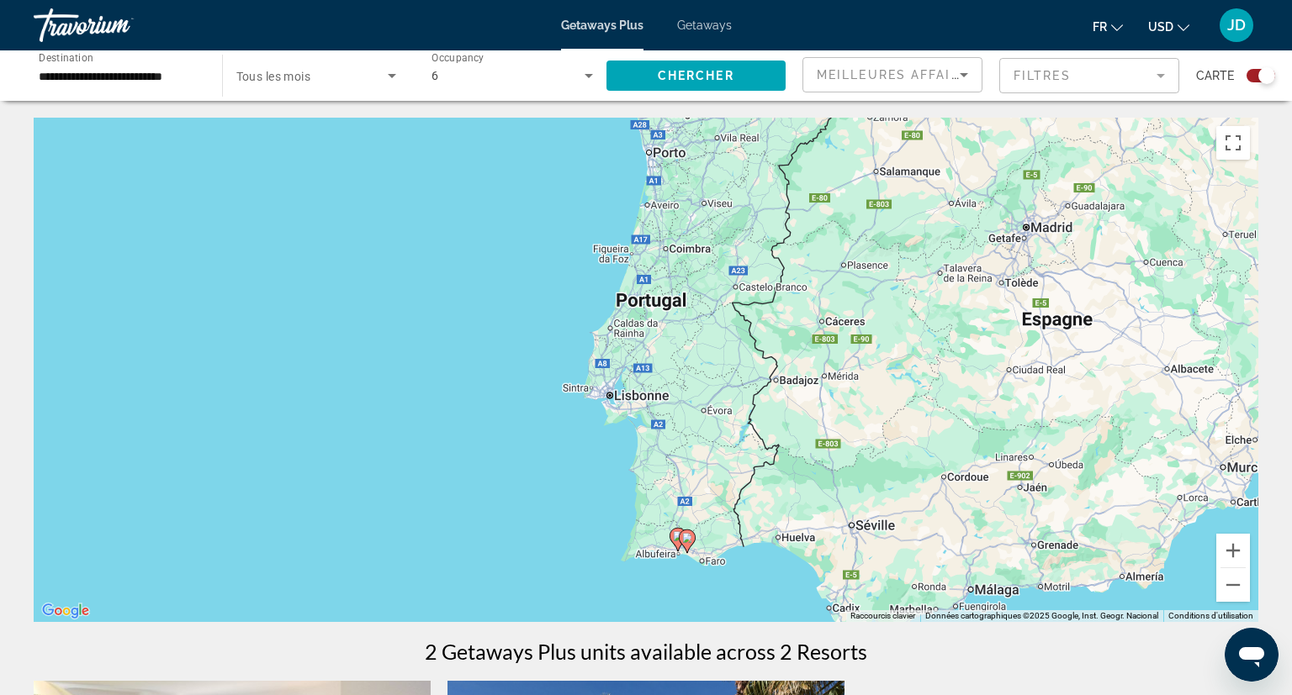
click at [187, 89] on div "**********" at bounding box center [119, 76] width 161 height 48
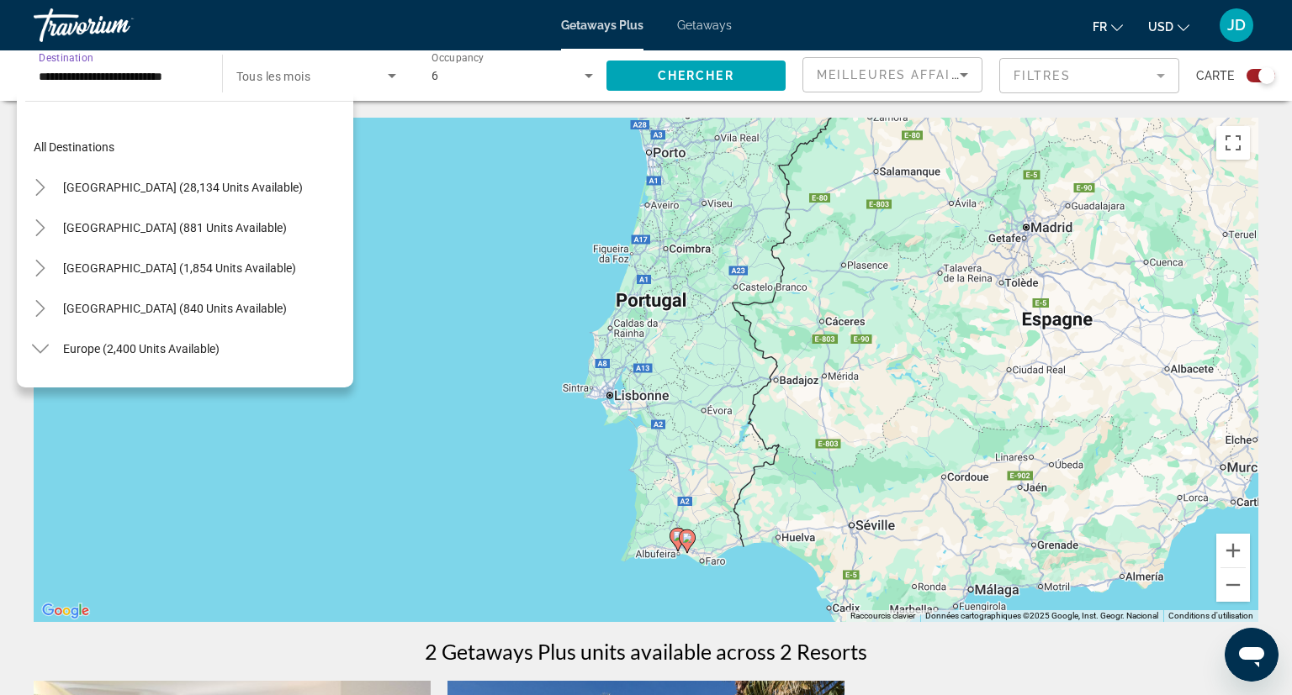
scroll to position [544, 0]
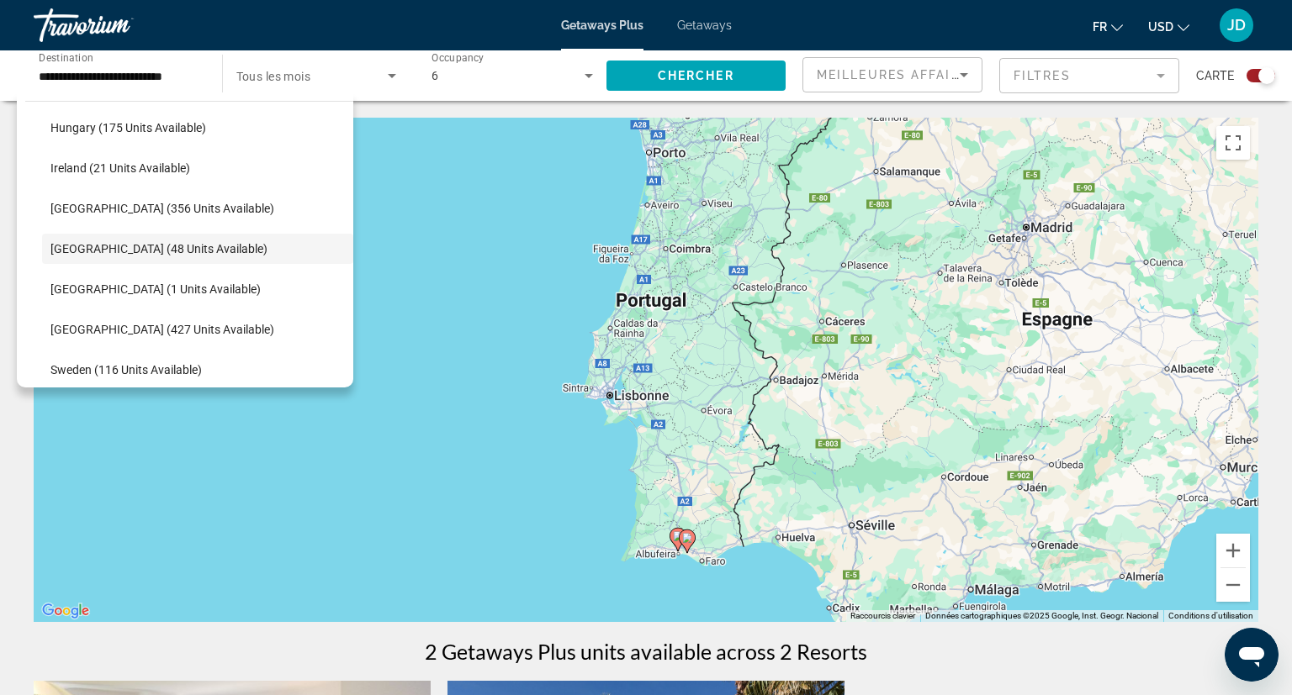
drag, startPoint x: 353, startPoint y: 267, endPoint x: 328, endPoint y: 163, distance: 107.3
click at [328, 163] on div "Pour activer le glissement avec le clavier, appuyez sur Alt+Entrée. Une fois ce…" at bounding box center [646, 370] width 1224 height 505
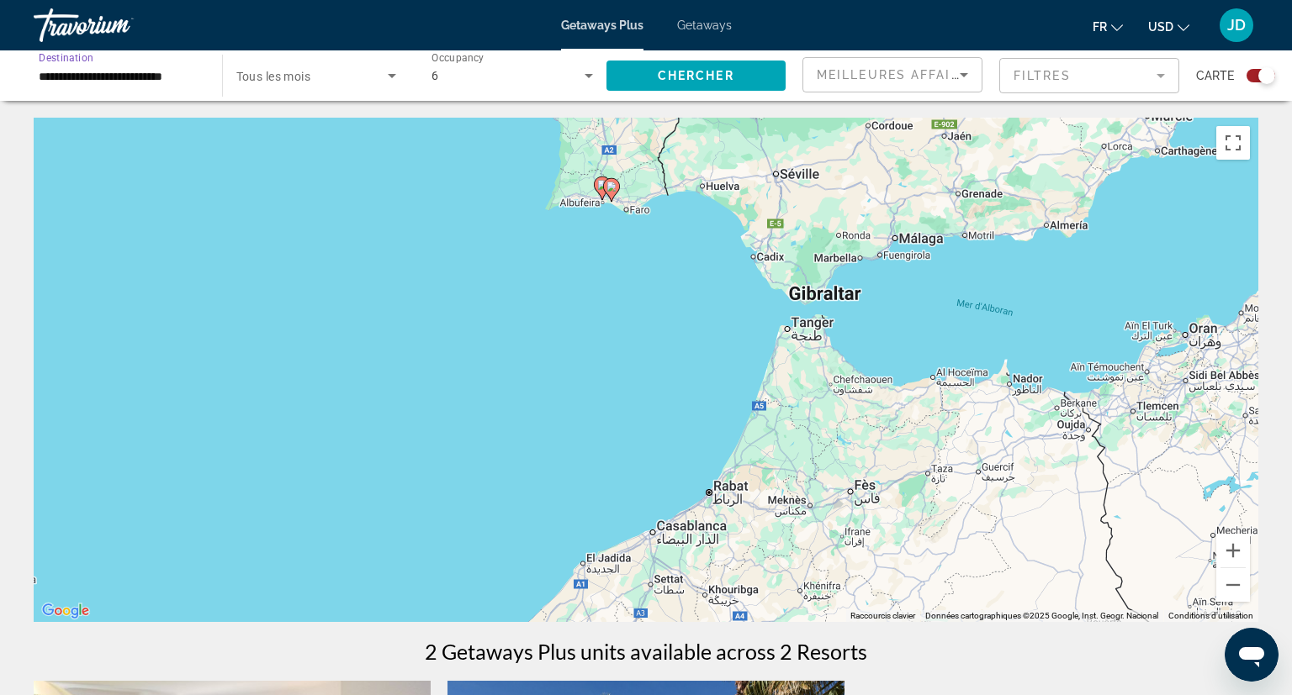
click at [159, 78] on input "**********" at bounding box center [119, 76] width 161 height 20
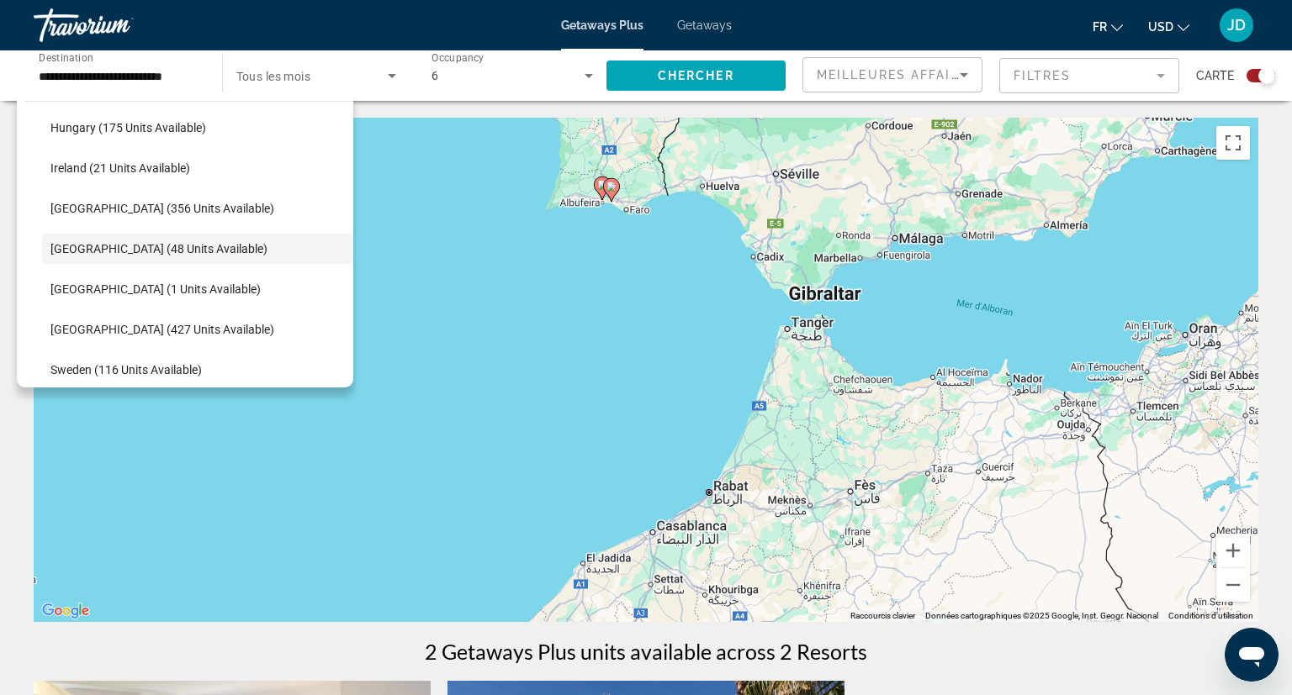
scroll to position [0, 0]
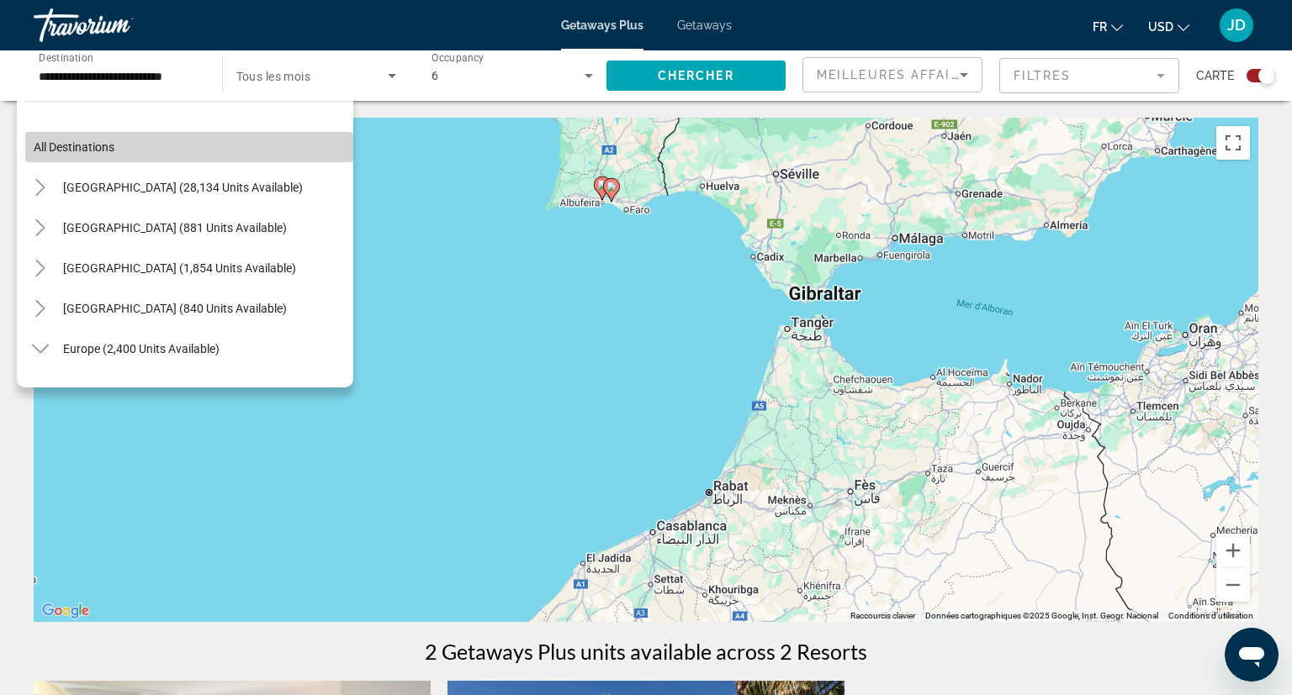
click at [172, 133] on span "Search widget" at bounding box center [189, 147] width 328 height 40
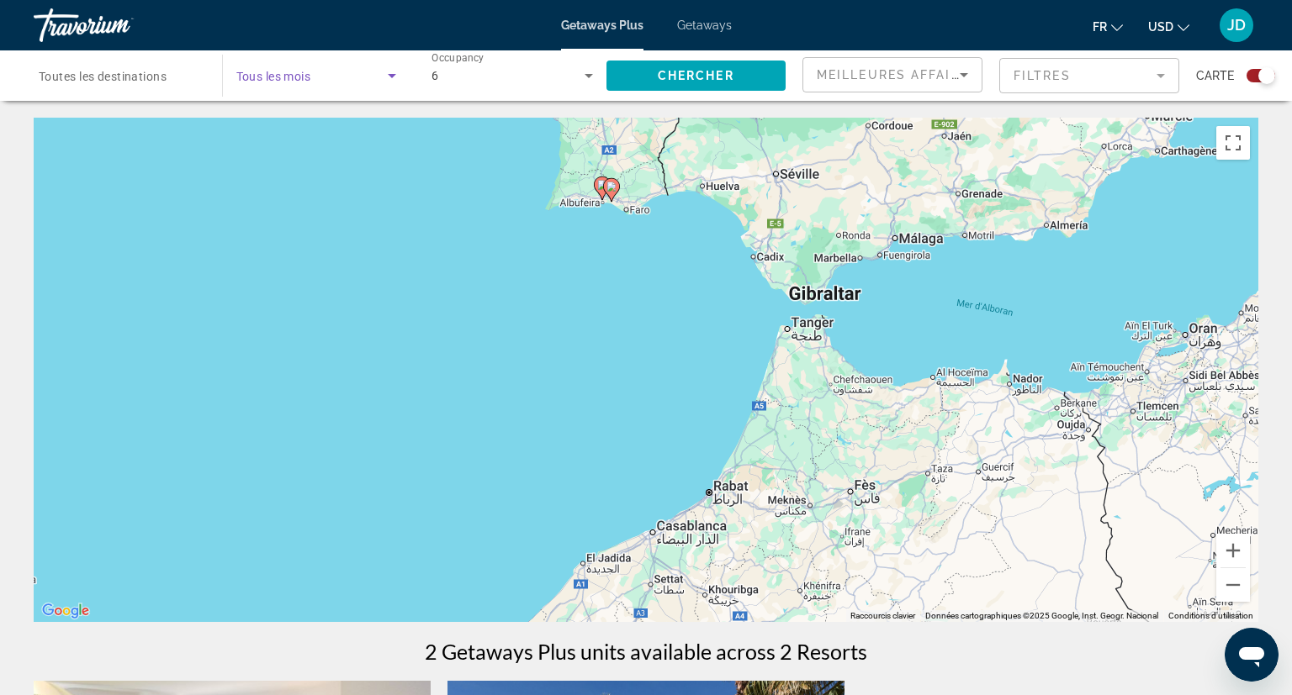
click at [328, 67] on span "Search widget" at bounding box center [312, 76] width 152 height 20
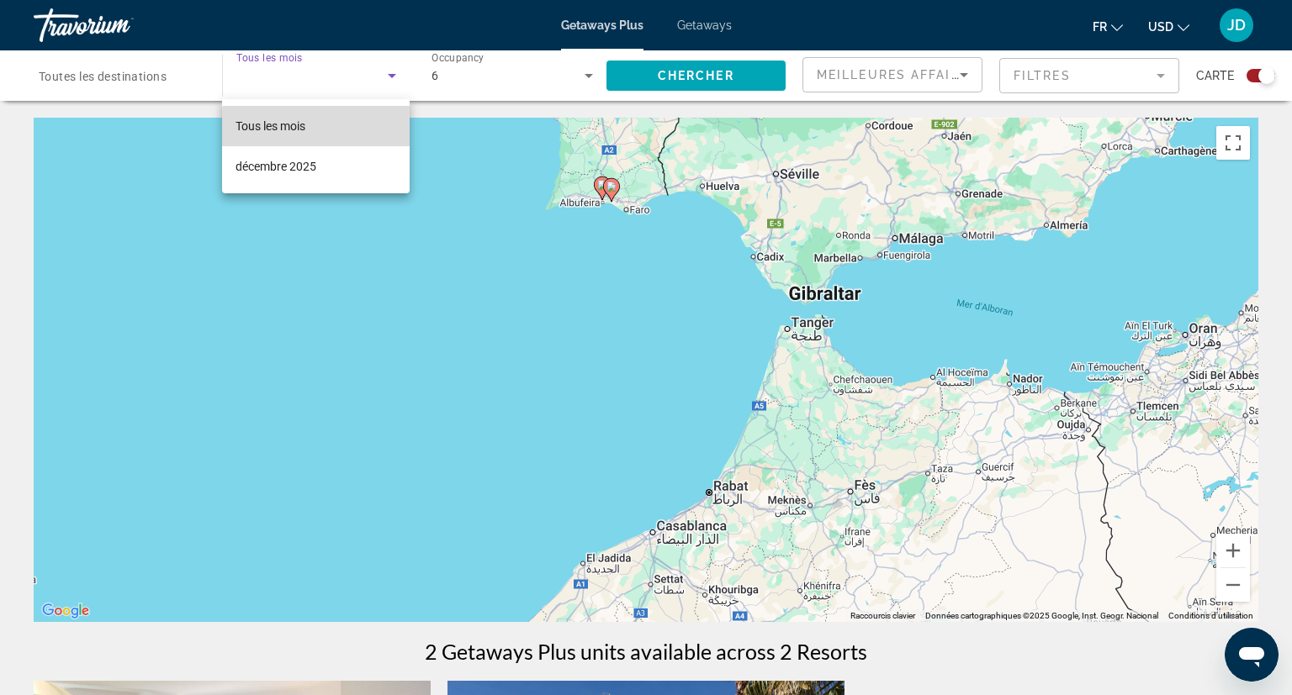
click at [348, 130] on mat-option "Tous les mois" at bounding box center [316, 126] width 188 height 40
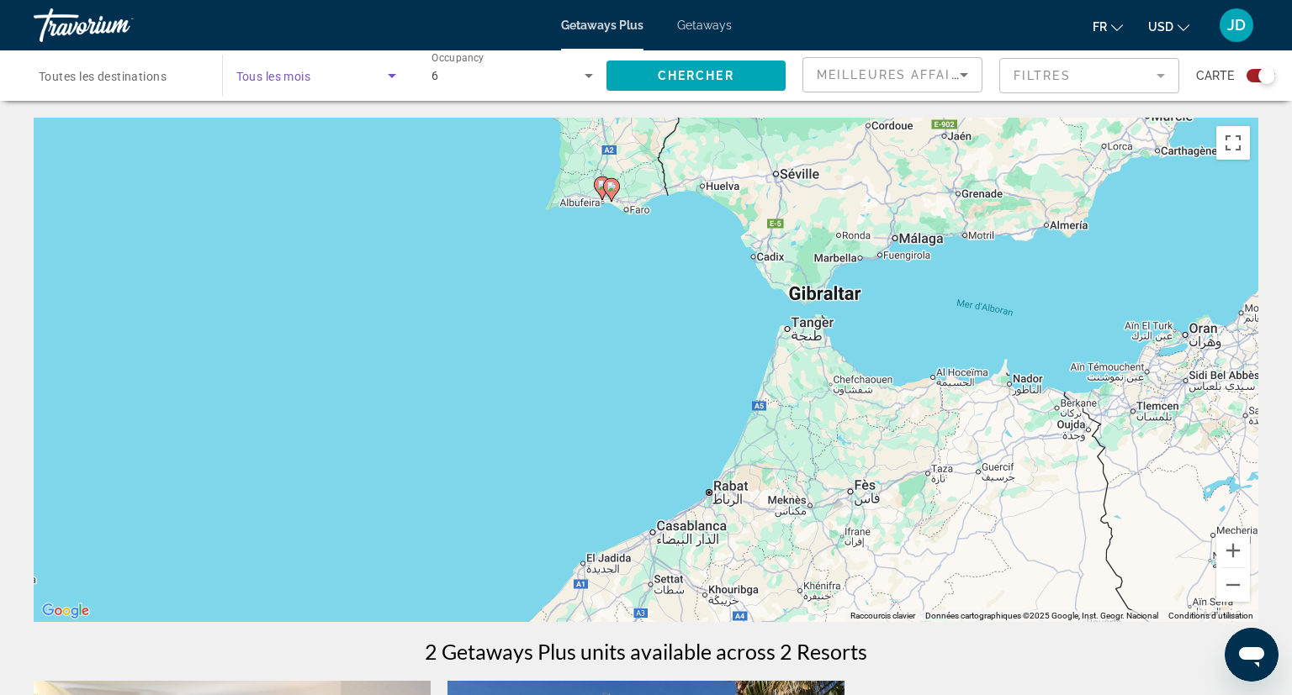
click at [391, 66] on div "Search widget" at bounding box center [316, 75] width 161 height 47
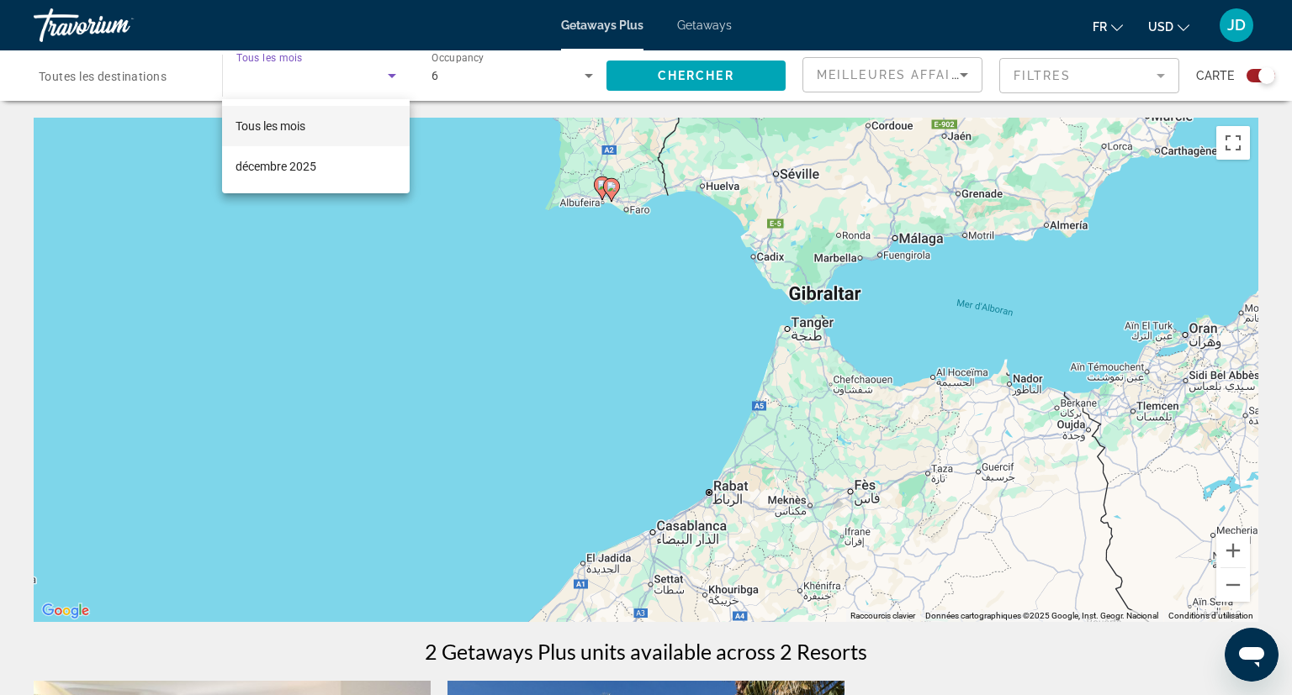
click at [391, 66] on div at bounding box center [646, 347] width 1292 height 695
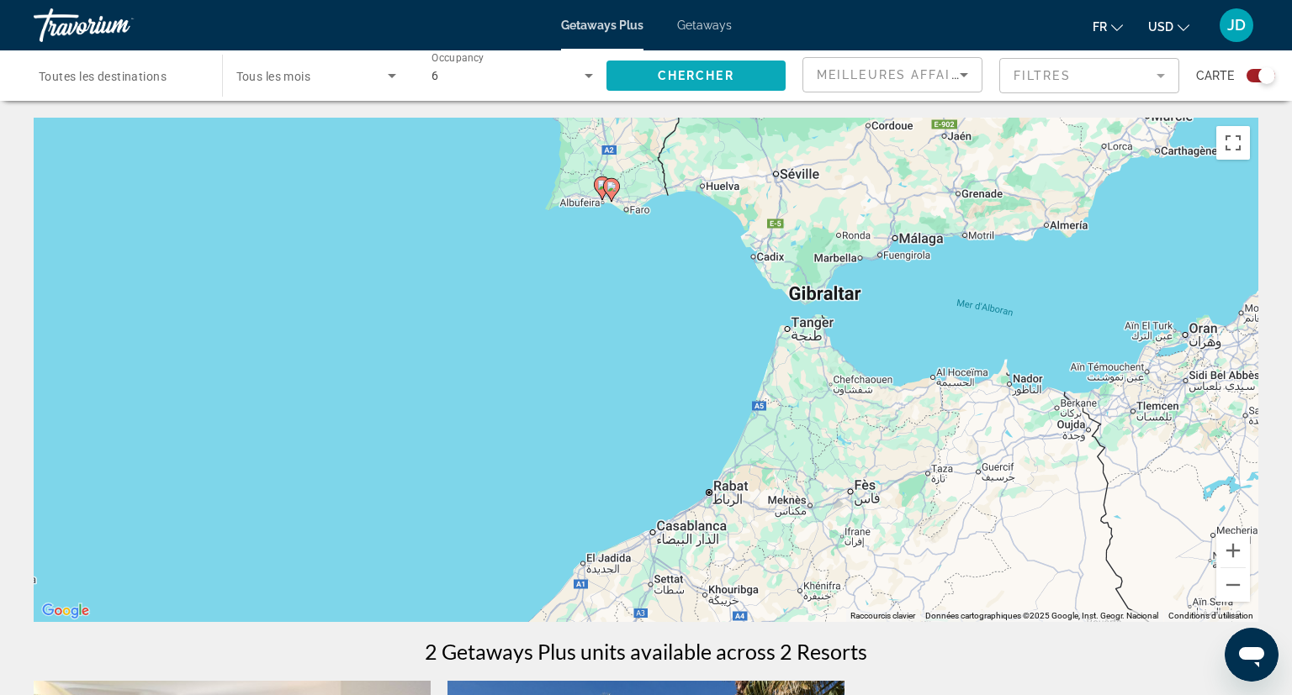
click at [669, 73] on span "Chercher" at bounding box center [696, 75] width 77 height 13
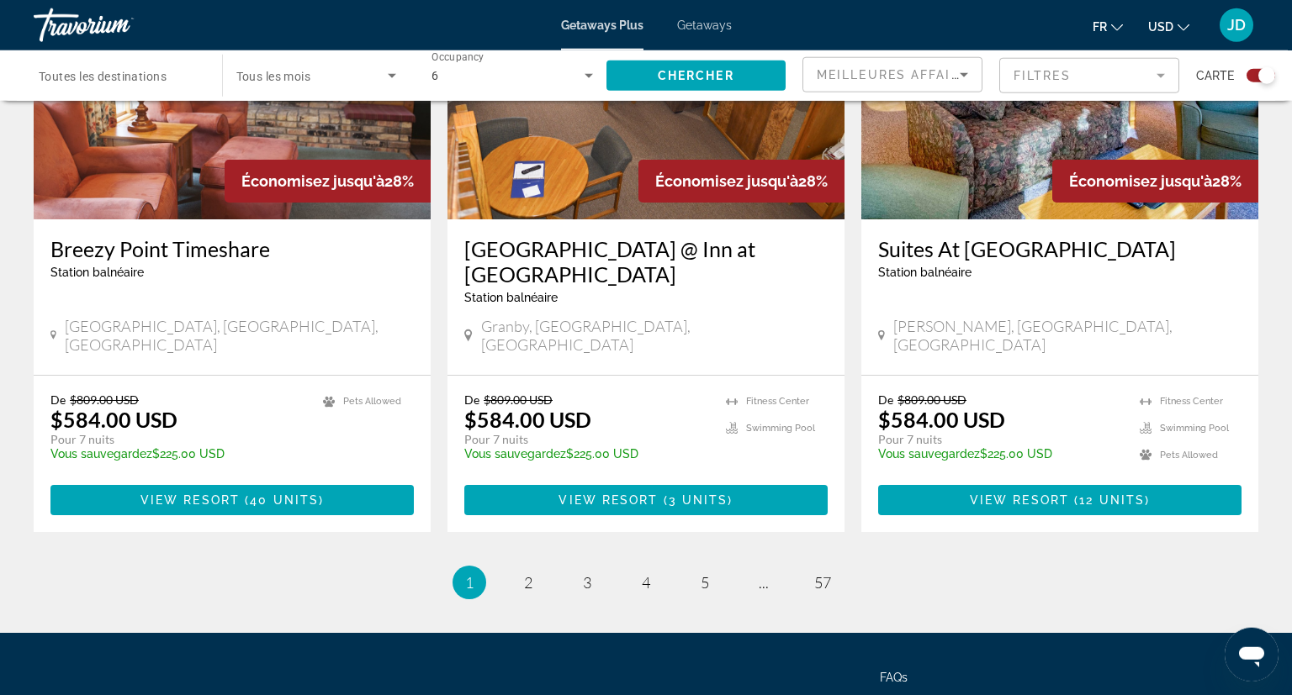
scroll to position [2530, 0]
